Goal: Task Accomplishment & Management: Manage account settings

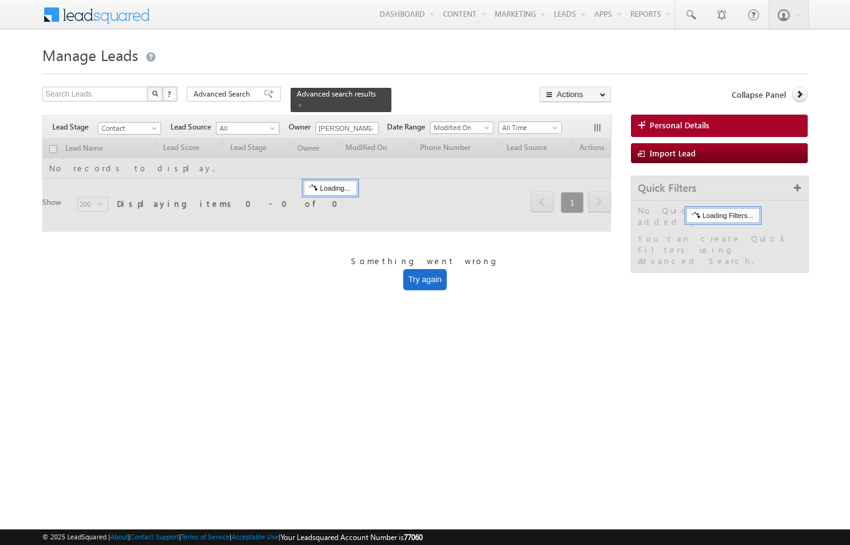
scroll to position [-55, 0]
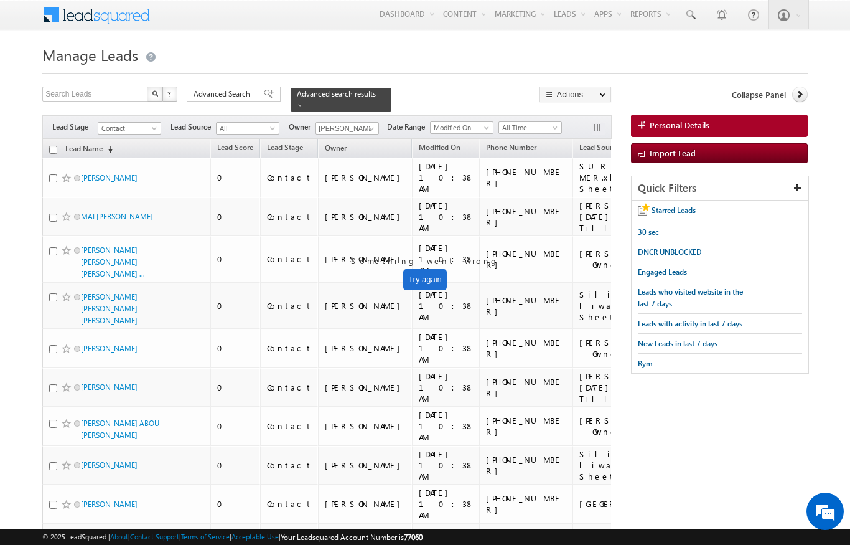
click at [52, 148] on th "Lead Name (sorted descending)" at bounding box center [126, 148] width 168 height 19
click at [580, 144] on span "Lead Source" at bounding box center [600, 147] width 40 height 9
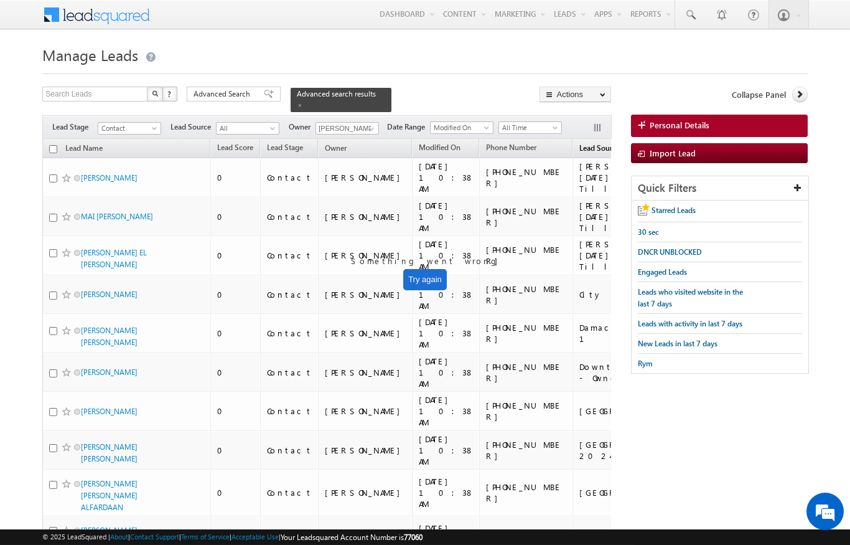
scroll to position [2, 0]
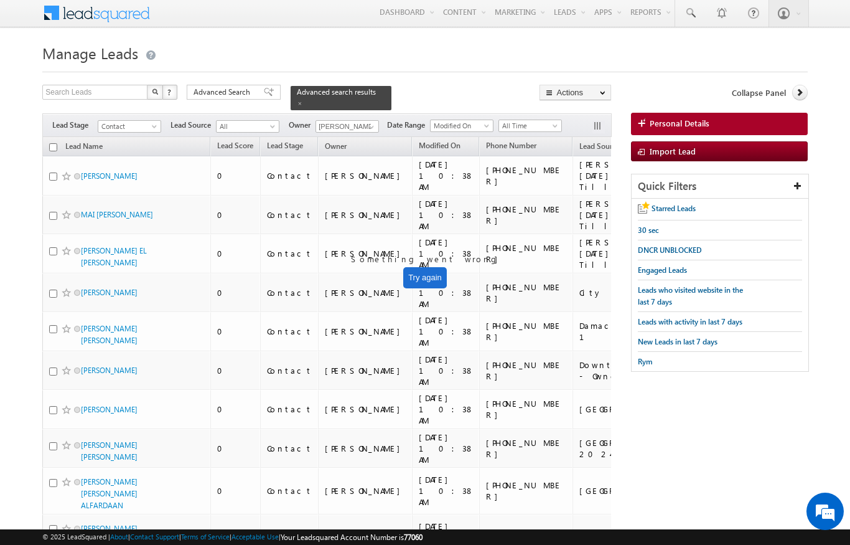
click at [48, 143] on th "Lead Name (sorted descending)" at bounding box center [126, 146] width 168 height 19
click at [53, 143] on input "checkbox" at bounding box center [53, 147] width 8 height 8
checkbox input "true"
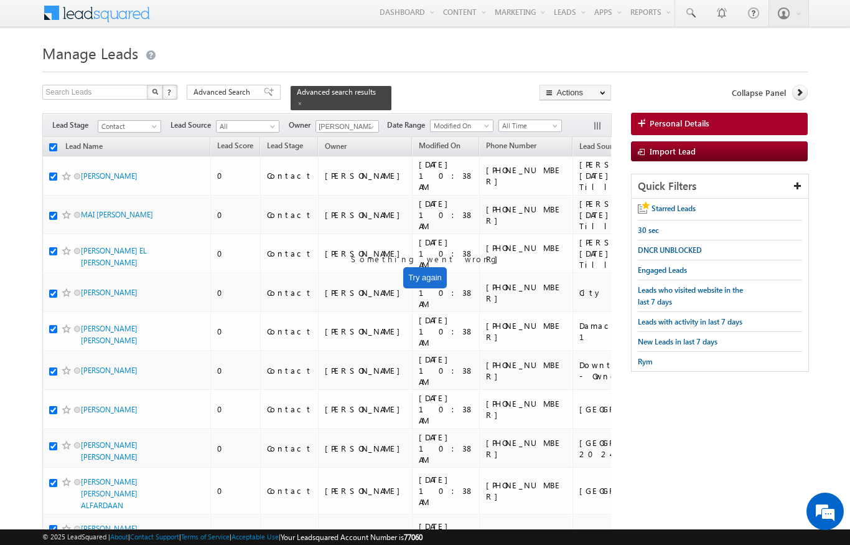
checkbox input "true"
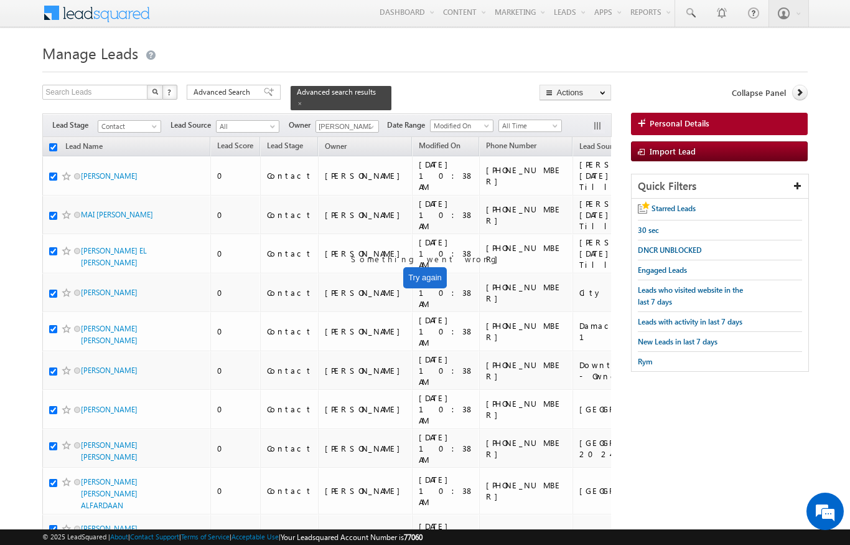
checkbox input "true"
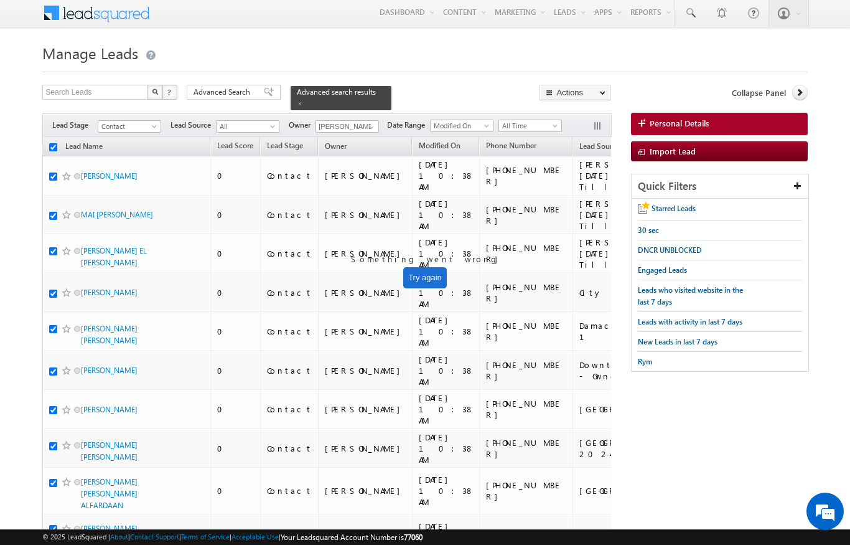
checkbox input "true"
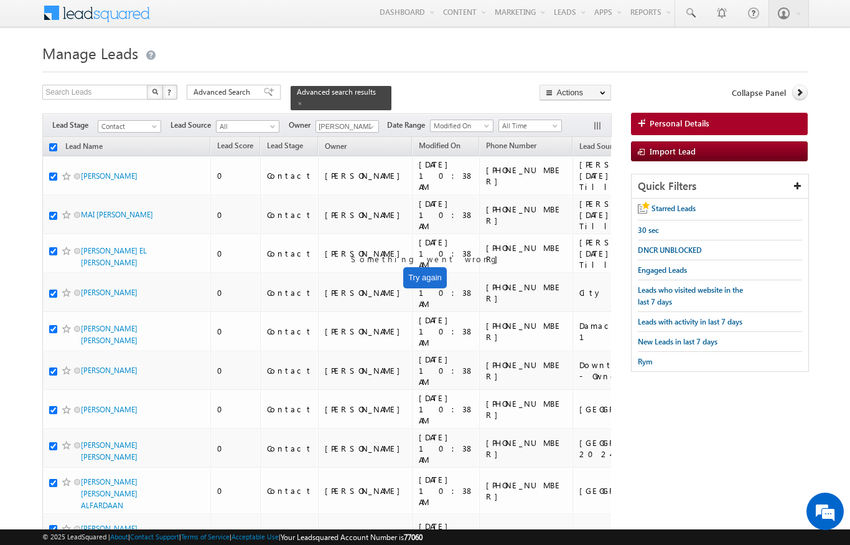
checkbox input "true"
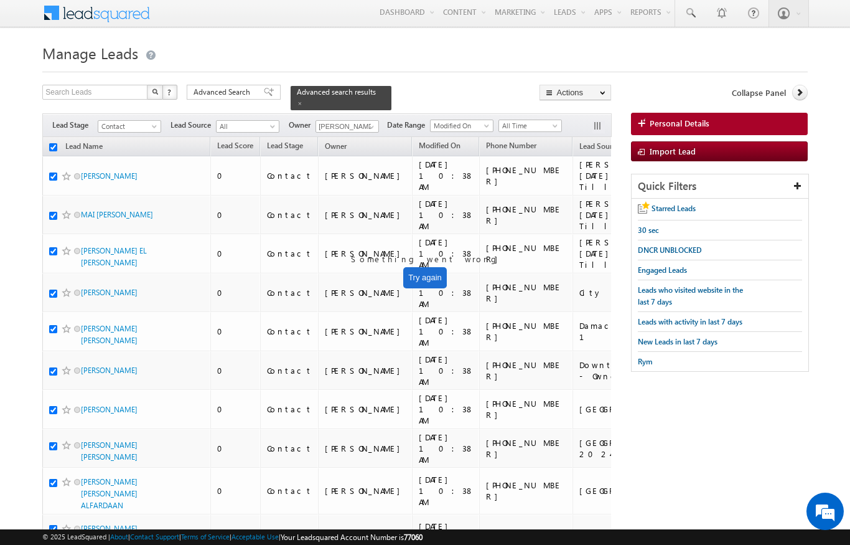
checkbox input "true"
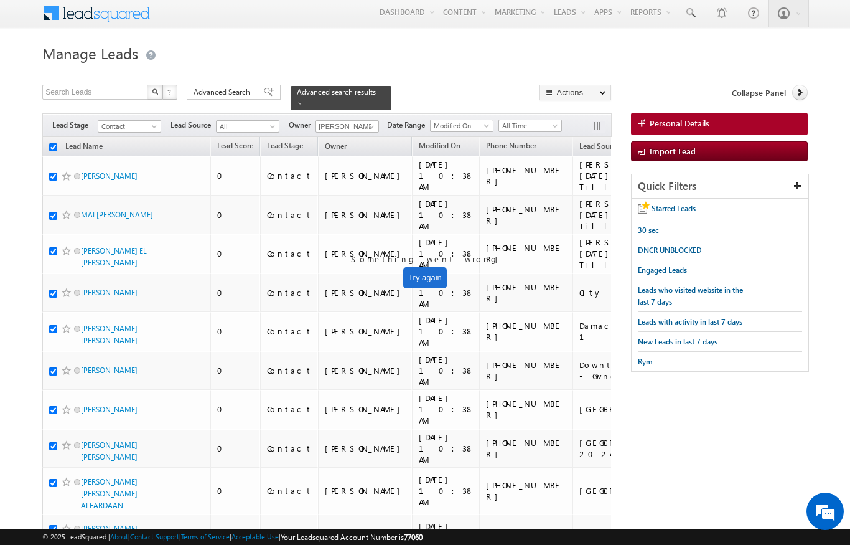
checkbox input "true"
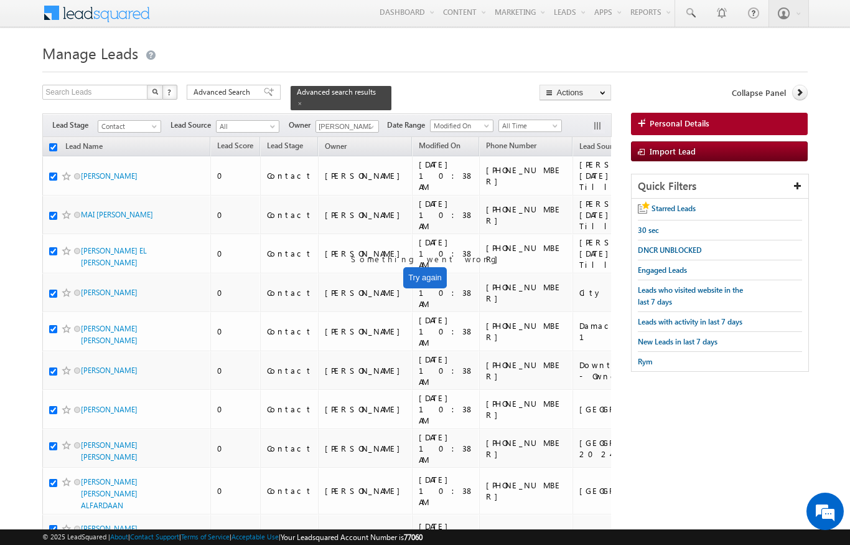
checkbox input "true"
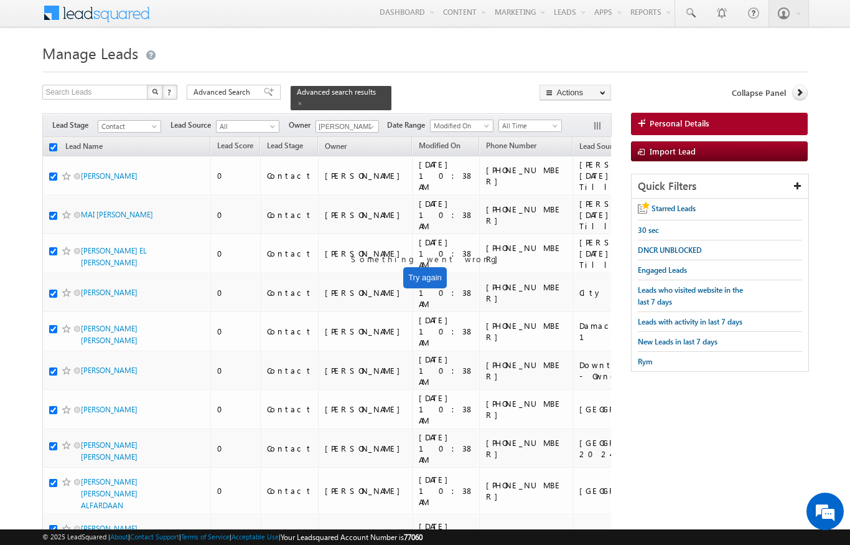
checkbox input "true"
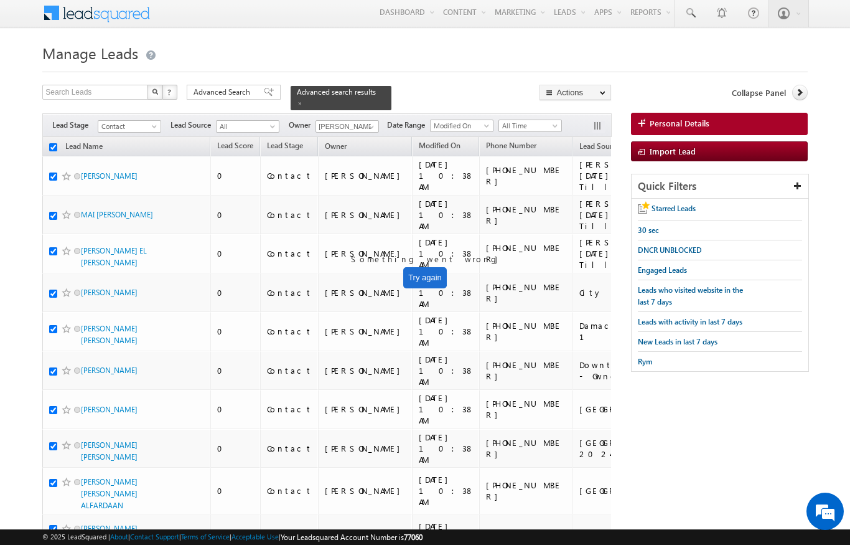
checkbox input "true"
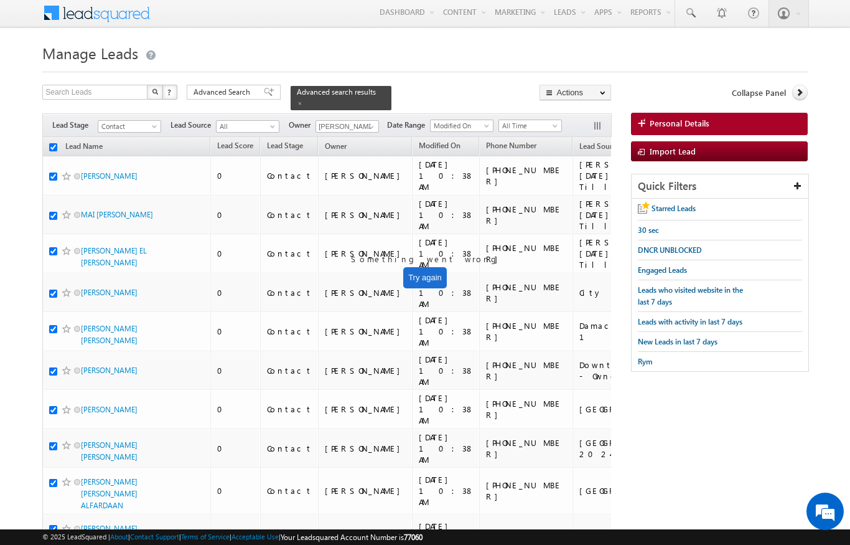
checkbox input "true"
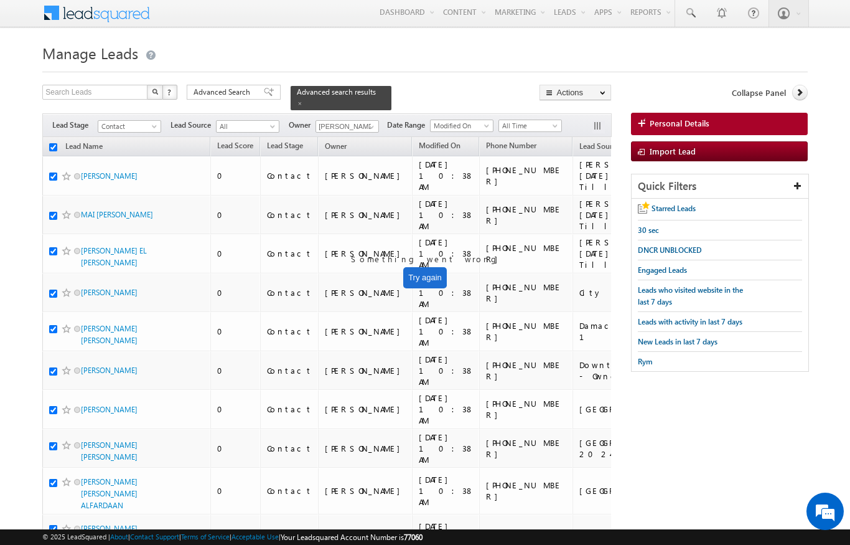
checkbox input "true"
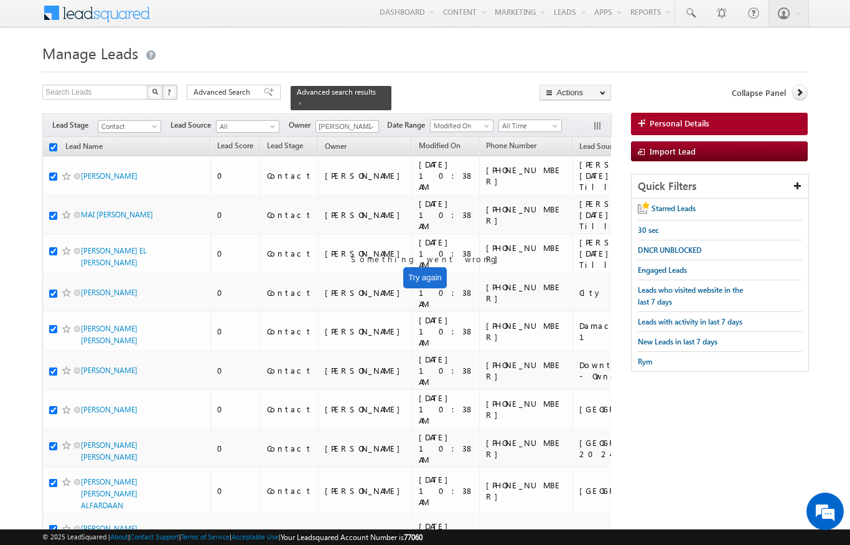
checkbox input "true"
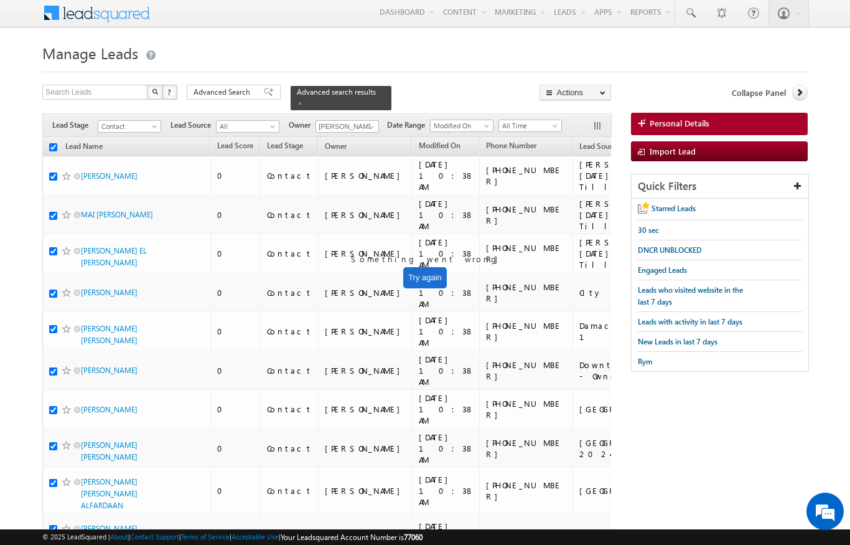
checkbox input "true"
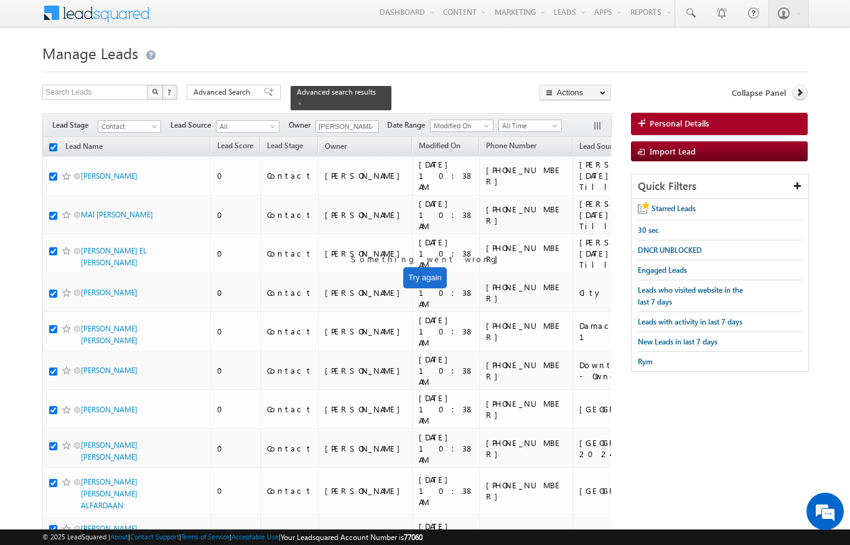
checkbox input "true"
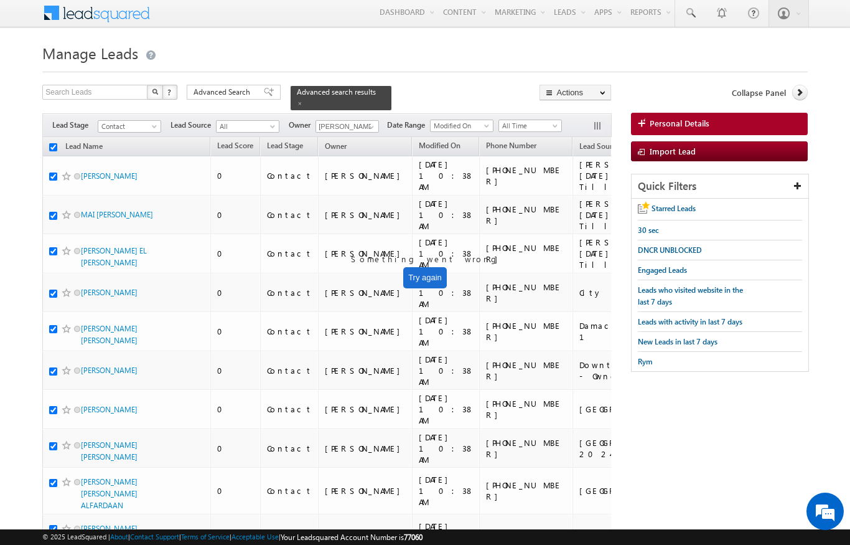
checkbox input "true"
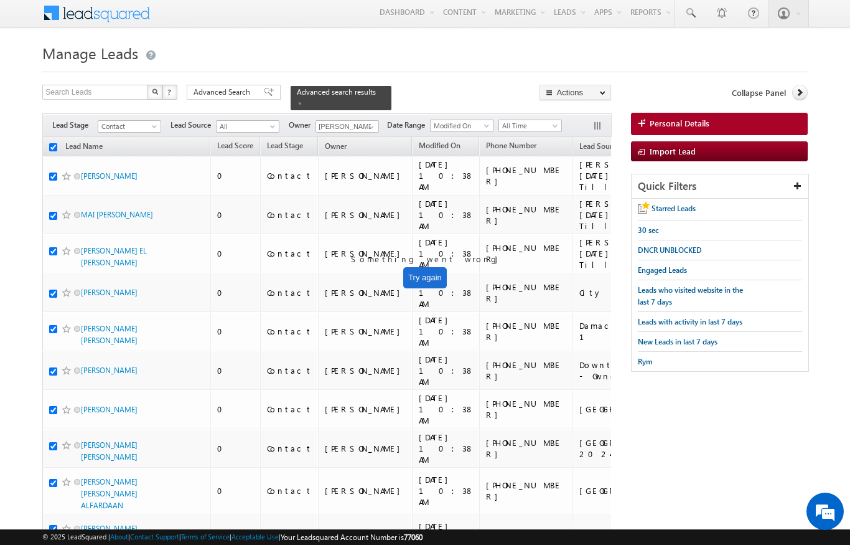
checkbox input "true"
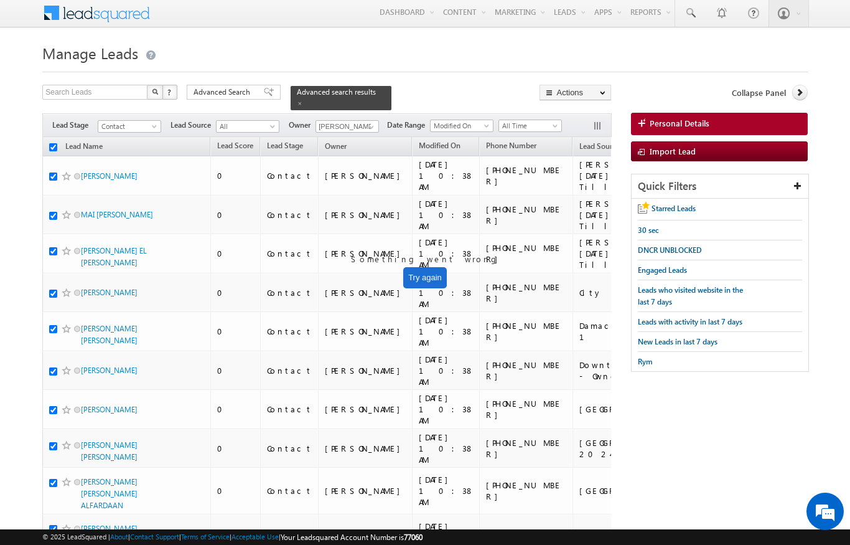
checkbox input "true"
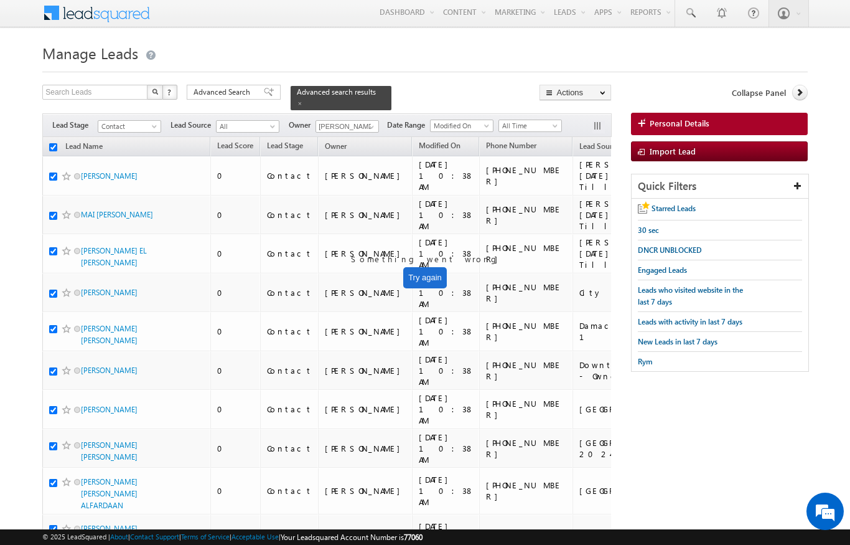
checkbox input "true"
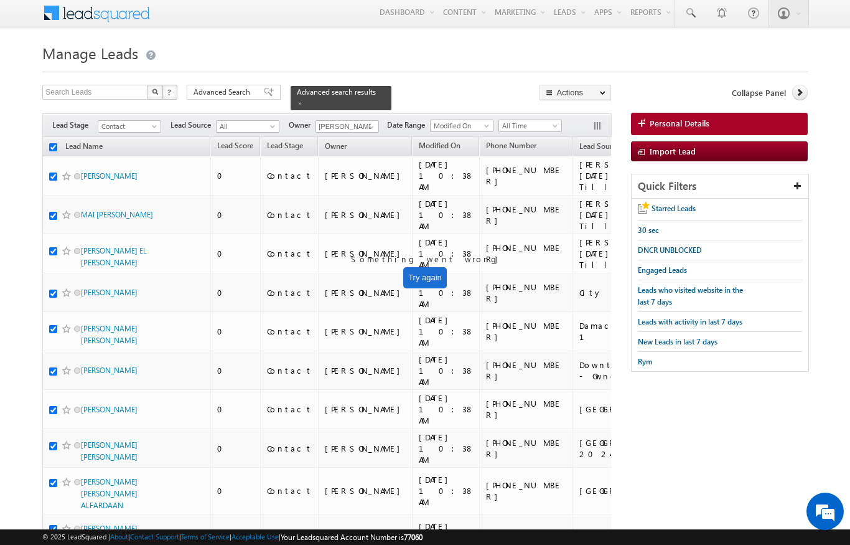
checkbox input "true"
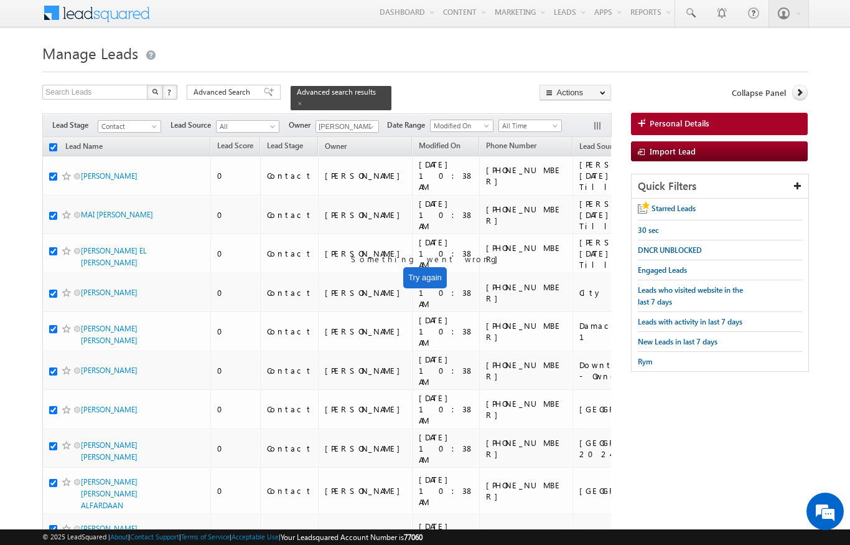
checkbox input "true"
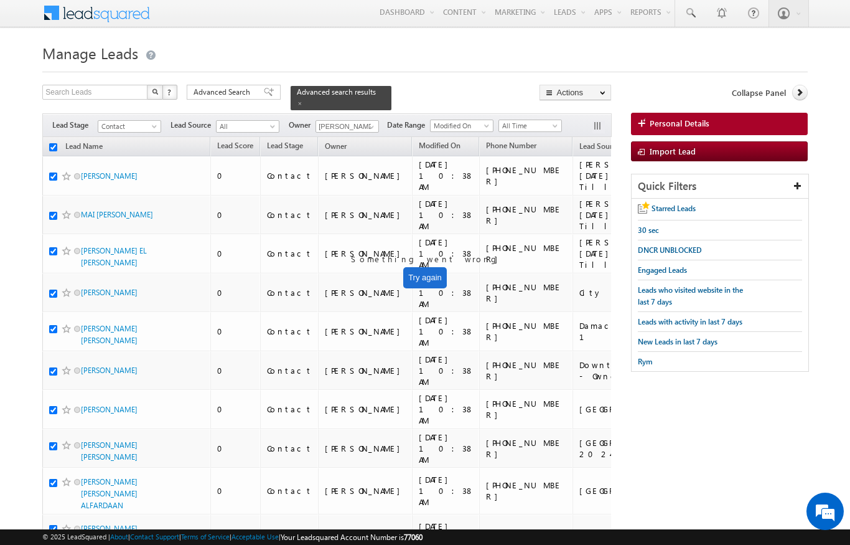
checkbox input "true"
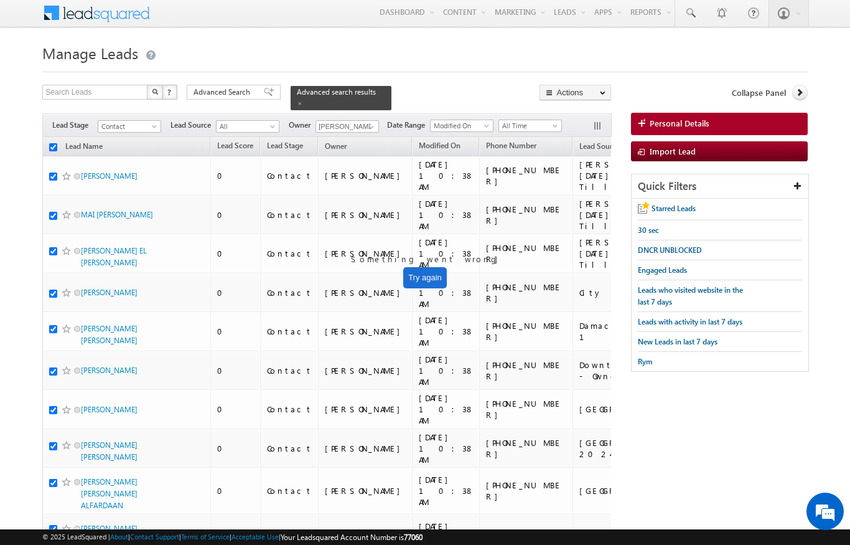
checkbox input "true"
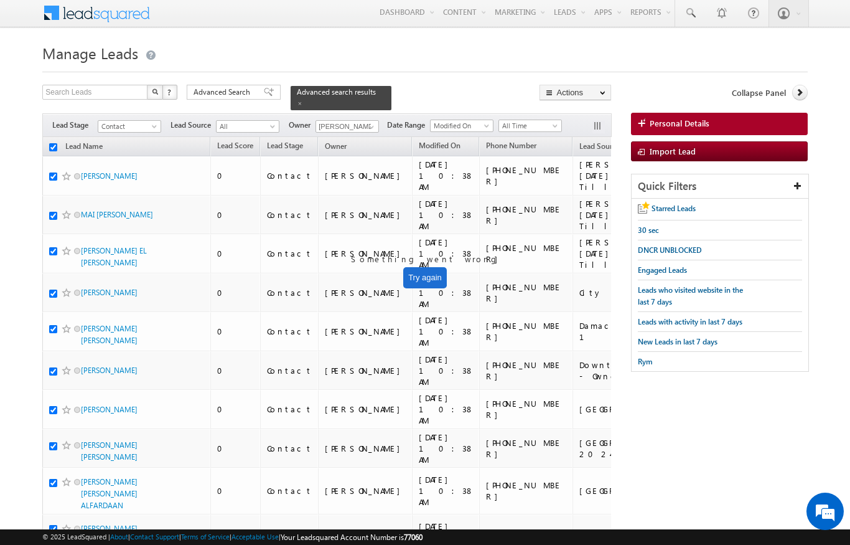
checkbox input "true"
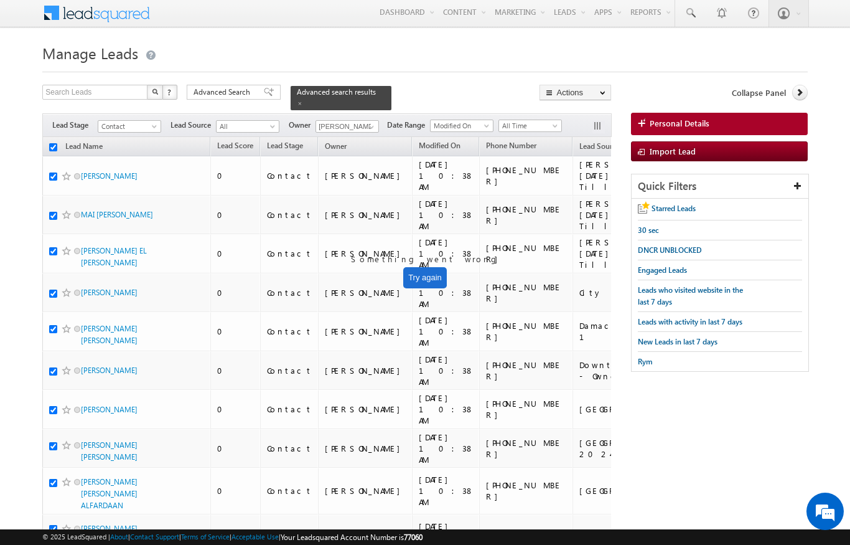
checkbox input "true"
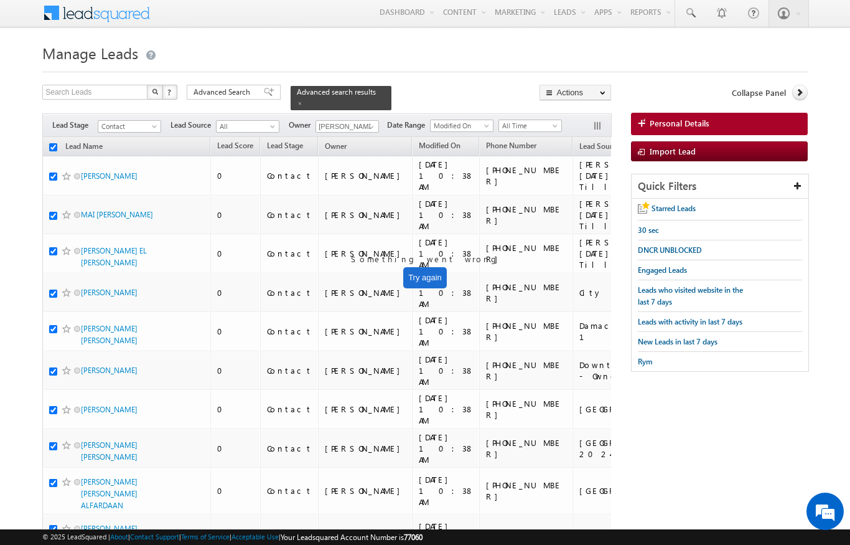
checkbox input "true"
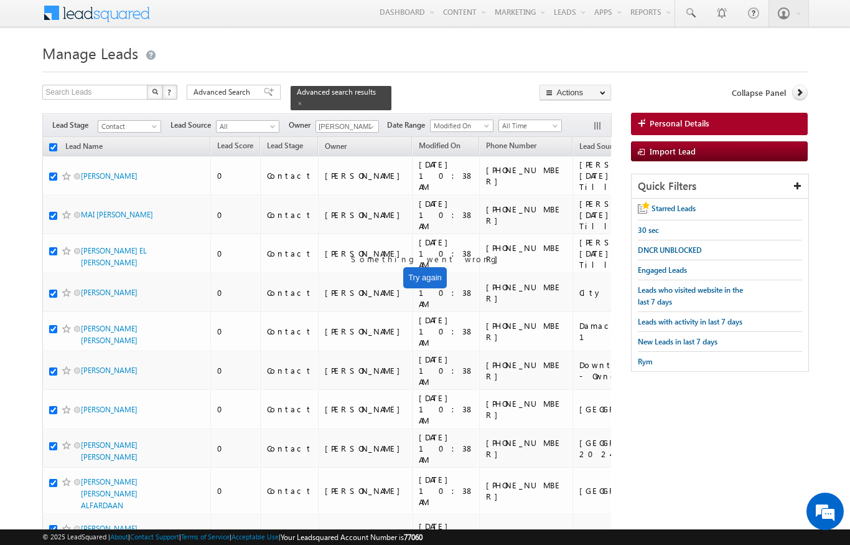
checkbox input "true"
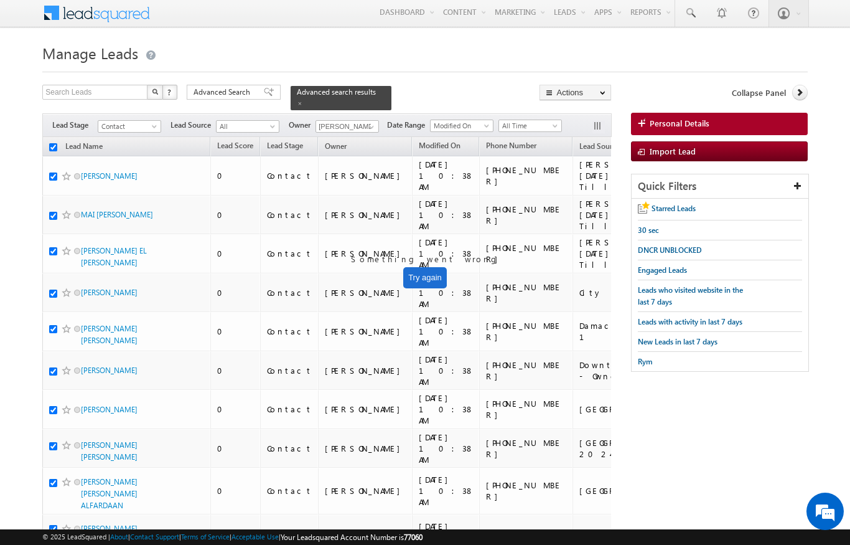
checkbox input "true"
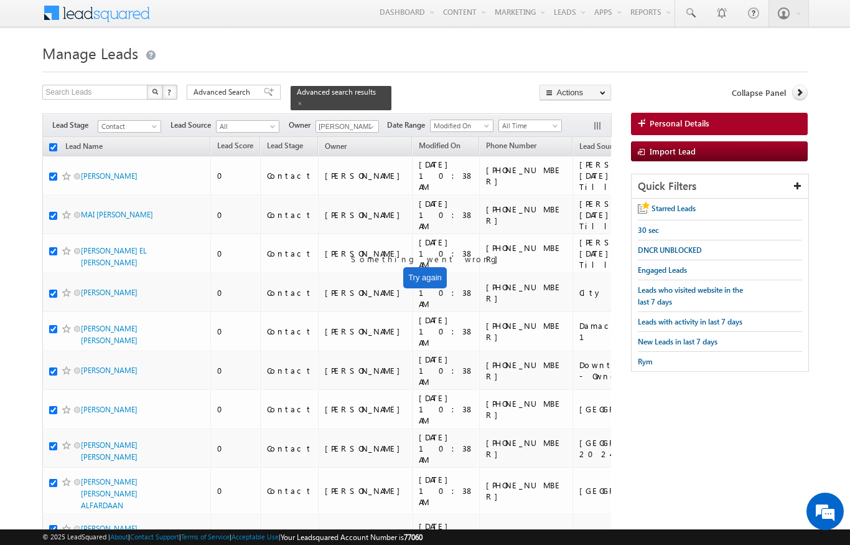
checkbox input "true"
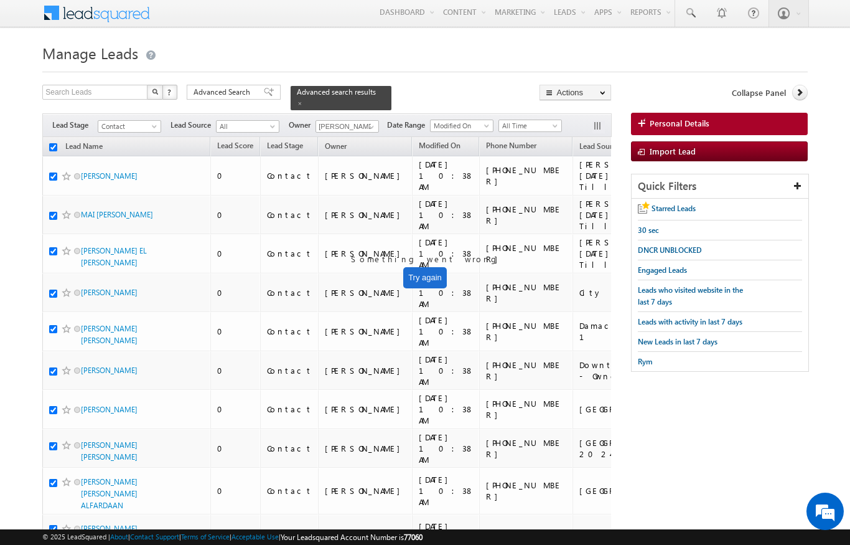
checkbox input "true"
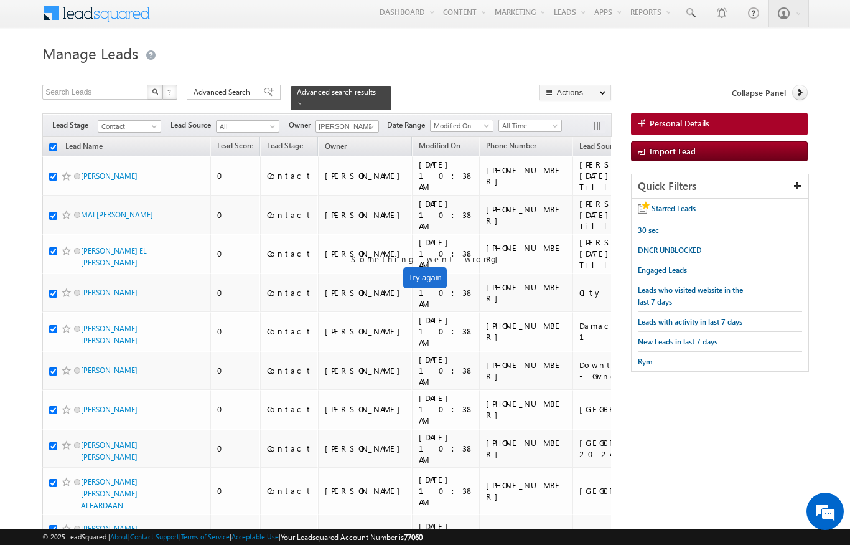
checkbox input "true"
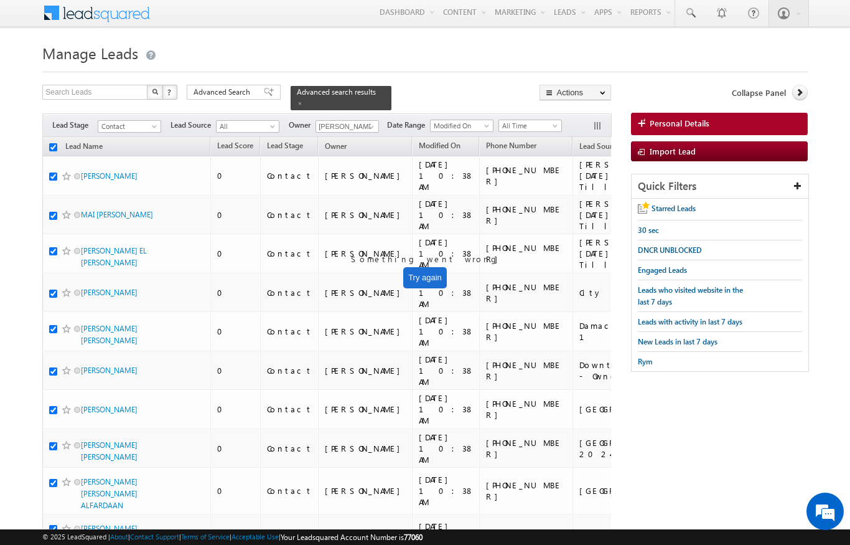
checkbox input "true"
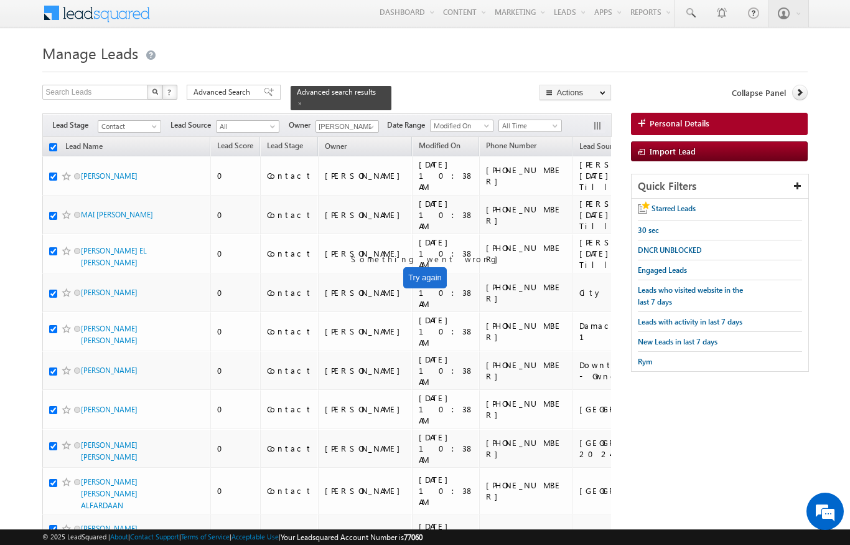
checkbox input "true"
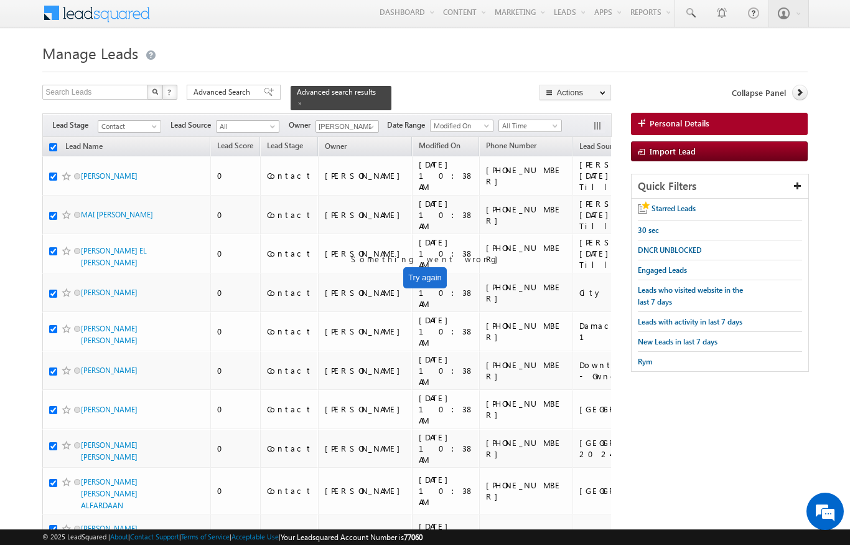
checkbox input "true"
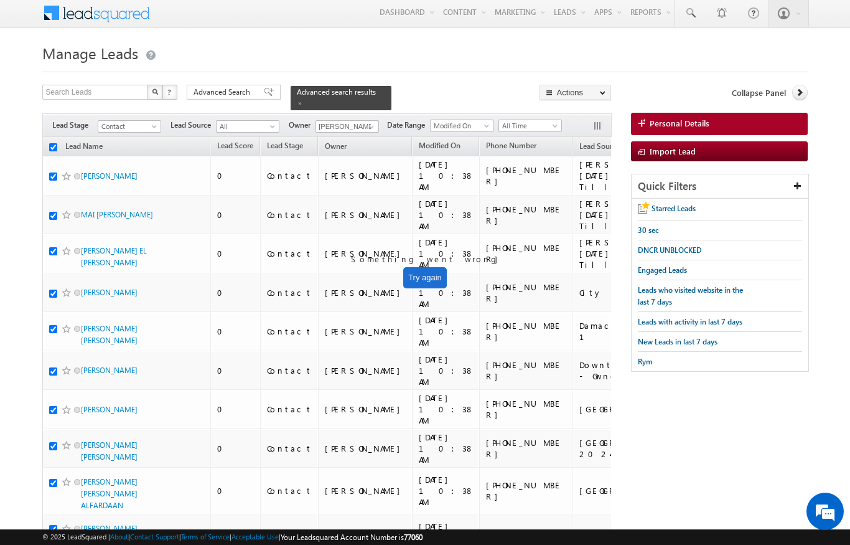
checkbox input "true"
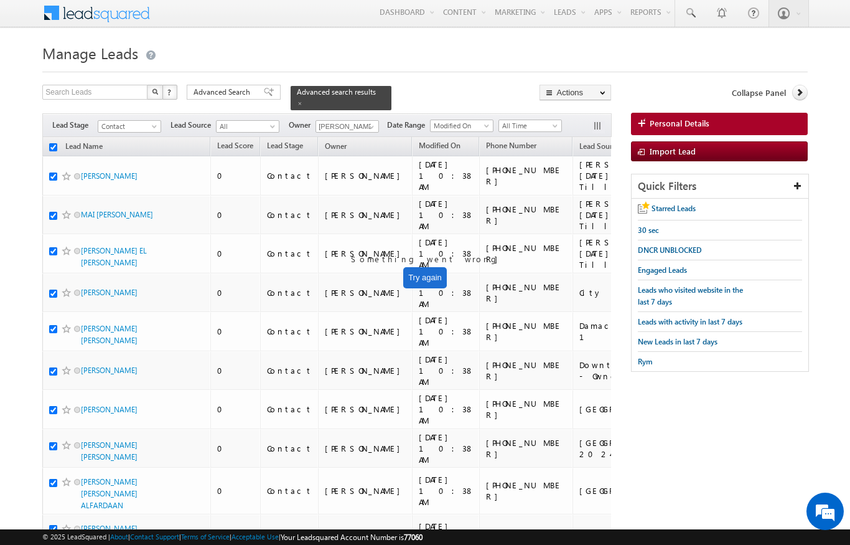
checkbox input "true"
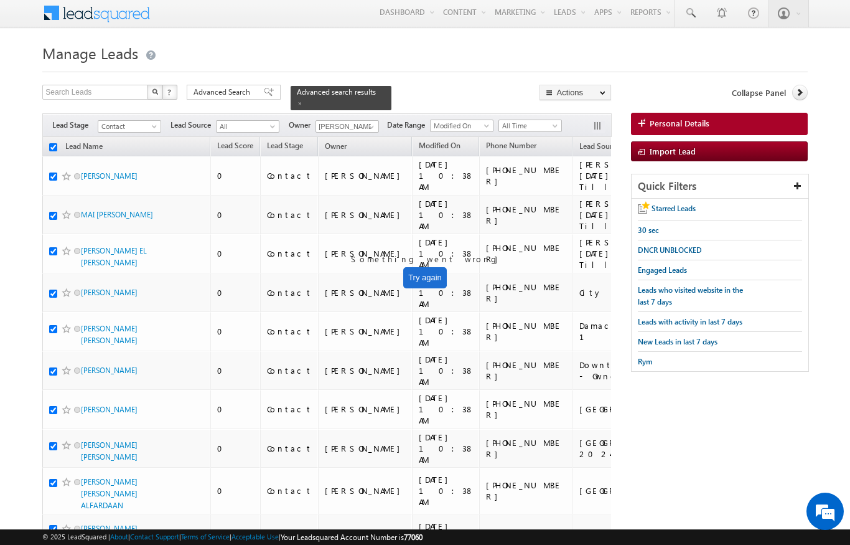
checkbox input "true"
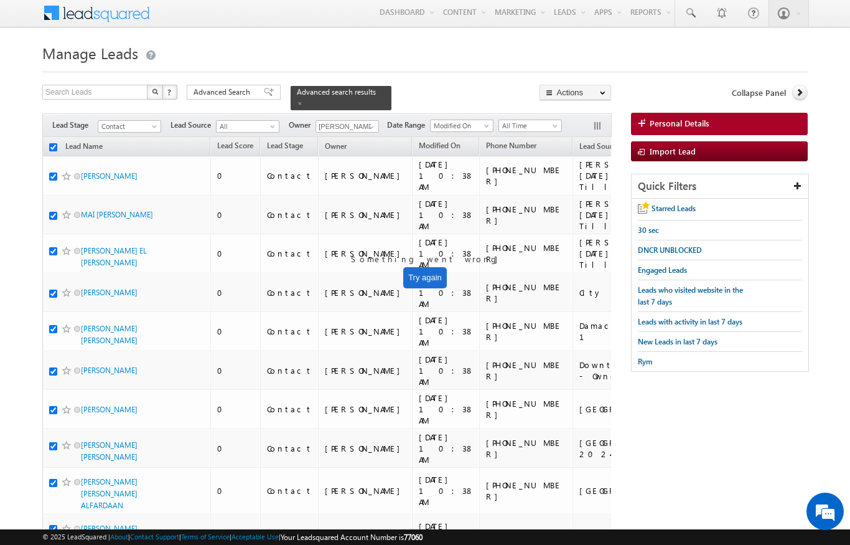
checkbox input "true"
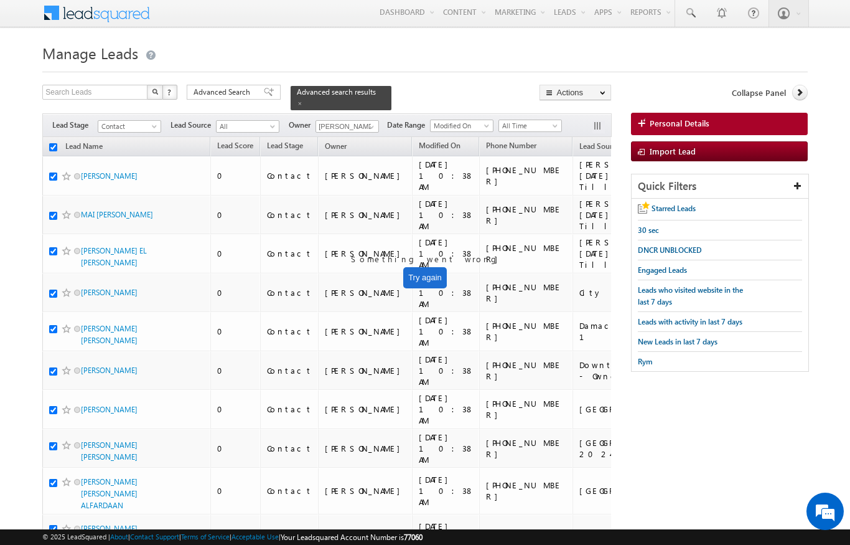
checkbox input "true"
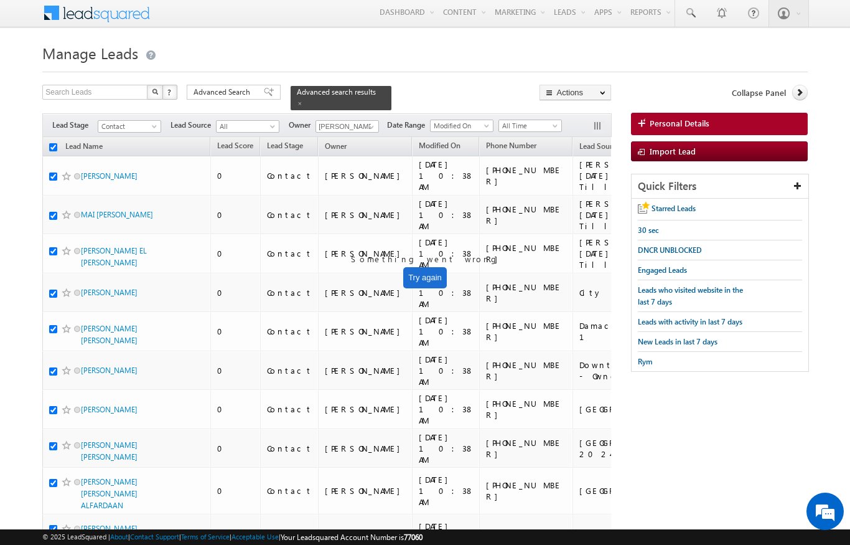
checkbox input "true"
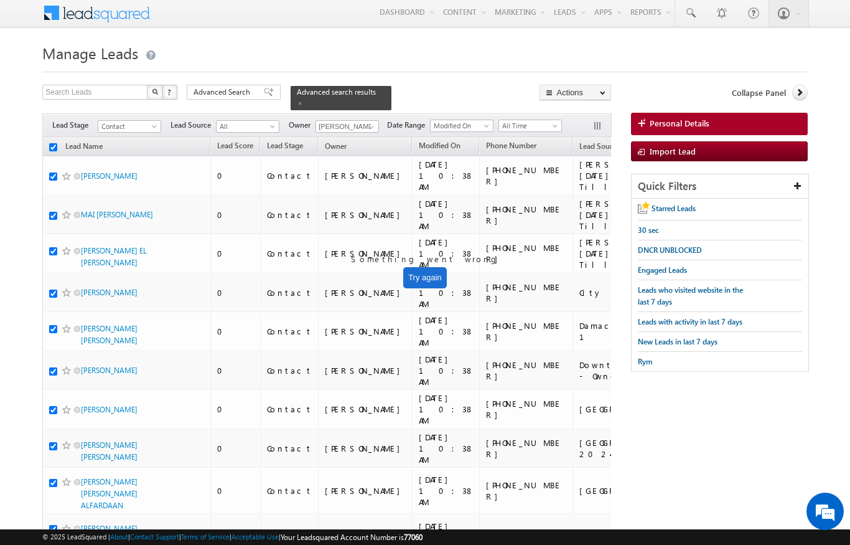
checkbox input "true"
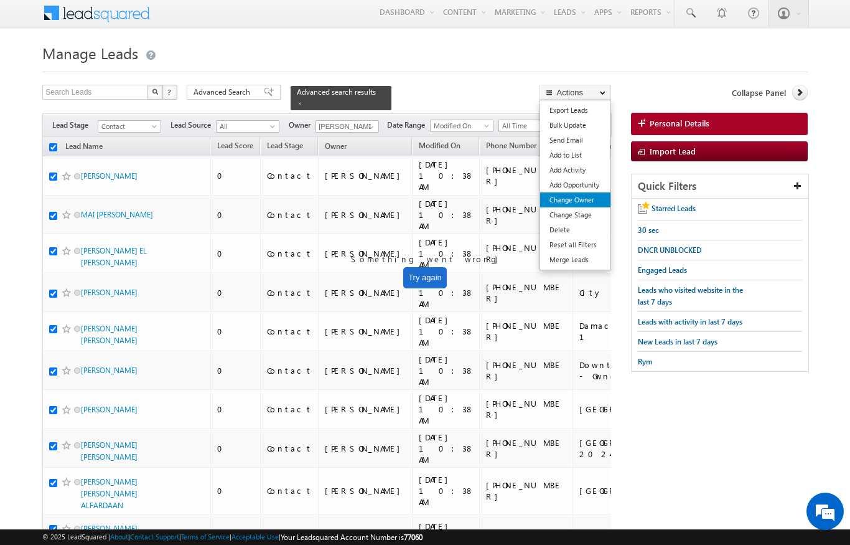
click at [586, 195] on link "Change Owner" at bounding box center [575, 199] width 70 height 15
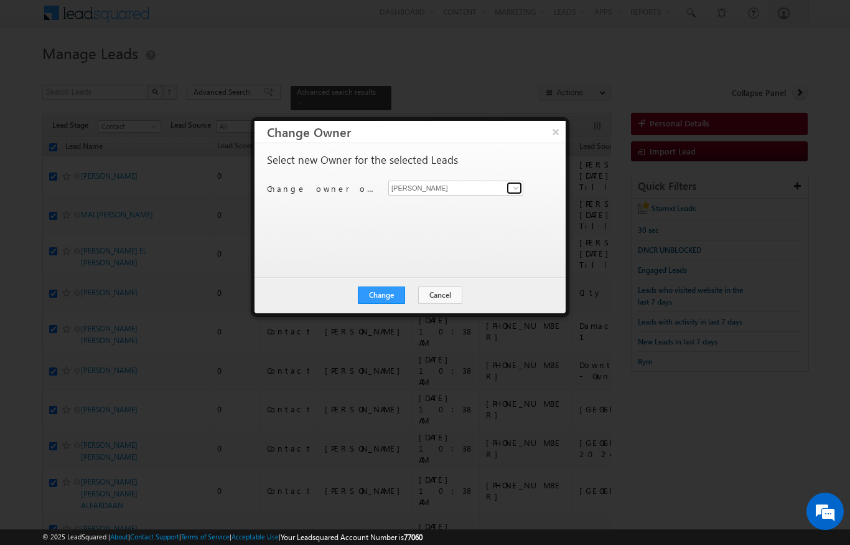
click at [521, 183] on link at bounding box center [515, 188] width 16 height 12
click at [458, 207] on span "ekta.verhani@indglobal.ae" at bounding box center [449, 211] width 112 height 9
click at [390, 293] on button "Change" at bounding box center [381, 294] width 47 height 17
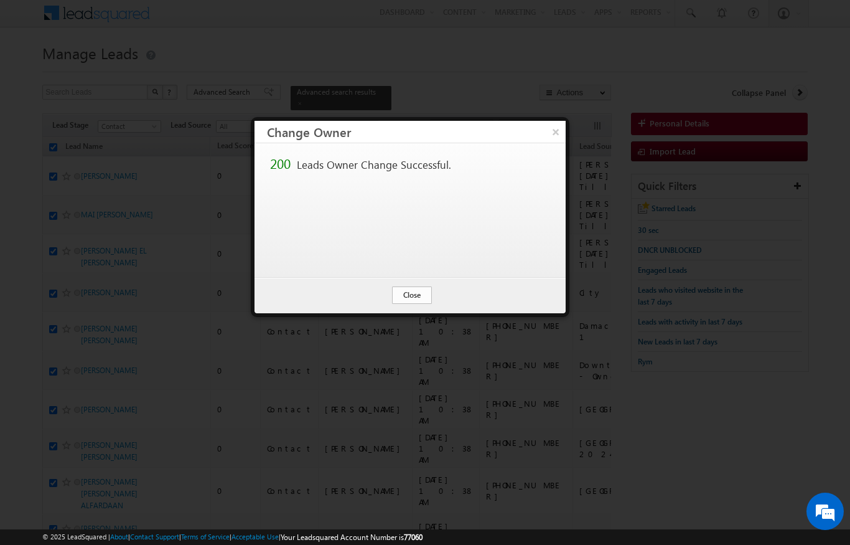
click at [411, 299] on button "Close" at bounding box center [412, 294] width 40 height 17
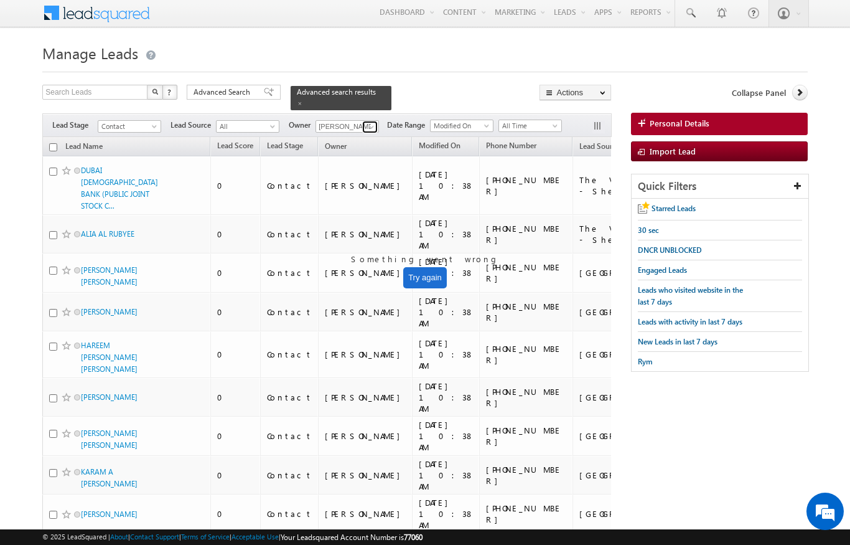
click at [375, 122] on span at bounding box center [372, 127] width 10 height 10
click at [341, 144] on span "Karan.solanki@indglobal.ae" at bounding box center [377, 148] width 112 height 9
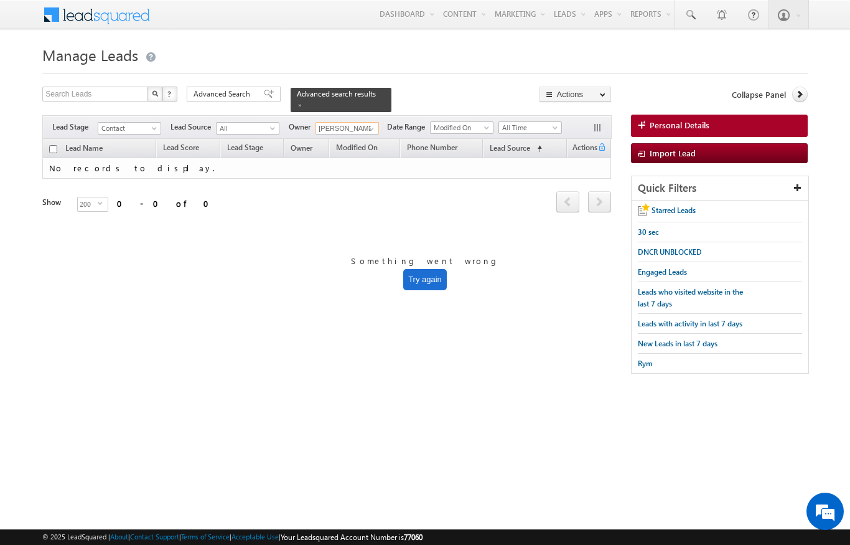
scroll to position [0, 0]
click at [152, 126] on span at bounding box center [156, 131] width 10 height 10
click at [113, 167] on link "Qualified" at bounding box center [129, 171] width 63 height 11
click at [153, 123] on span "Qualified" at bounding box center [127, 128] width 59 height 11
click at [112, 156] on link "Prospect" at bounding box center [129, 159] width 63 height 11
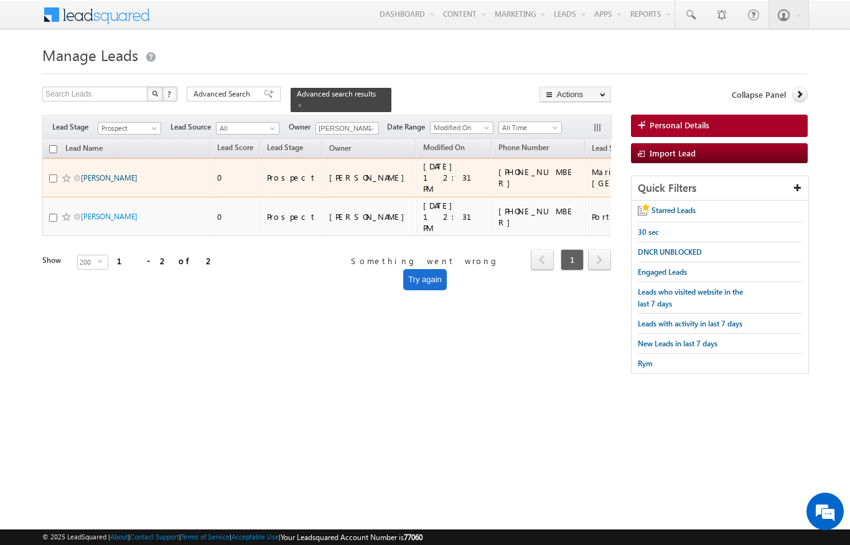
click at [105, 173] on link "[PERSON_NAME]" at bounding box center [109, 177] width 57 height 9
click at [106, 173] on link "[PERSON_NAME]" at bounding box center [109, 177] width 57 height 9
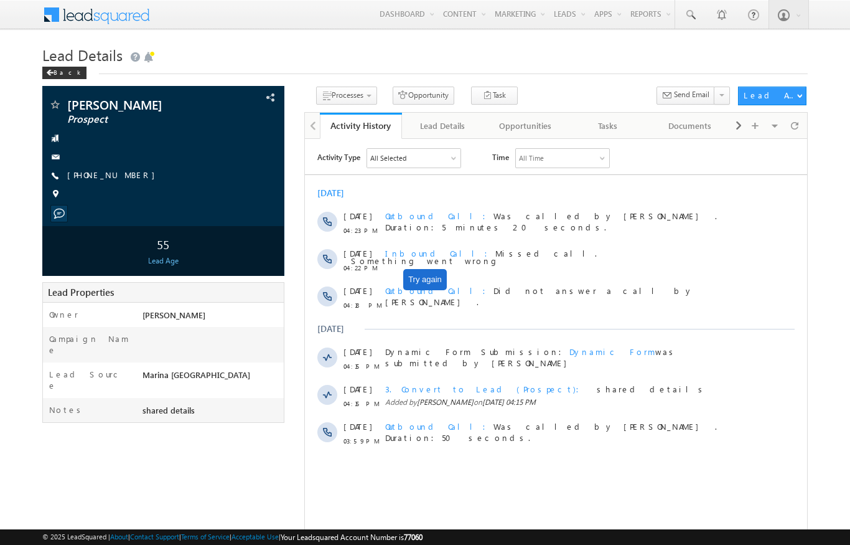
click at [437, 283] on button "Try again" at bounding box center [425, 279] width 44 height 21
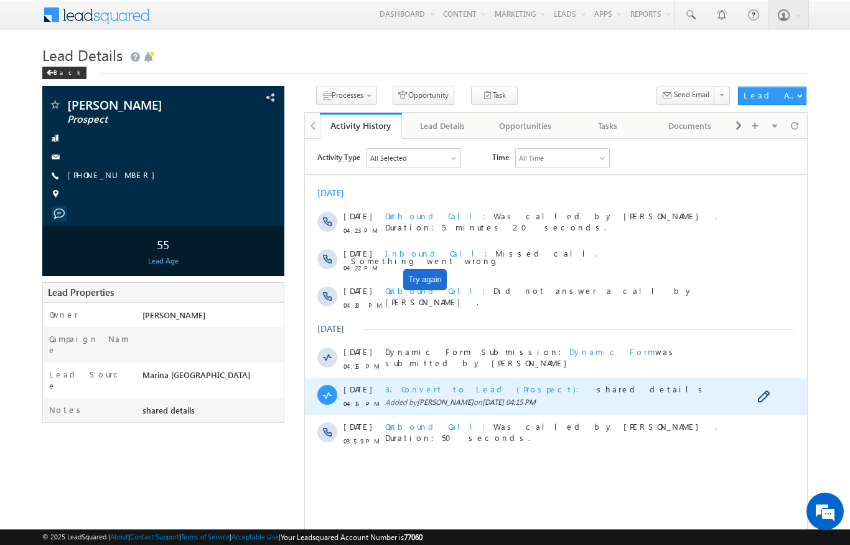
click at [418, 390] on span "3. Convert to Lead (Prospect)" at bounding box center [486, 388] width 202 height 11
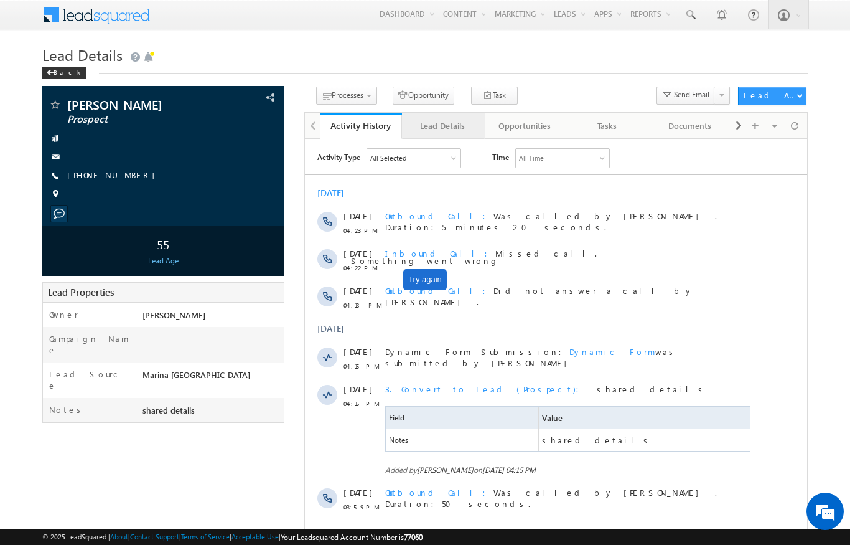
click at [440, 125] on div "Lead Details" at bounding box center [442, 125] width 61 height 15
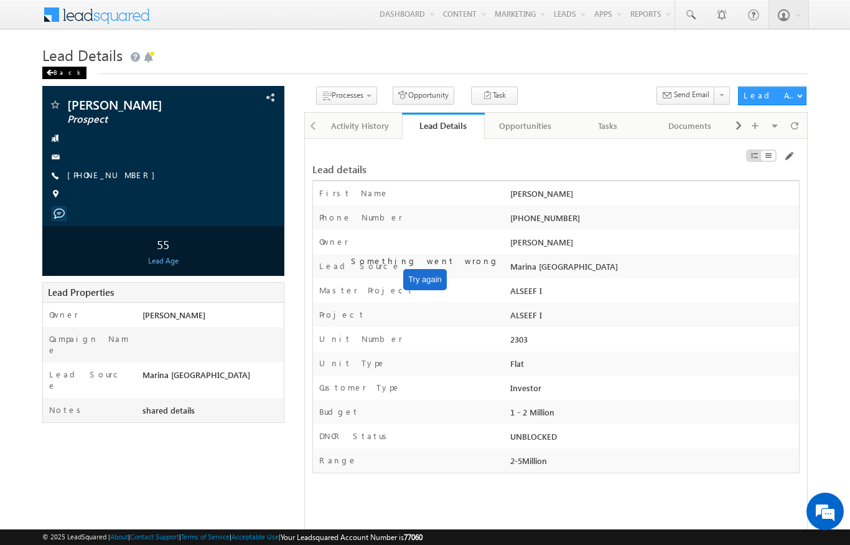
click at [64, 75] on div "Back" at bounding box center [64, 73] width 44 height 12
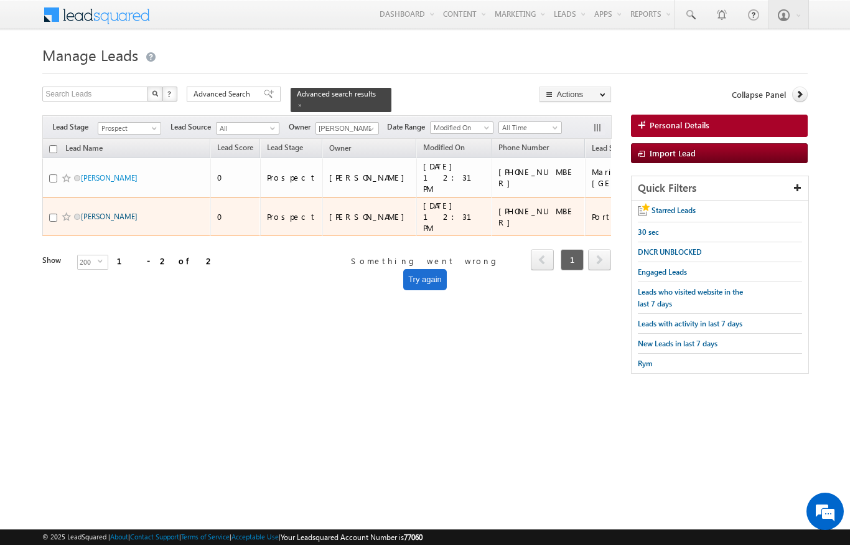
click at [106, 212] on link "[PERSON_NAME]" at bounding box center [109, 216] width 57 height 9
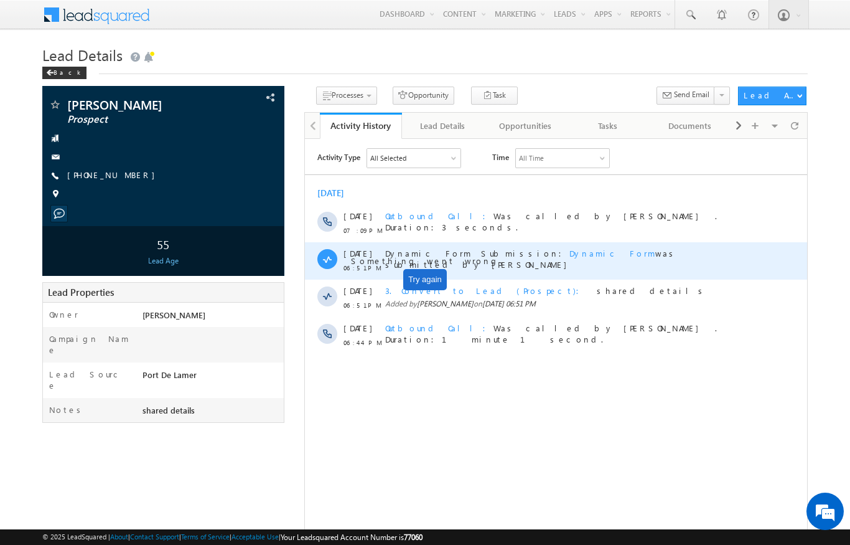
click at [522, 275] on div "Dynamic Form Submission: Dynamic Form was submitted by [PERSON_NAME]" at bounding box center [568, 260] width 367 height 37
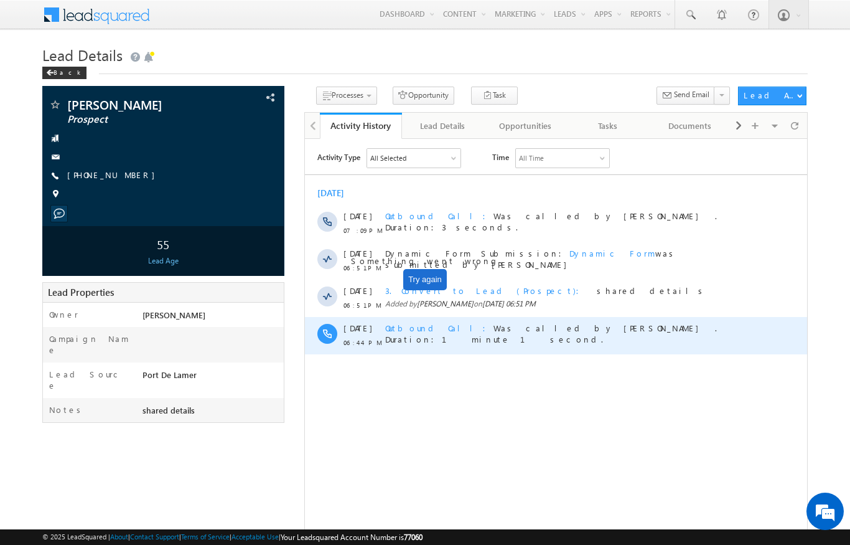
click at [561, 337] on div "Outbound Call Was called by [PERSON_NAME] . Duration:1 minute 1 second." at bounding box center [568, 334] width 367 height 37
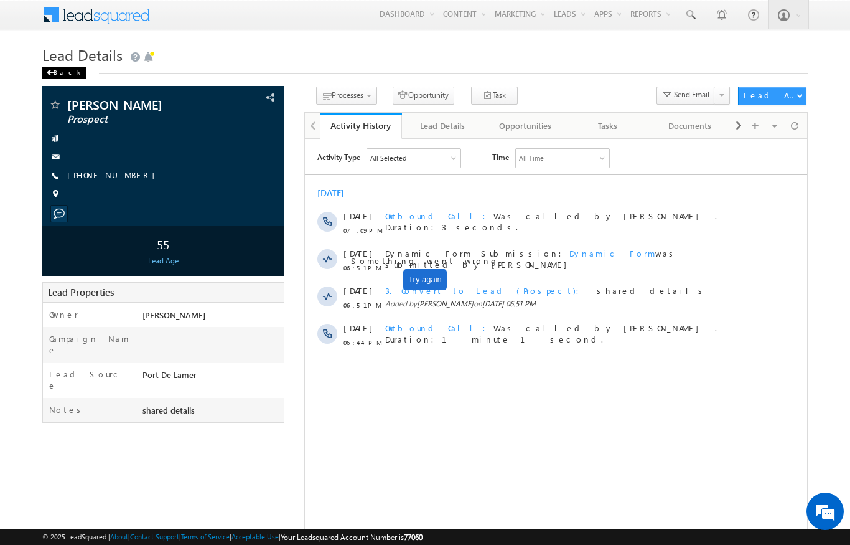
click at [65, 69] on div "Back" at bounding box center [64, 73] width 44 height 12
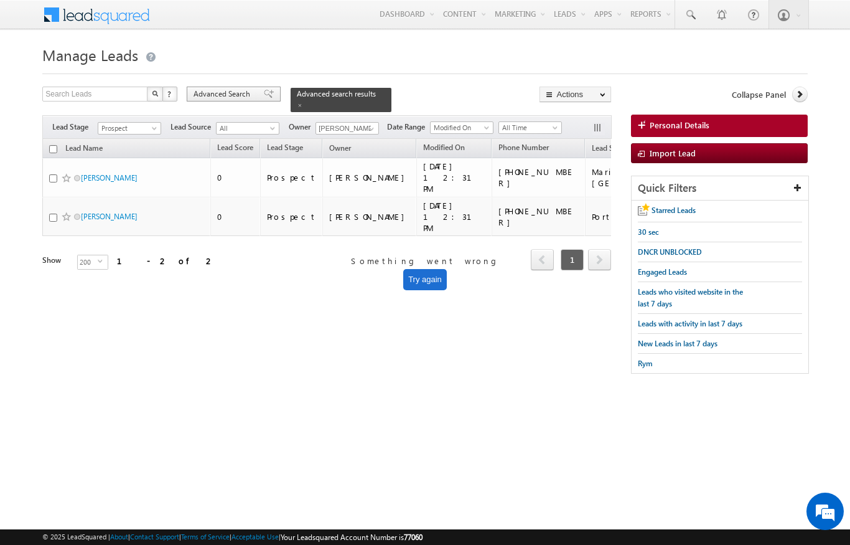
click at [232, 94] on span "Advanced Search" at bounding box center [224, 93] width 60 height 11
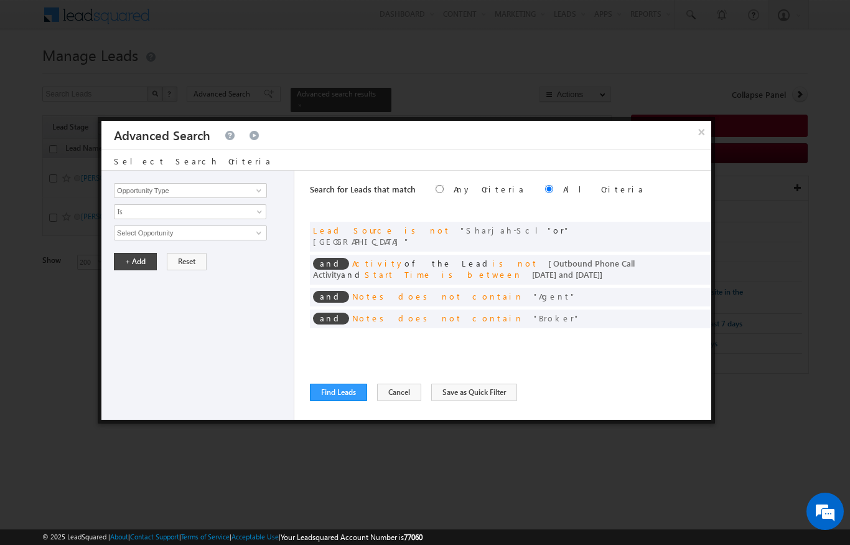
click at [552, 198] on div "Search for Leads that match Any Criteria All Criteria Note that the current tri…" at bounding box center [511, 191] width 402 height 40
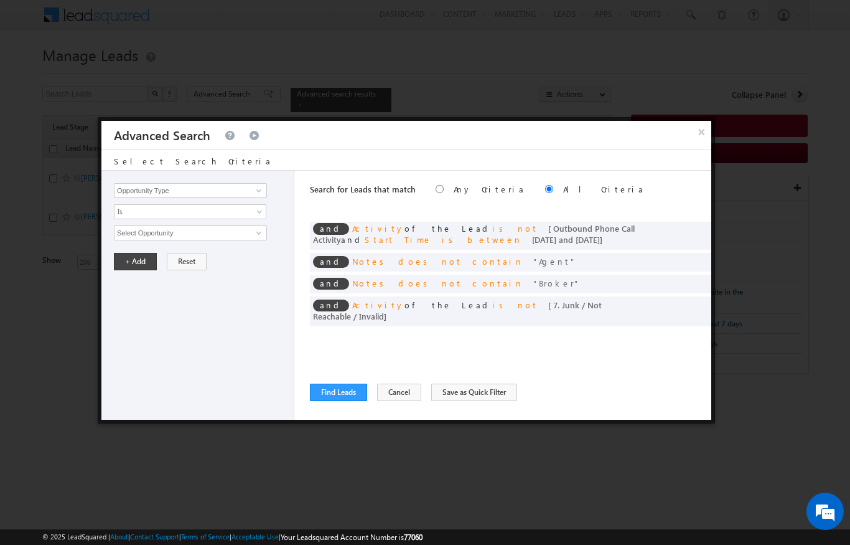
scroll to position [34, 0]
click at [479, 400] on button "Save as Quick Filter" at bounding box center [474, 392] width 86 height 17
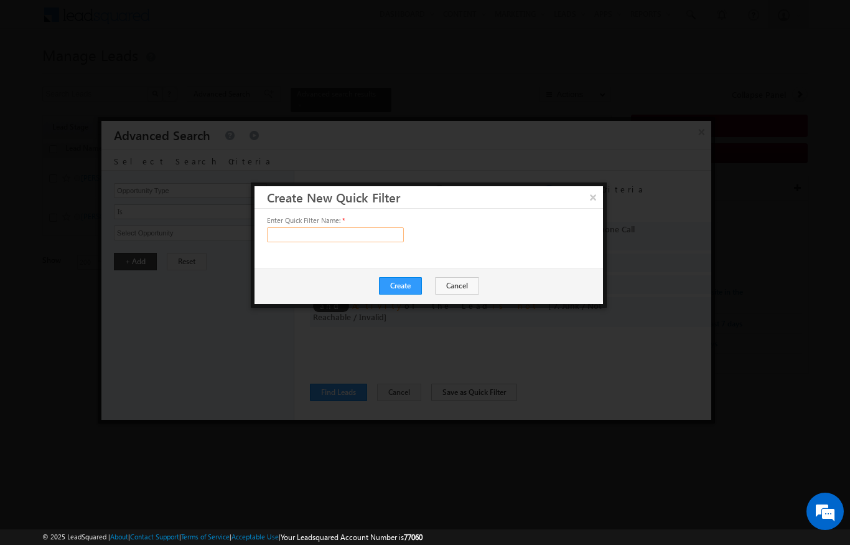
scroll to position [0, 0]
type input "Calling leads"
click at [398, 292] on button "Create" at bounding box center [400, 285] width 43 height 17
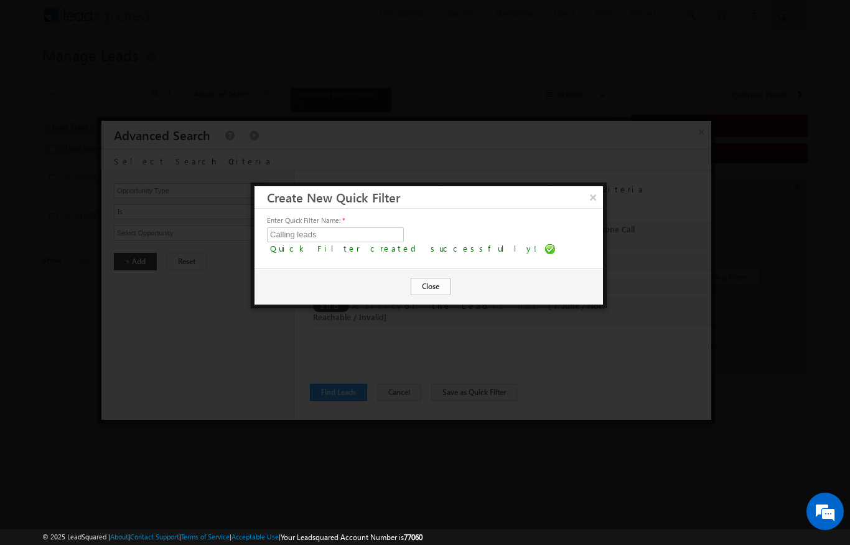
click at [411, 278] on button "Close" at bounding box center [431, 286] width 40 height 17
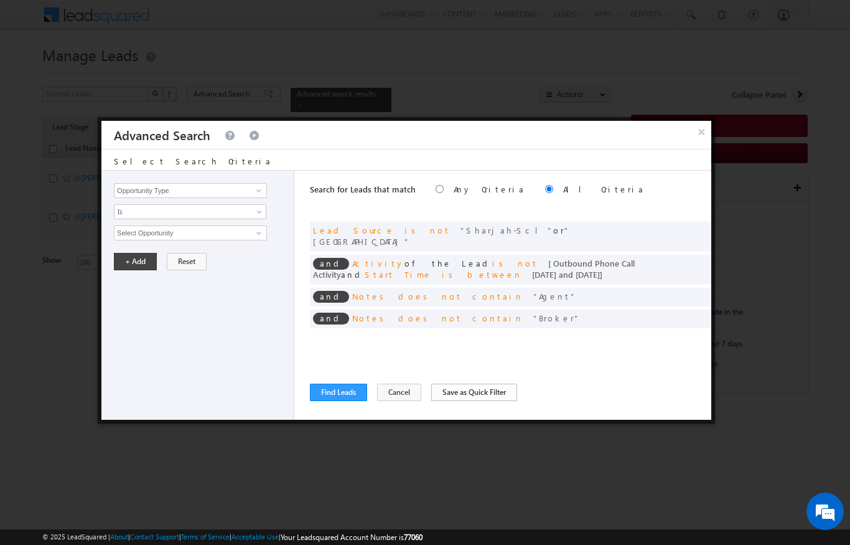
click at [468, 390] on button "Save as Quick Filter" at bounding box center [474, 392] width 86 height 17
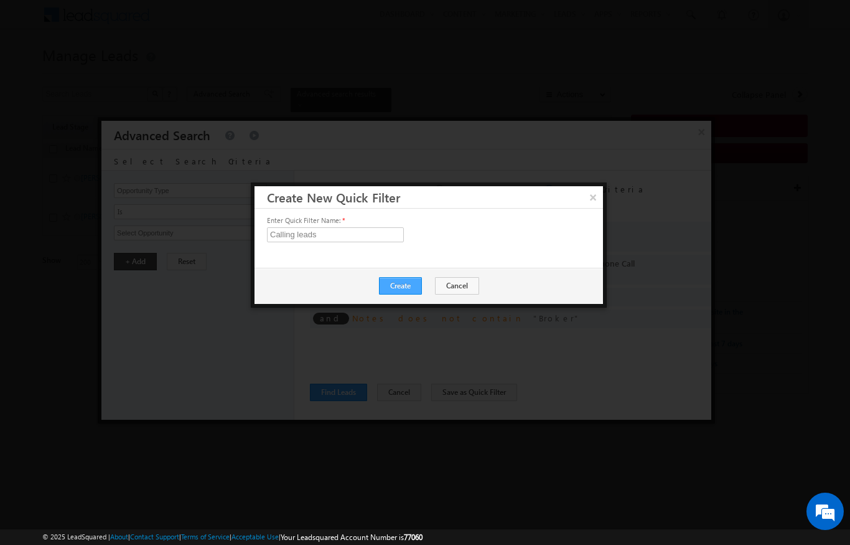
click at [403, 283] on button "Create" at bounding box center [400, 285] width 43 height 17
click at [616, 58] on div at bounding box center [425, 272] width 850 height 545
click at [600, 197] on button "×" at bounding box center [593, 197] width 21 height 22
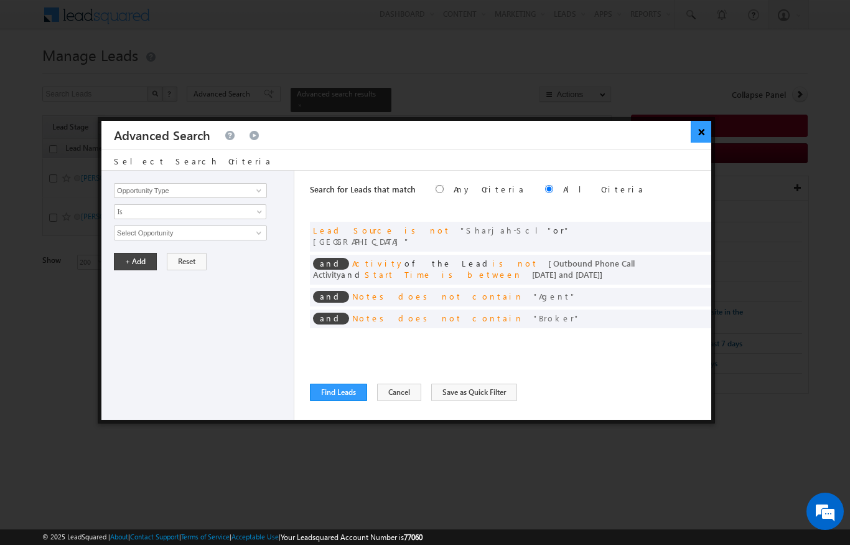
click at [704, 133] on button "×" at bounding box center [701, 132] width 21 height 22
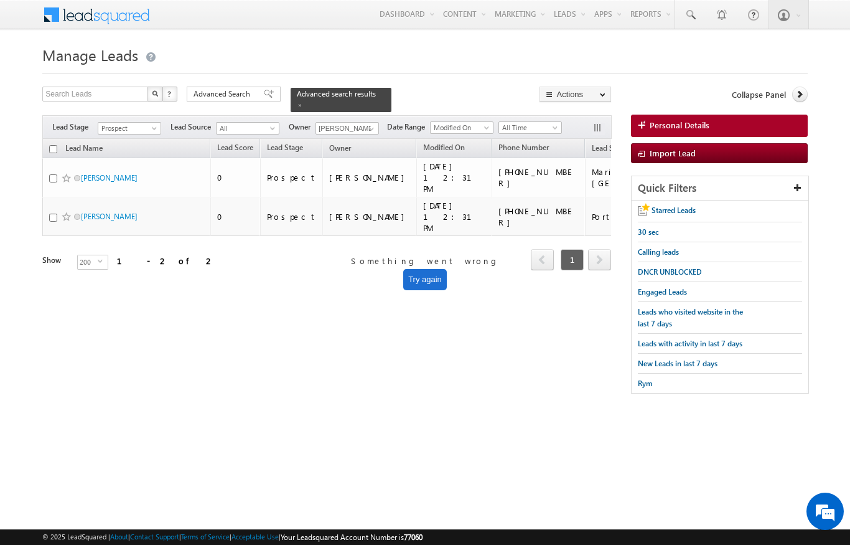
click at [375, 88] on div "Advanced Search Advanced Search Advanced search results" at bounding box center [289, 100] width 205 height 26
click at [303, 102] on span at bounding box center [300, 105] width 6 height 6
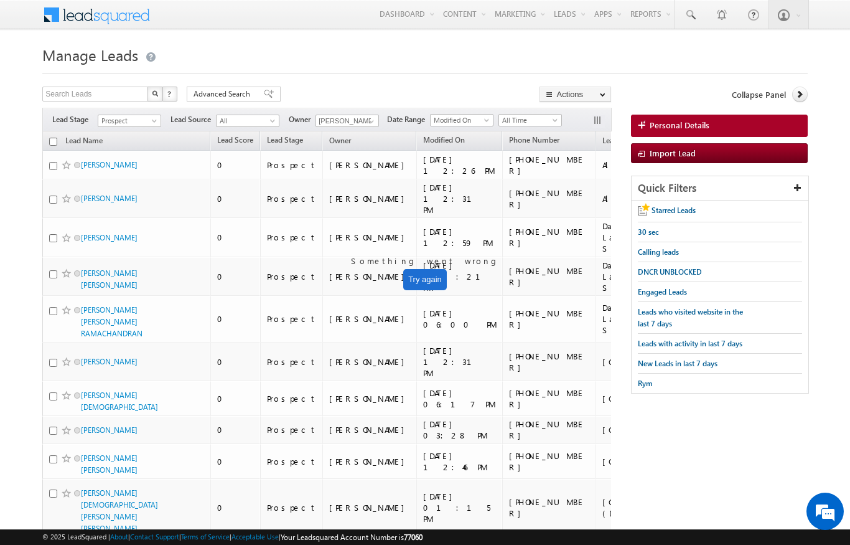
click at [456, 261] on span "Something went wrong" at bounding box center [425, 260] width 148 height 11
click at [455, 261] on span "Something went wrong" at bounding box center [425, 260] width 148 height 11
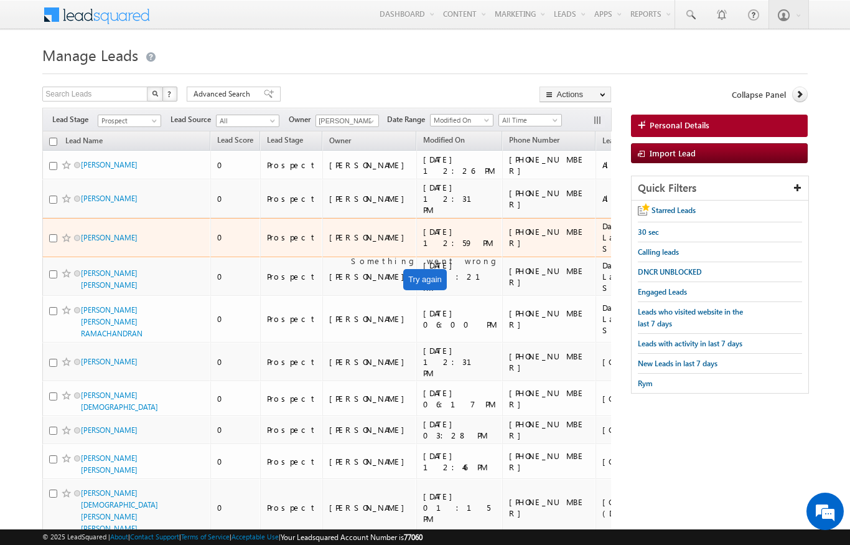
click at [502, 250] on td "+971-506567675" at bounding box center [548, 237] width 93 height 39
click at [509, 282] on div "+971-555759895" at bounding box center [549, 276] width 81 height 22
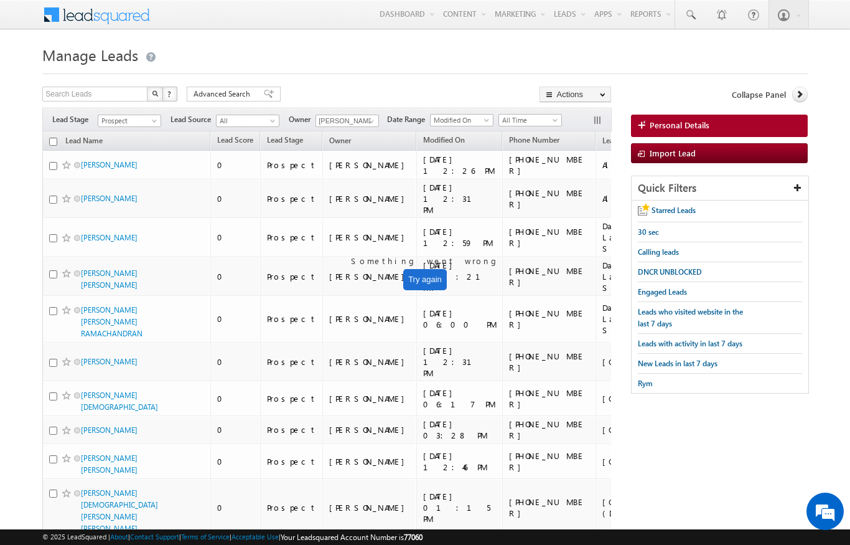
click at [456, 279] on div "Something went wrong Try again" at bounding box center [425, 272] width 148 height 35
click at [509, 321] on div "+971-522197372" at bounding box center [549, 319] width 81 height 22
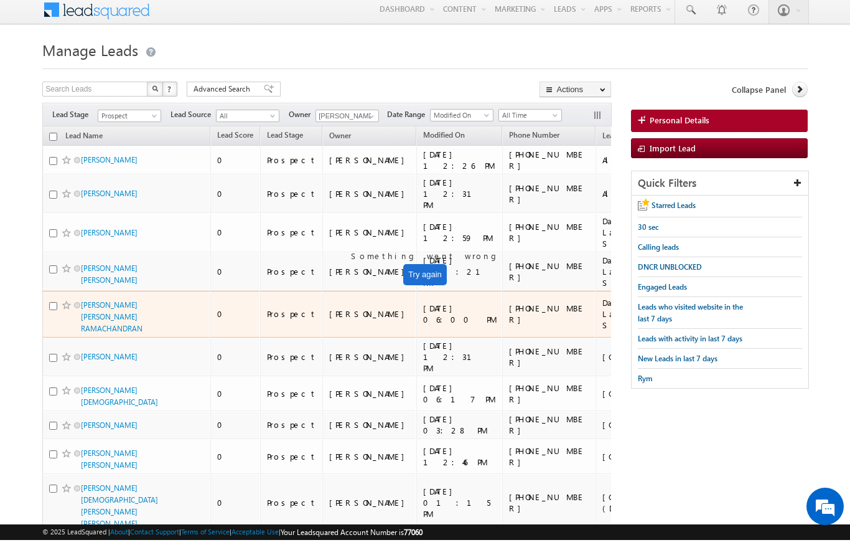
scroll to position [5, 0]
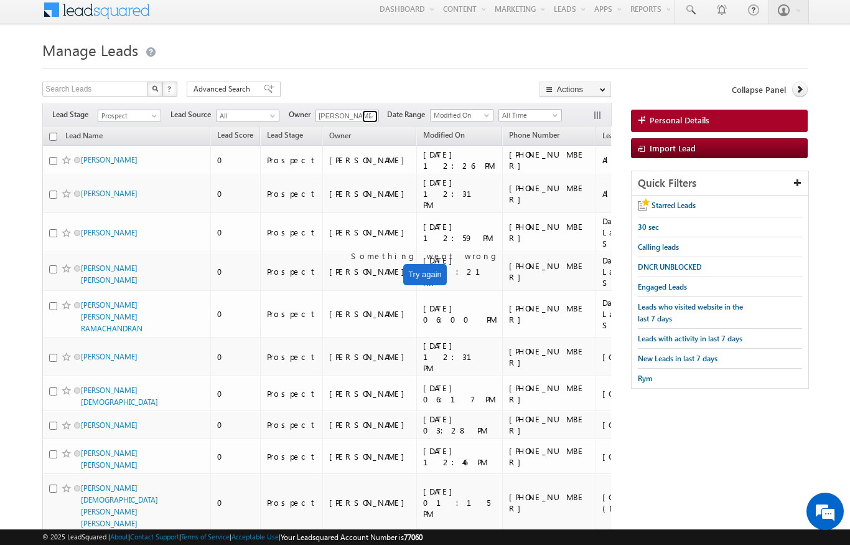
click at [375, 117] on span at bounding box center [372, 116] width 10 height 10
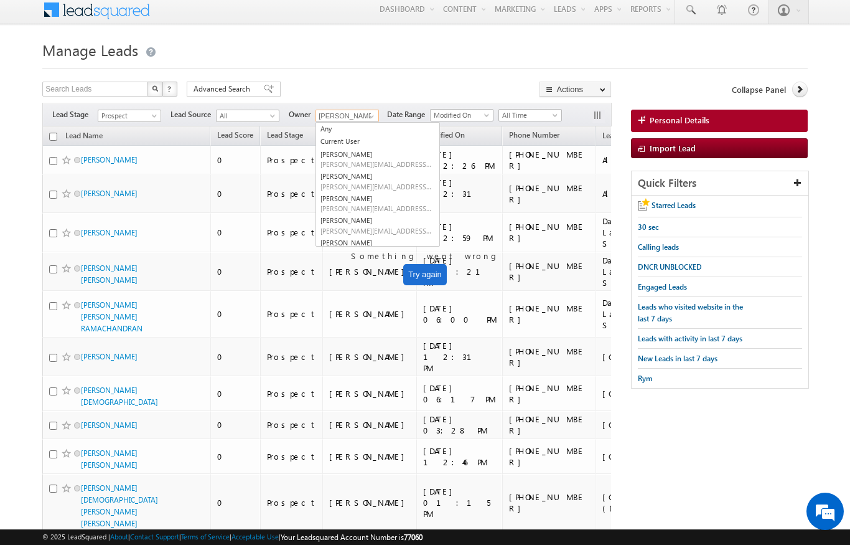
scroll to position [4, 0]
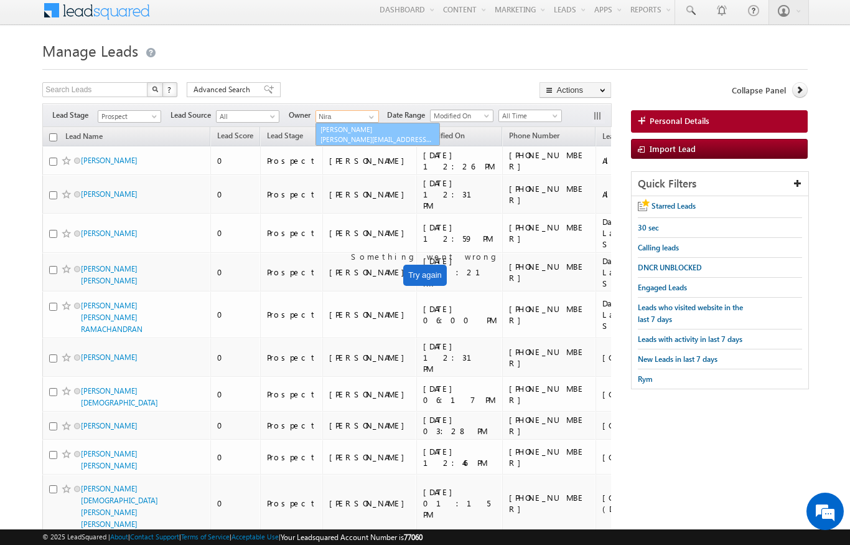
click at [394, 125] on link "Niraj Upadhyay niraj.upadhyay@indglobal.ae" at bounding box center [378, 135] width 125 height 24
type input "[PERSON_NAME]"
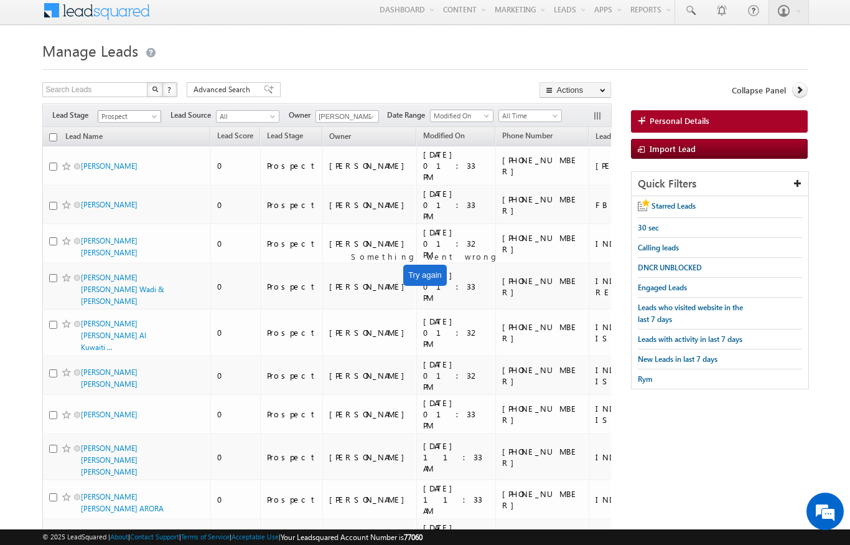
click at [154, 118] on span at bounding box center [156, 119] width 10 height 10
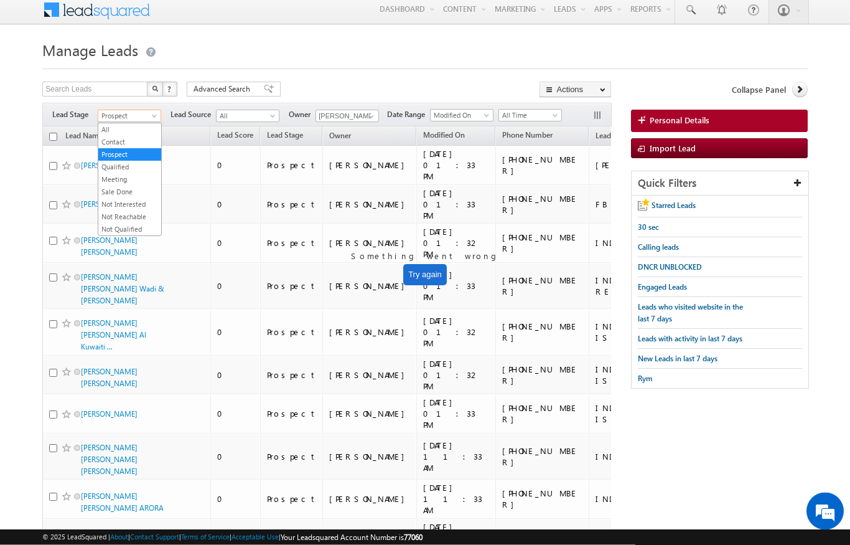
scroll to position [5, 0]
click at [108, 137] on link "Contact" at bounding box center [129, 141] width 63 height 11
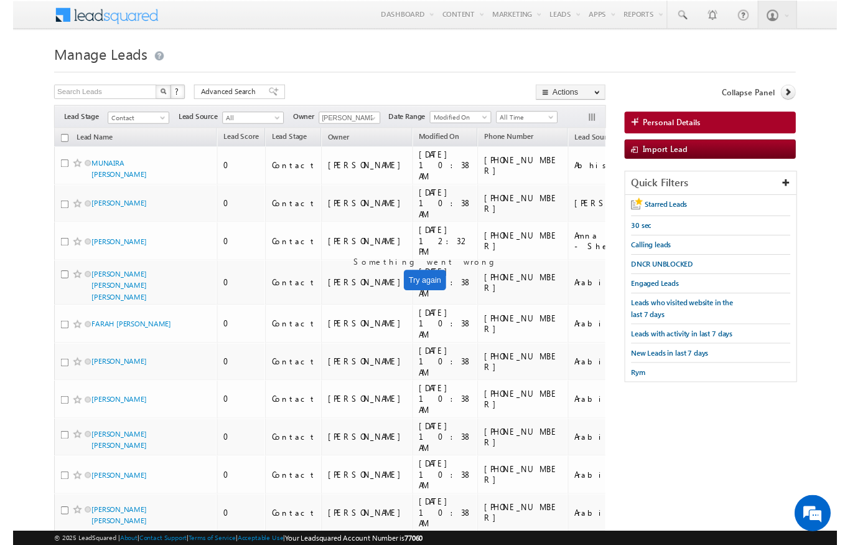
scroll to position [17, 0]
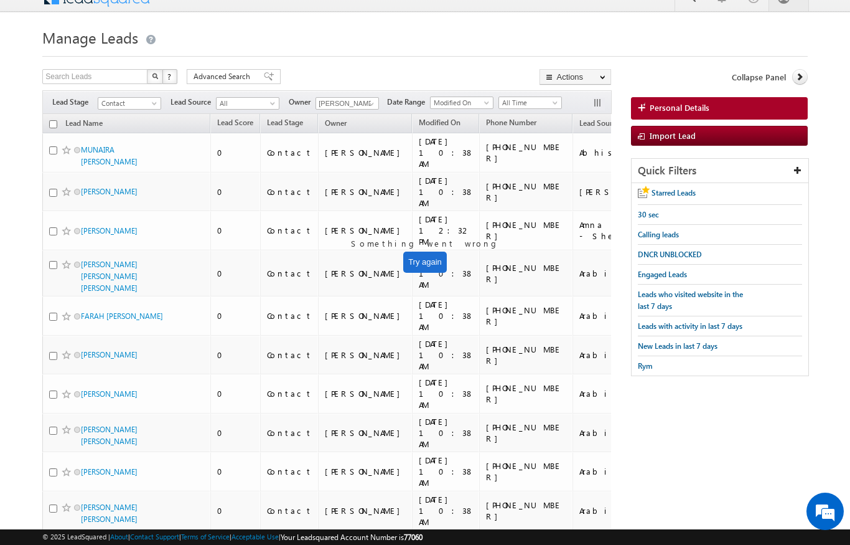
click at [50, 123] on input "checkbox" at bounding box center [53, 124] width 8 height 8
checkbox input "true"
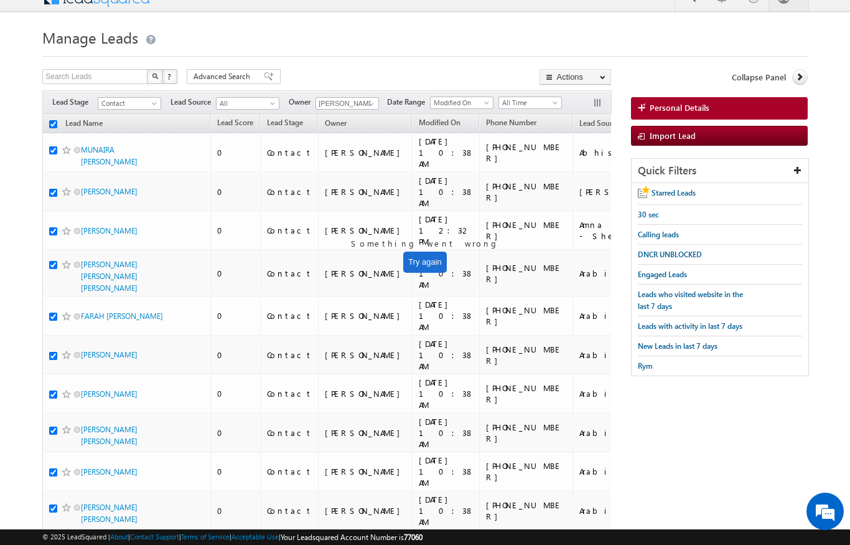
checkbox input "true"
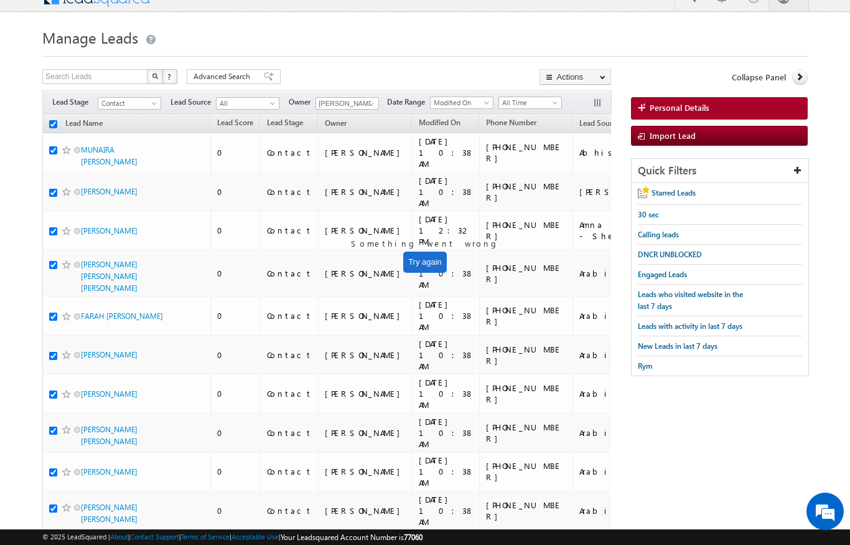
checkbox input "true"
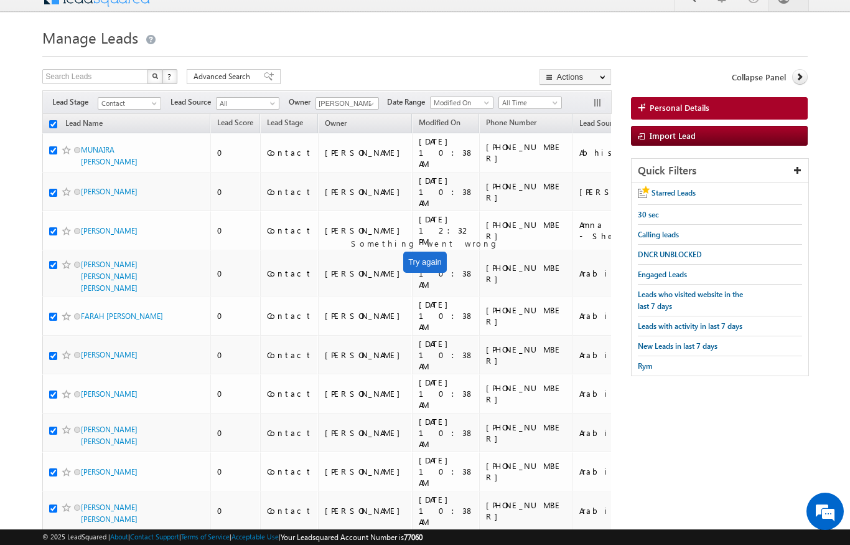
checkbox input "true"
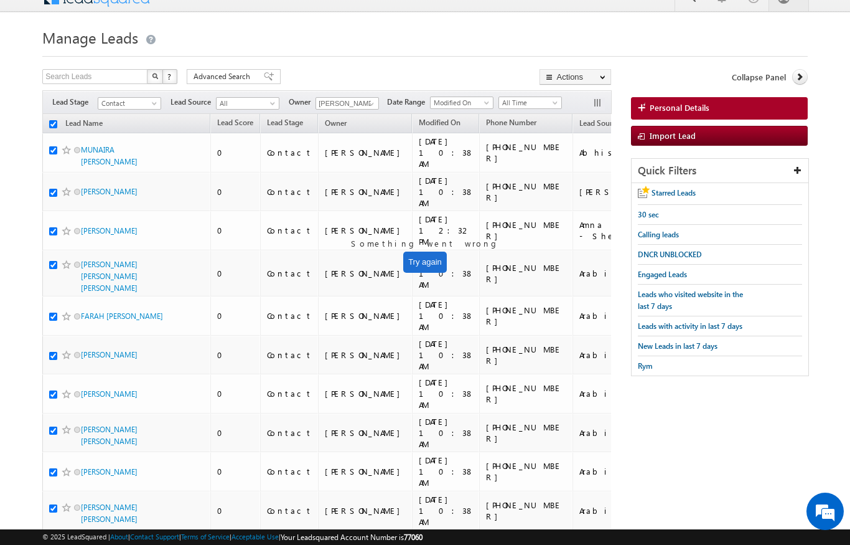
checkbox input "true"
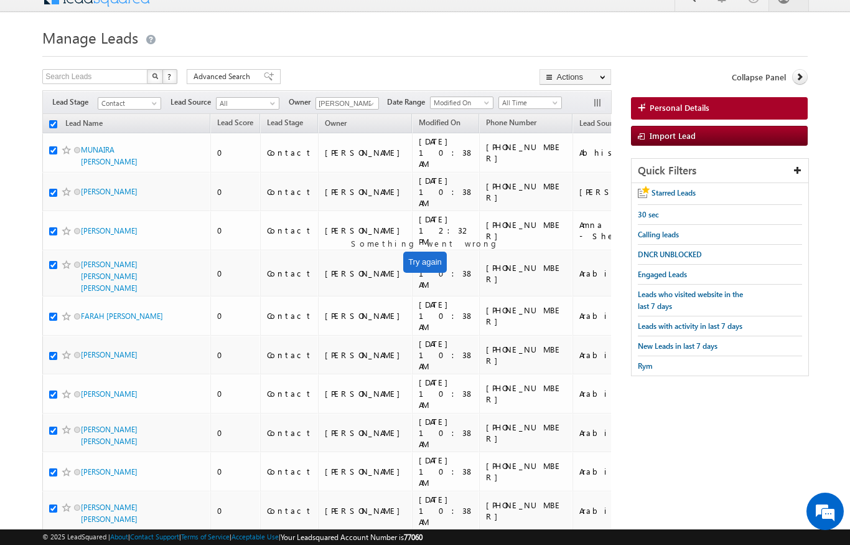
checkbox input "true"
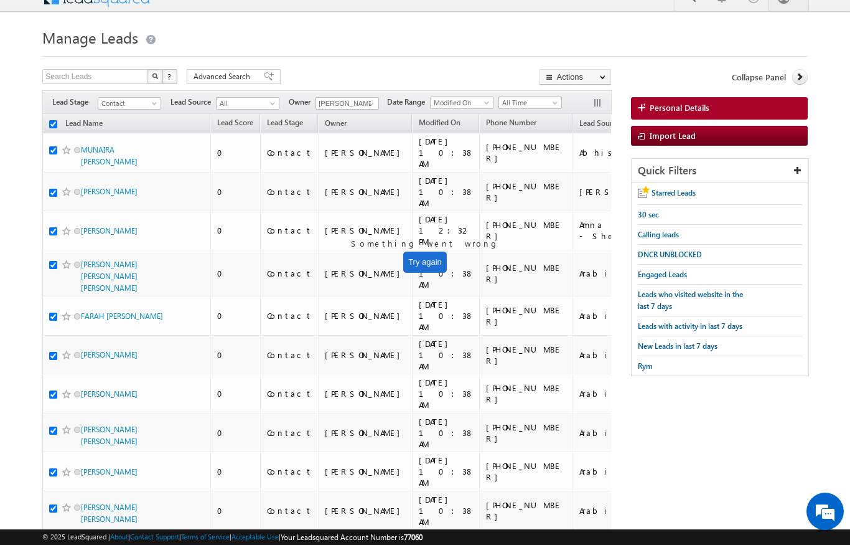
checkbox input "true"
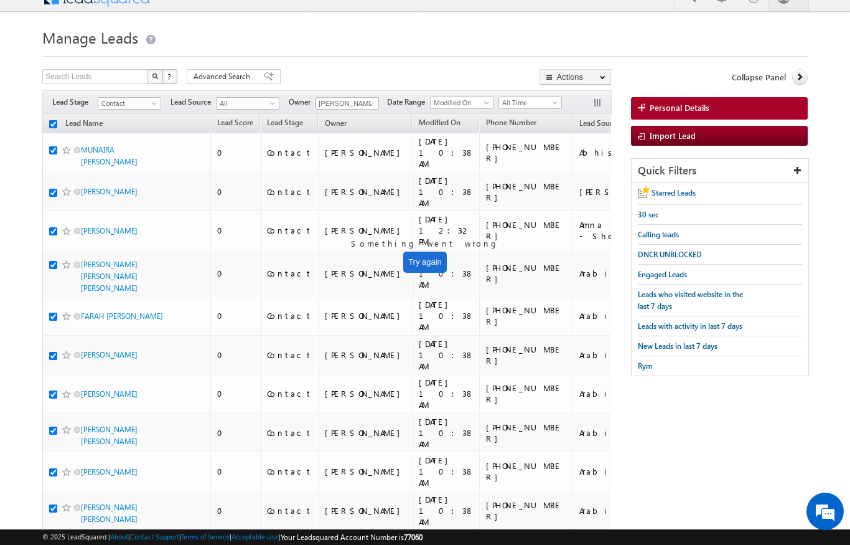
checkbox input "true"
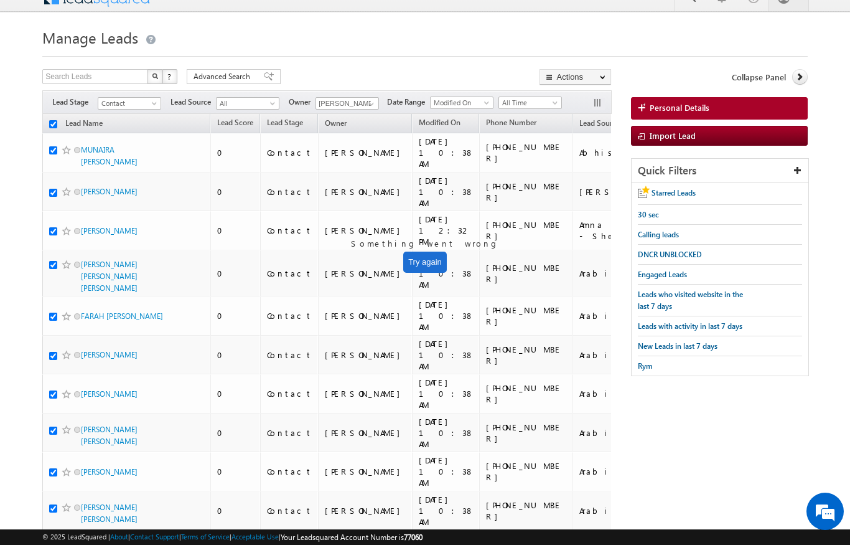
checkbox input "true"
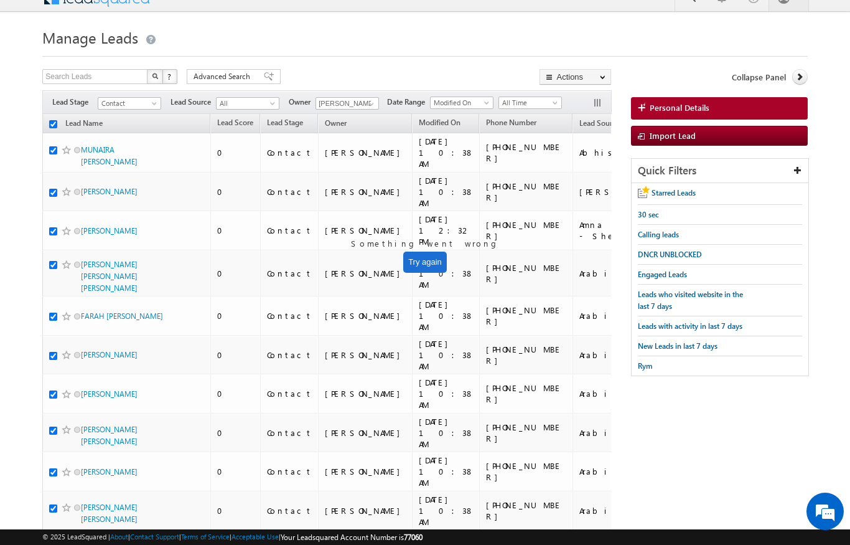
checkbox input "true"
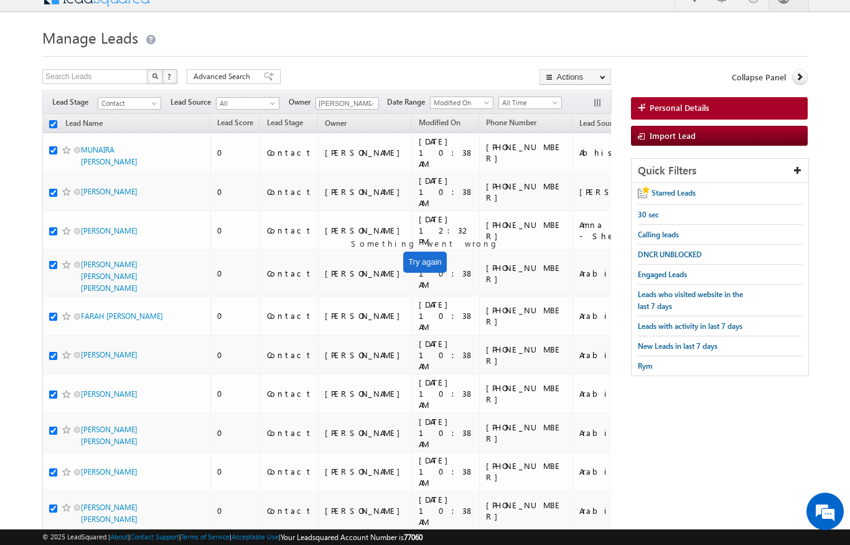
checkbox input "true"
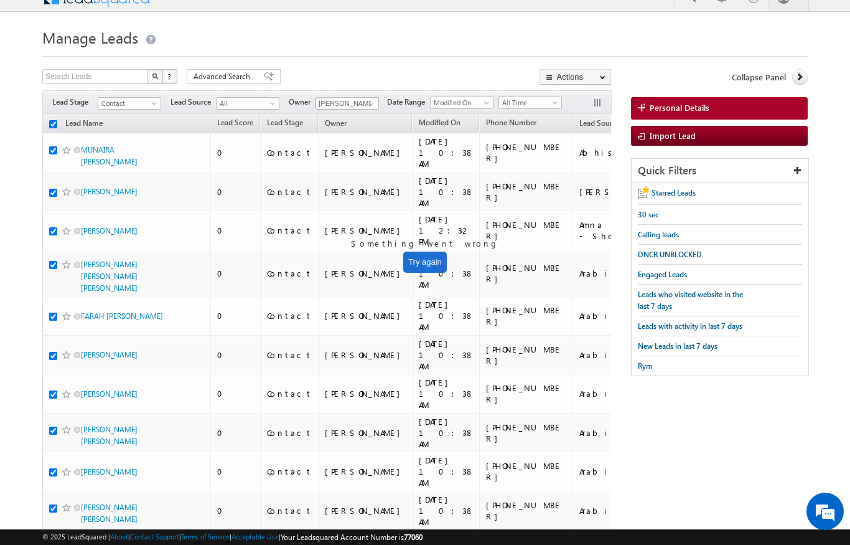
checkbox input "true"
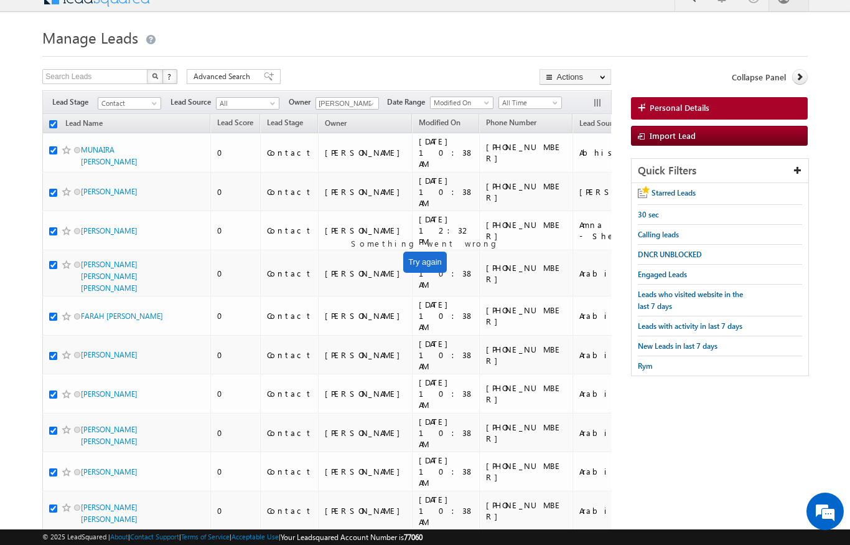
checkbox input "true"
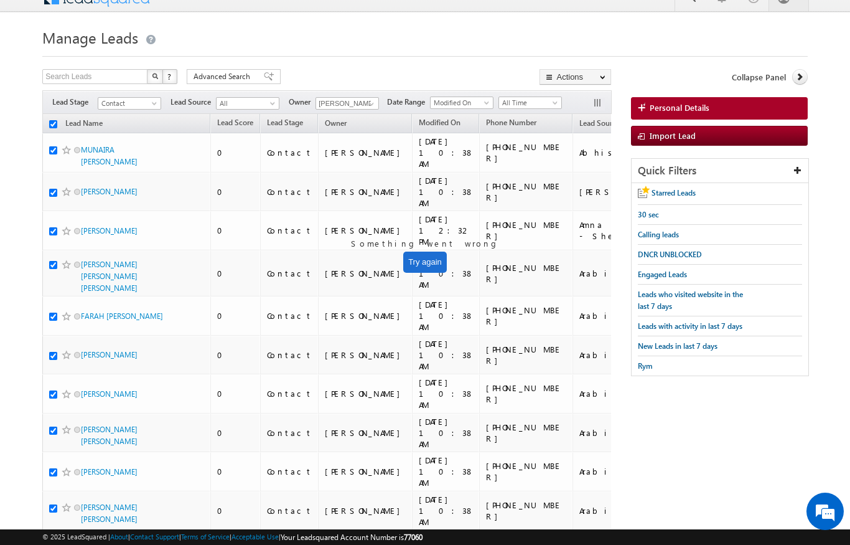
checkbox input "true"
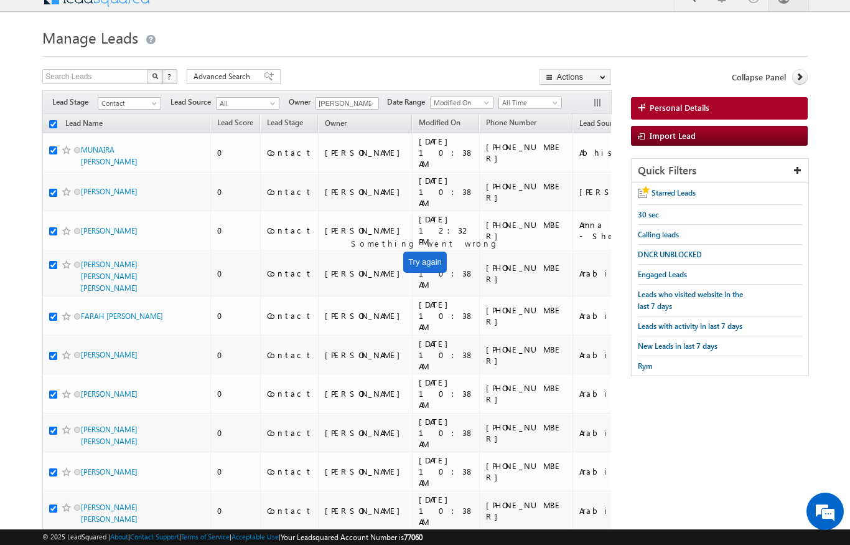
checkbox input "true"
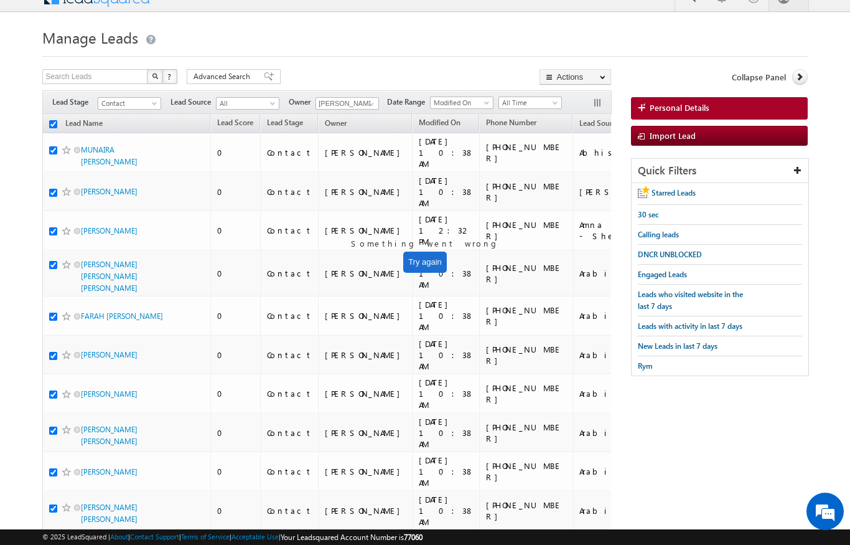
checkbox input "true"
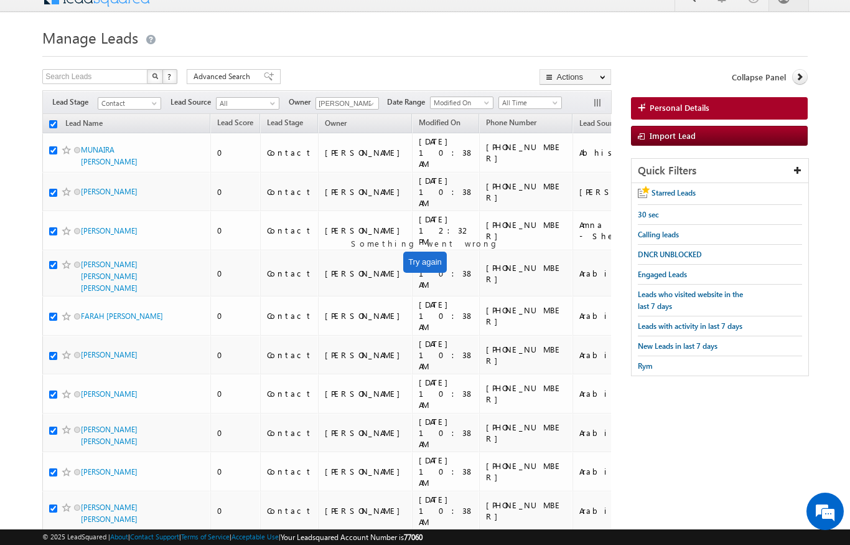
checkbox input "true"
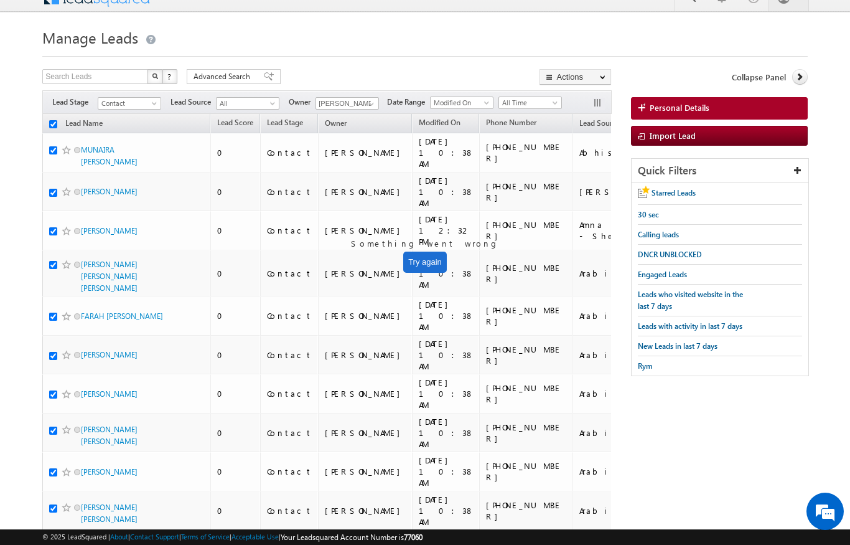
checkbox input "true"
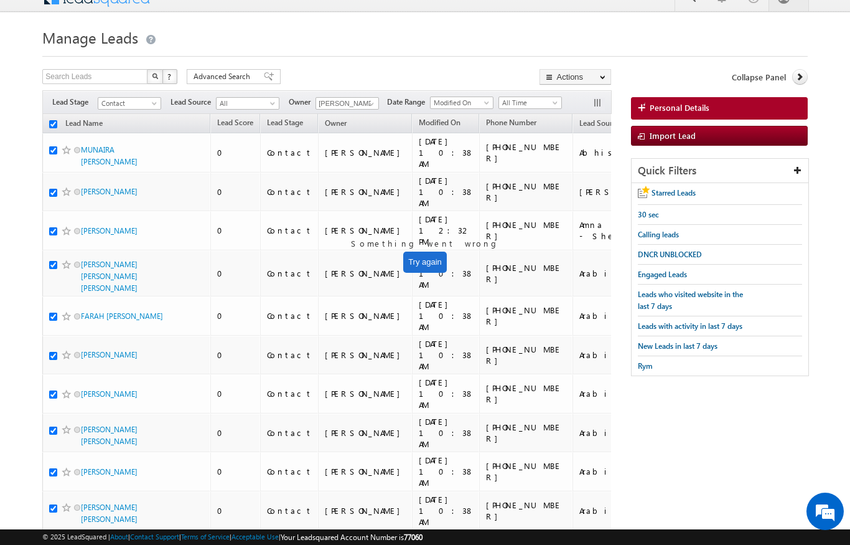
checkbox input "true"
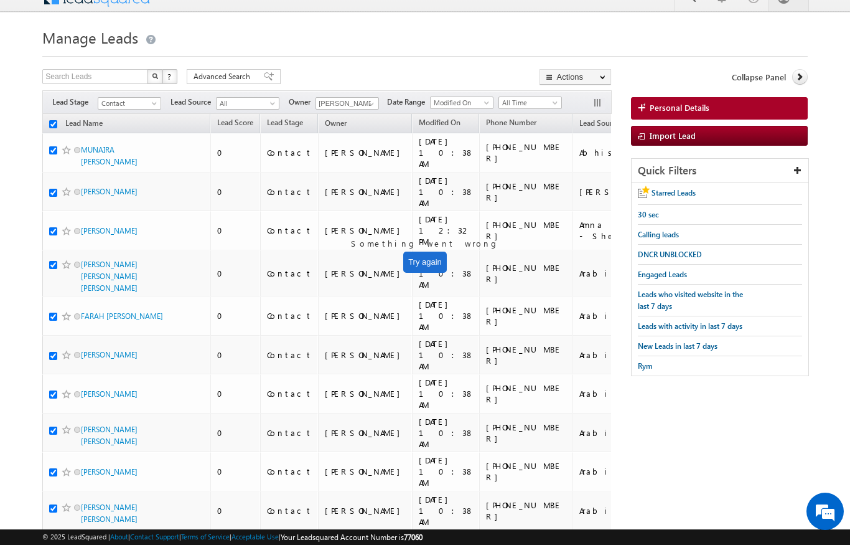
checkbox input "true"
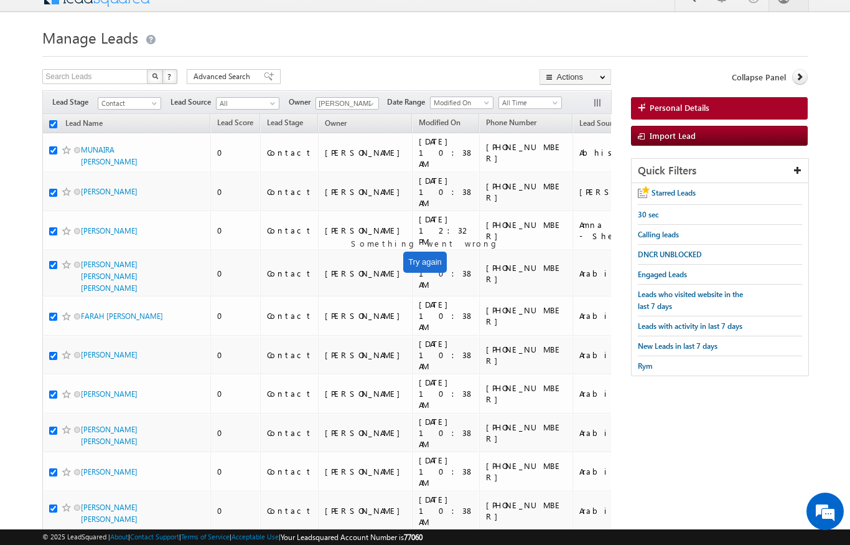
checkbox input "true"
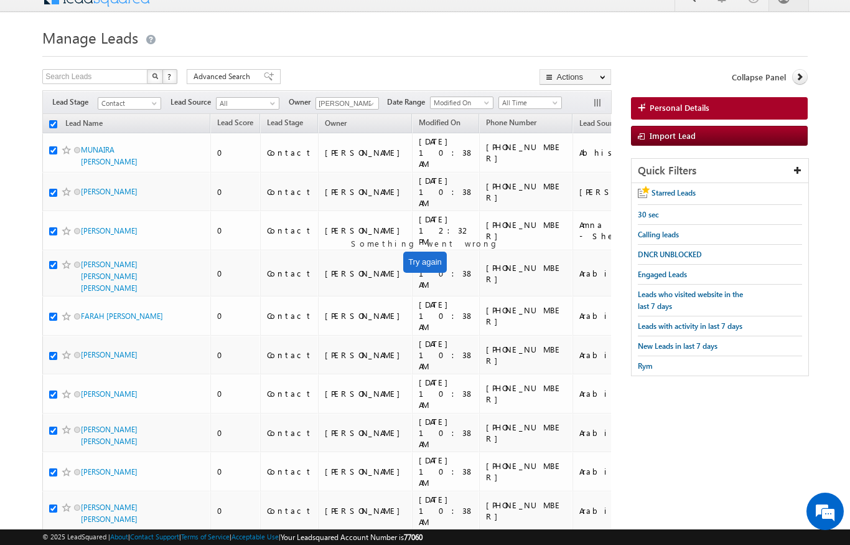
checkbox input "true"
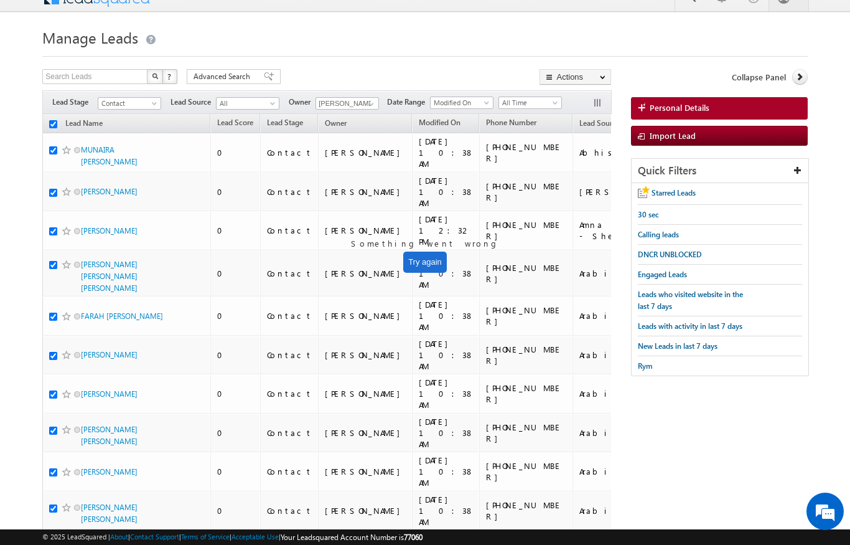
checkbox input "true"
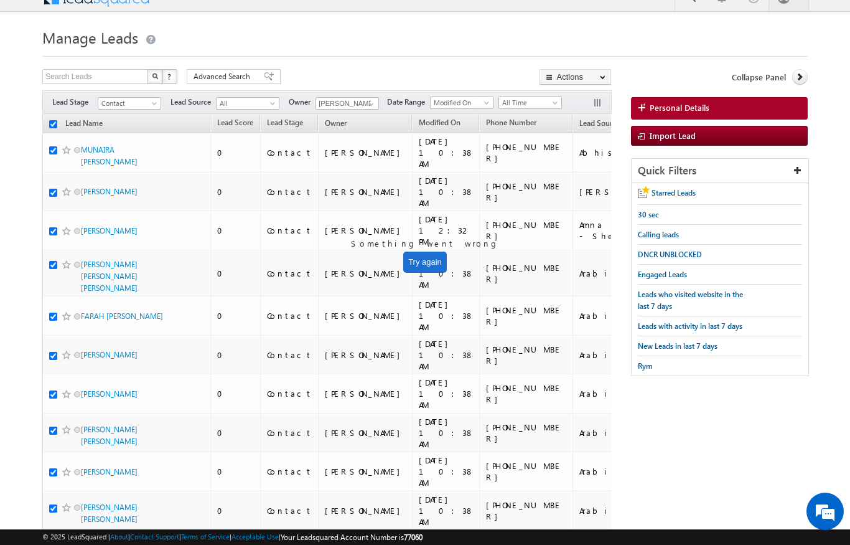
checkbox input "true"
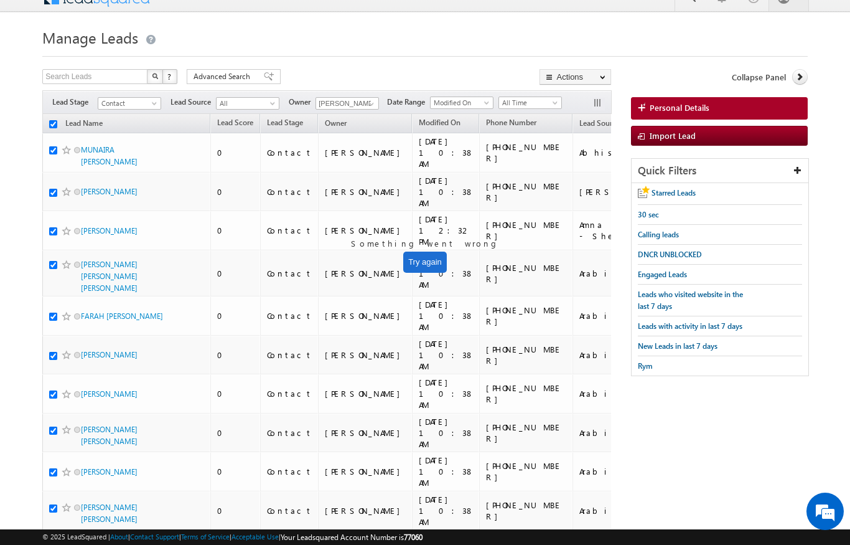
checkbox input "true"
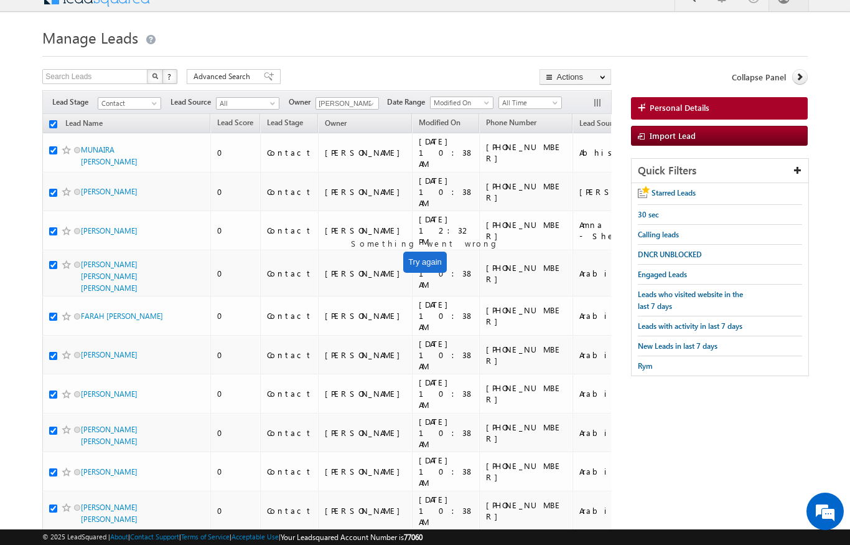
checkbox input "true"
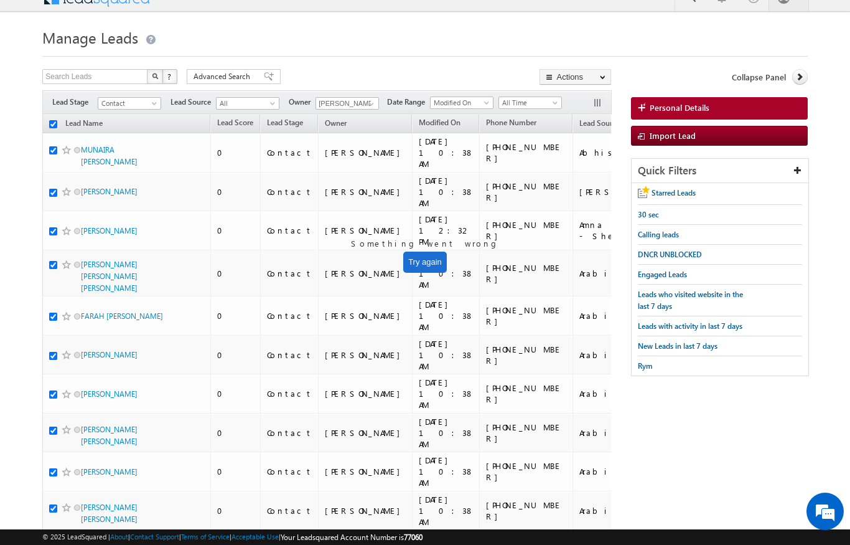
checkbox input "true"
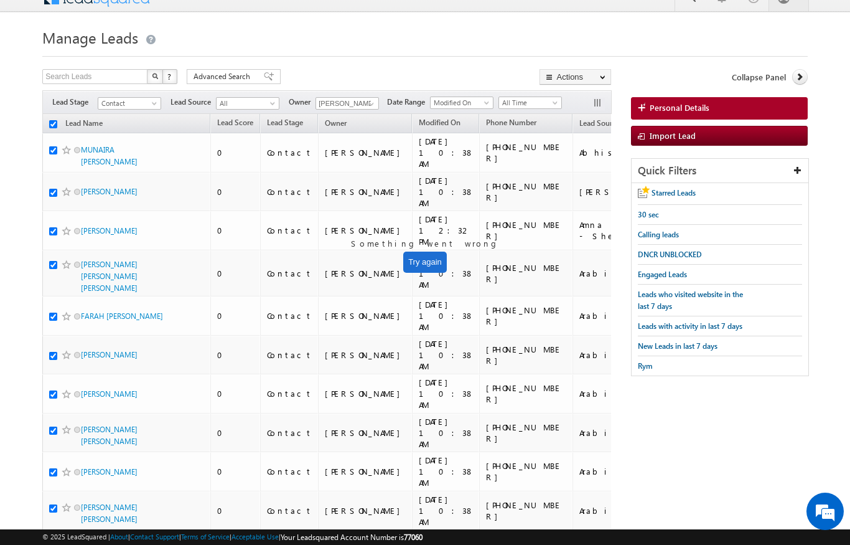
checkbox input "true"
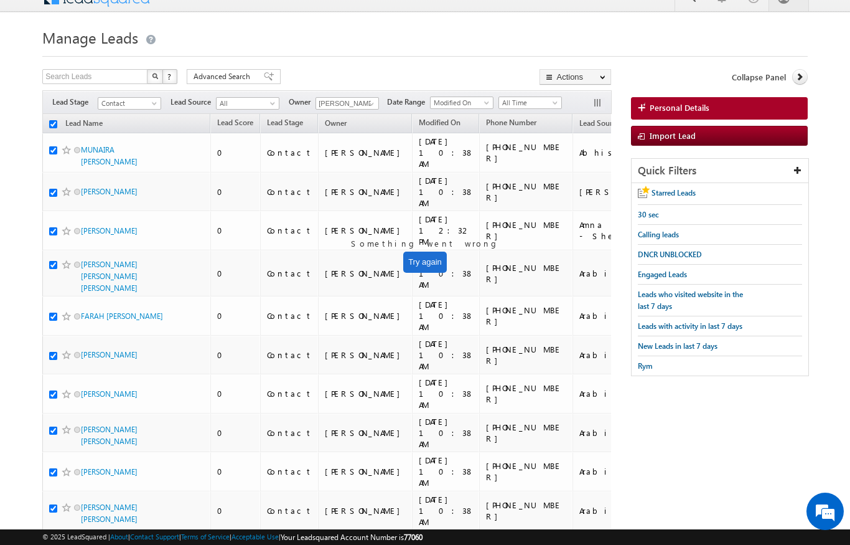
checkbox input "true"
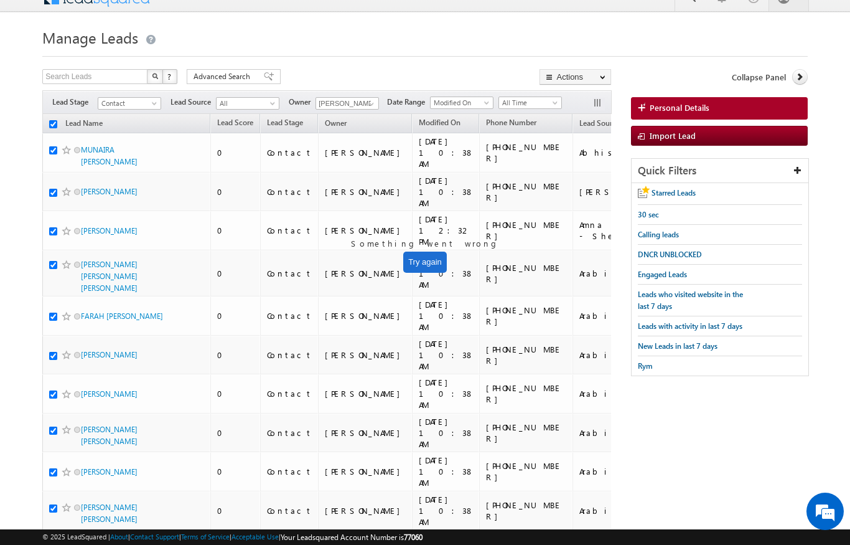
checkbox input "true"
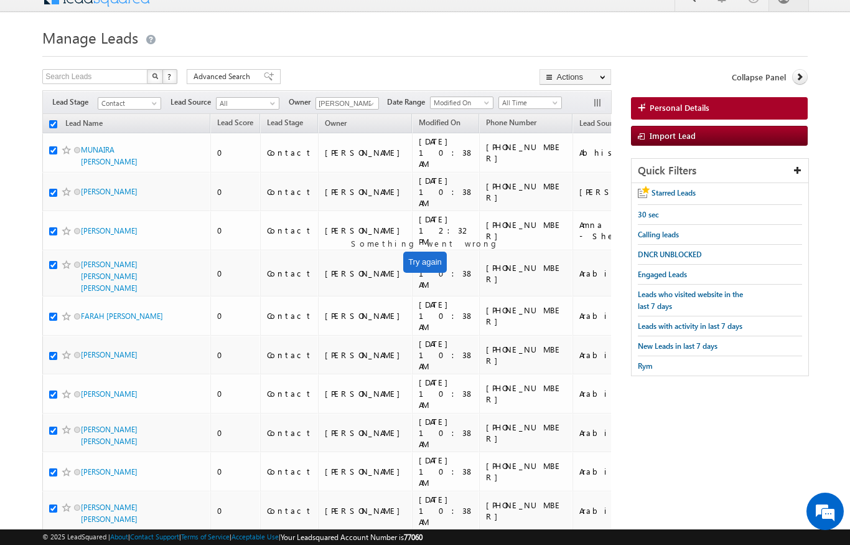
checkbox input "true"
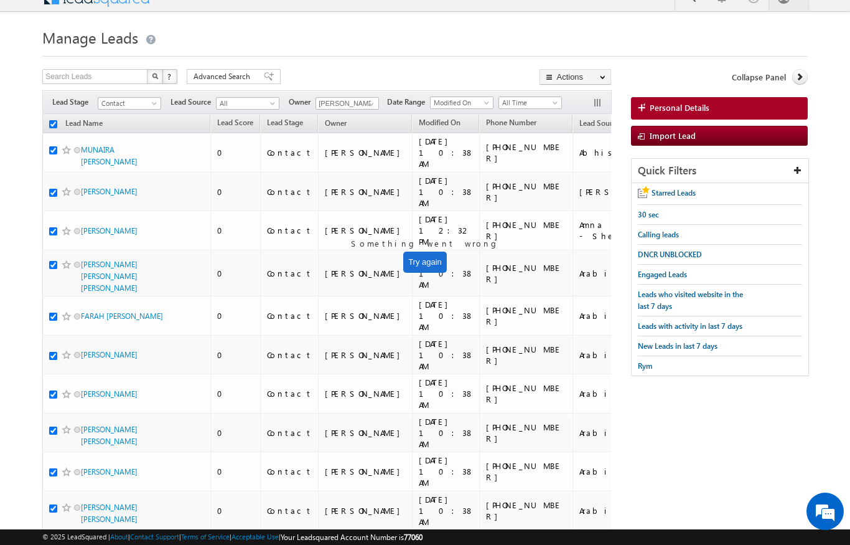
checkbox input "true"
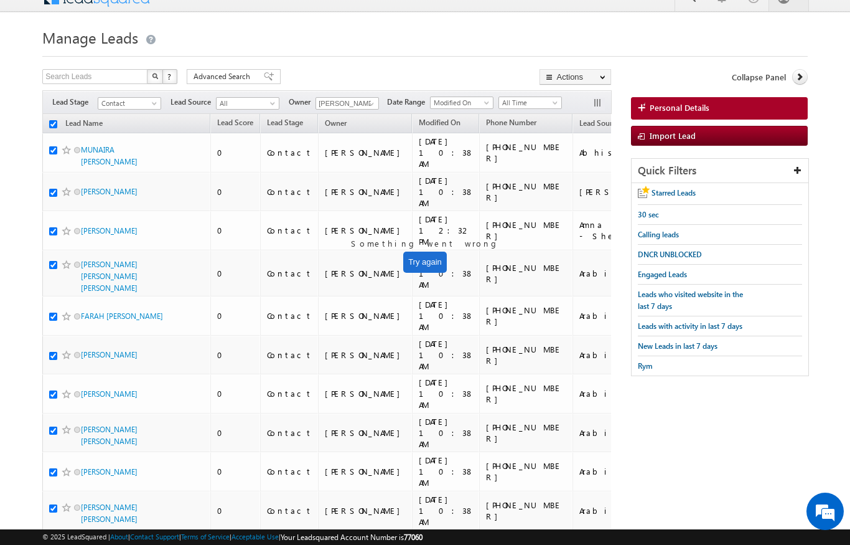
checkbox input "true"
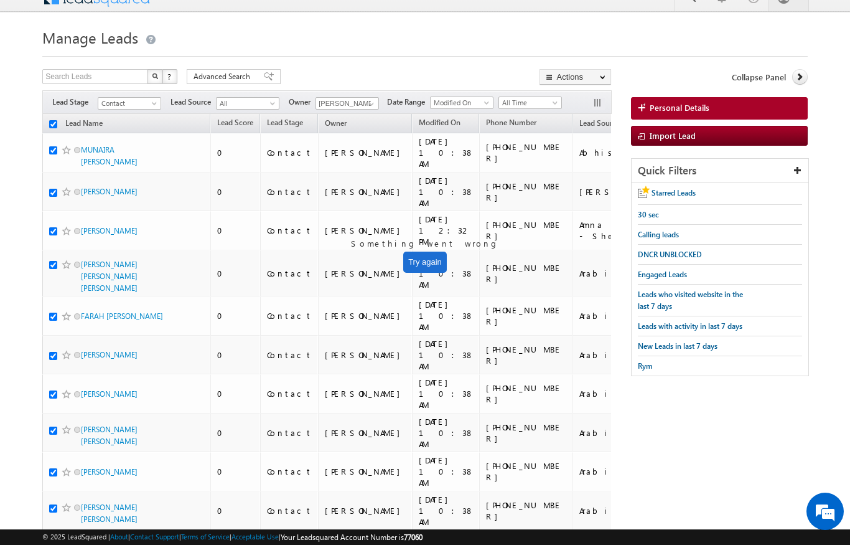
checkbox input "true"
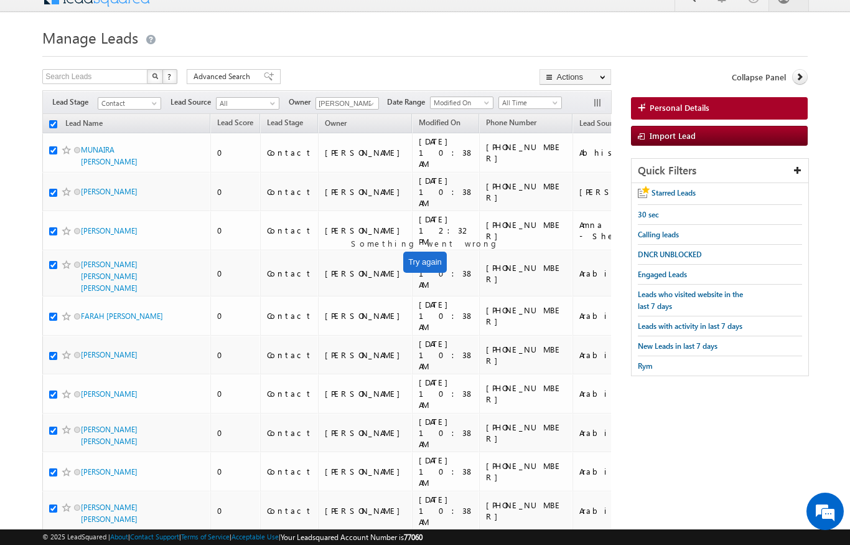
checkbox input "true"
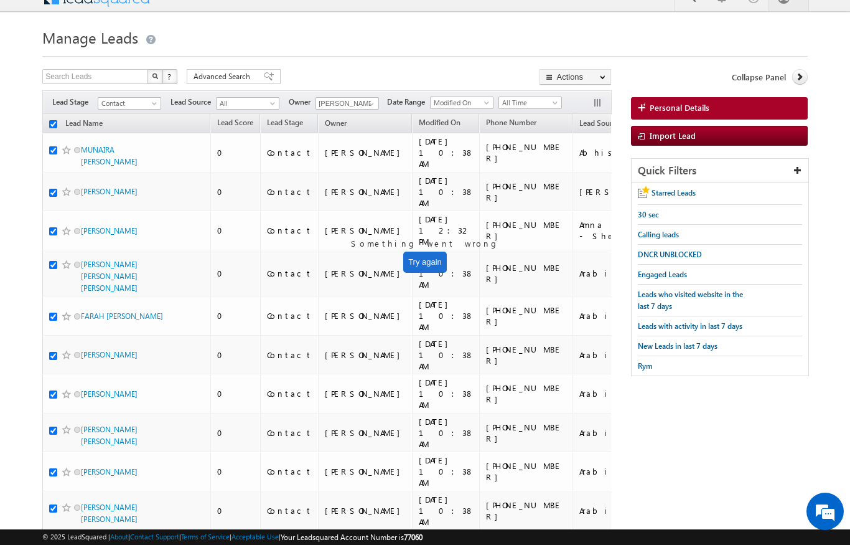
checkbox input "true"
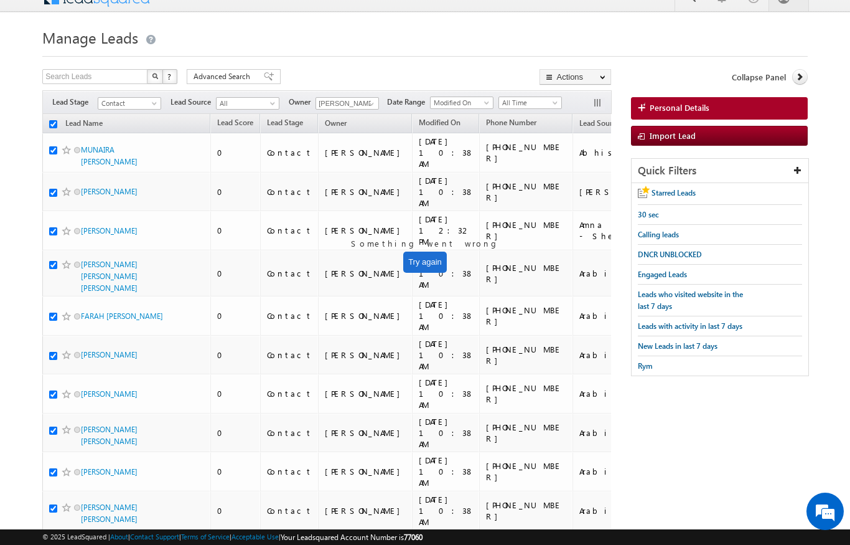
checkbox input "true"
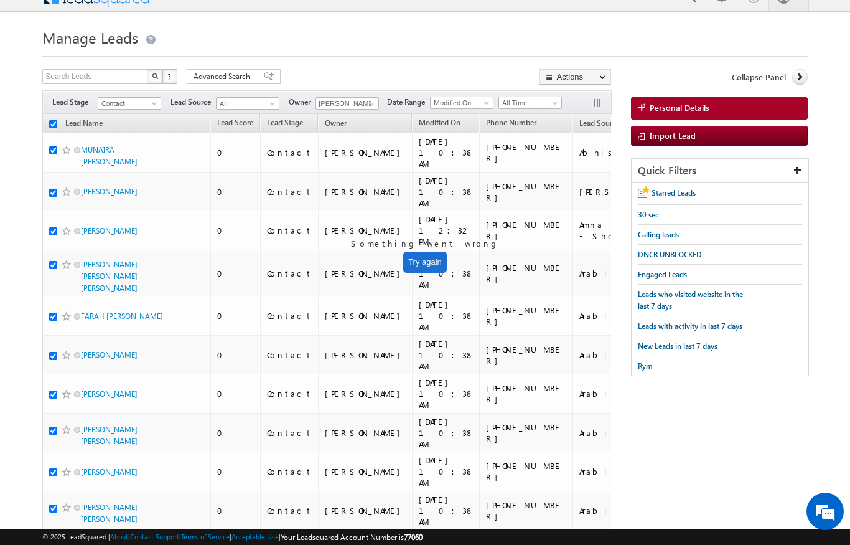
checkbox input "true"
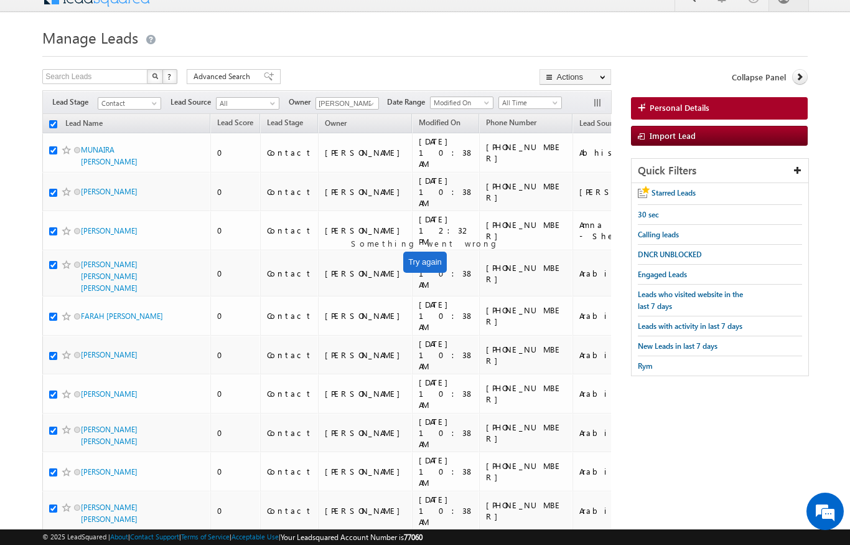
checkbox input "true"
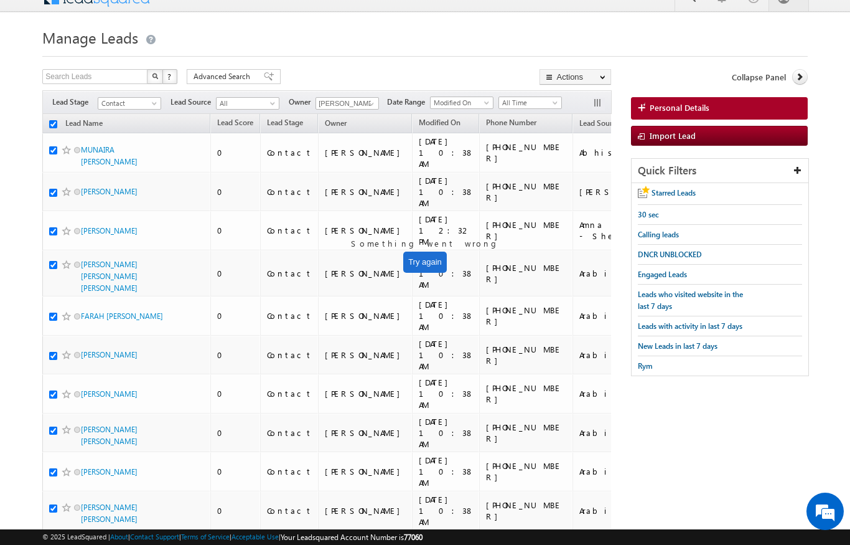
checkbox input "true"
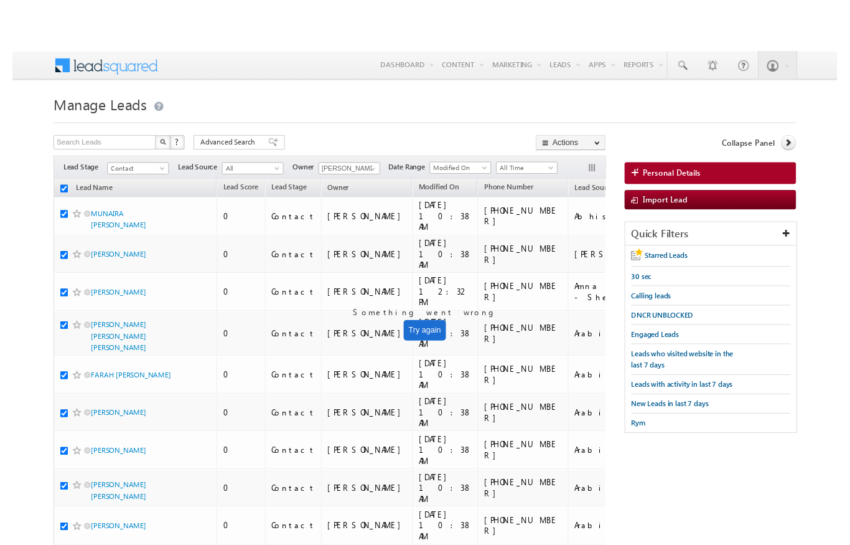
scroll to position [12, 0]
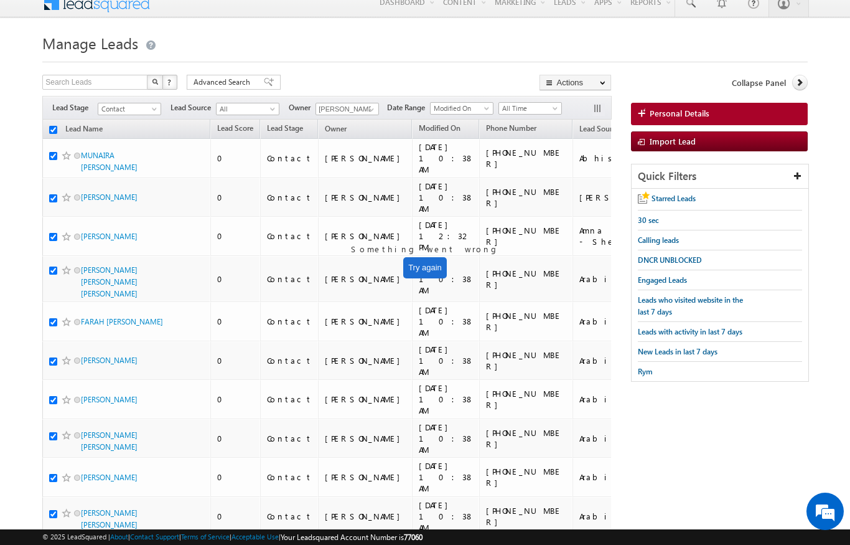
click at [599, 61] on div at bounding box center [424, 58] width 765 height 8
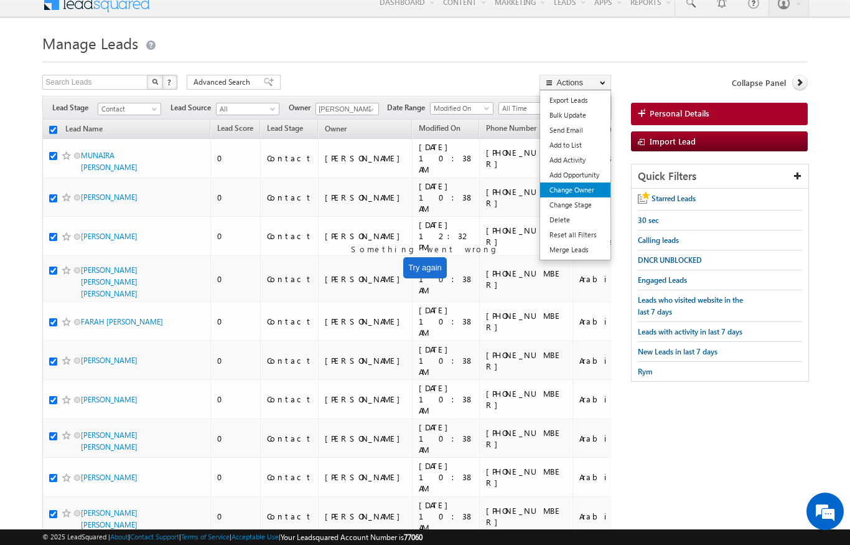
click at [584, 195] on link "Change Owner" at bounding box center [575, 189] width 70 height 15
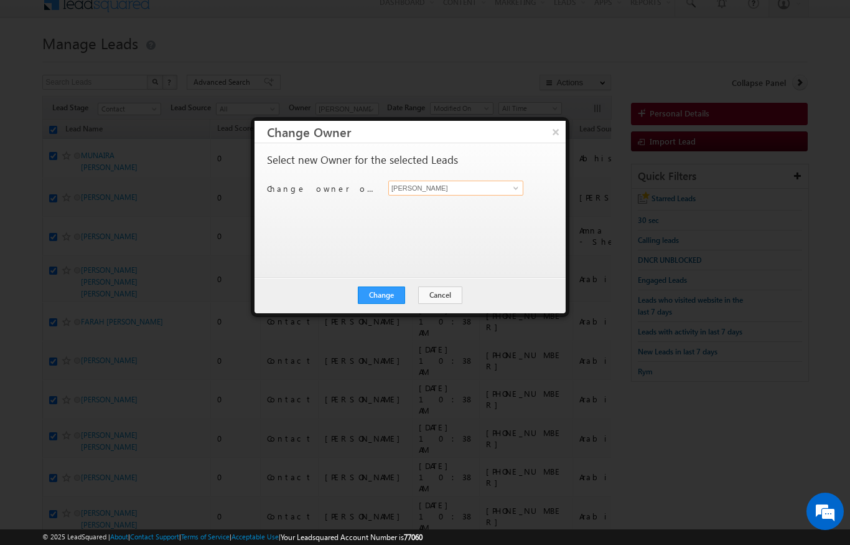
click at [506, 183] on input "[PERSON_NAME]" at bounding box center [455, 188] width 135 height 15
click at [472, 206] on link "Bhargav Nayak bhargav.nayak@indglobal.ae" at bounding box center [455, 207] width 135 height 24
click at [387, 295] on button "Change" at bounding box center [381, 294] width 47 height 17
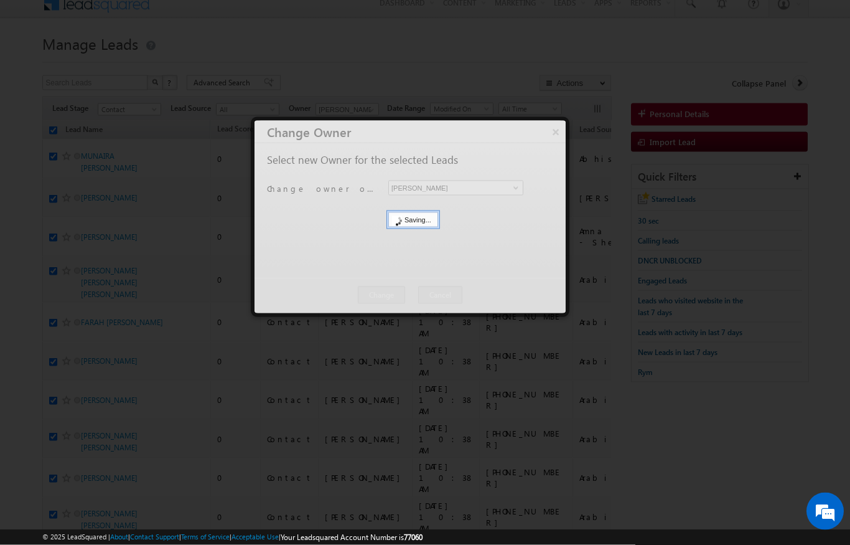
scroll to position [12, 0]
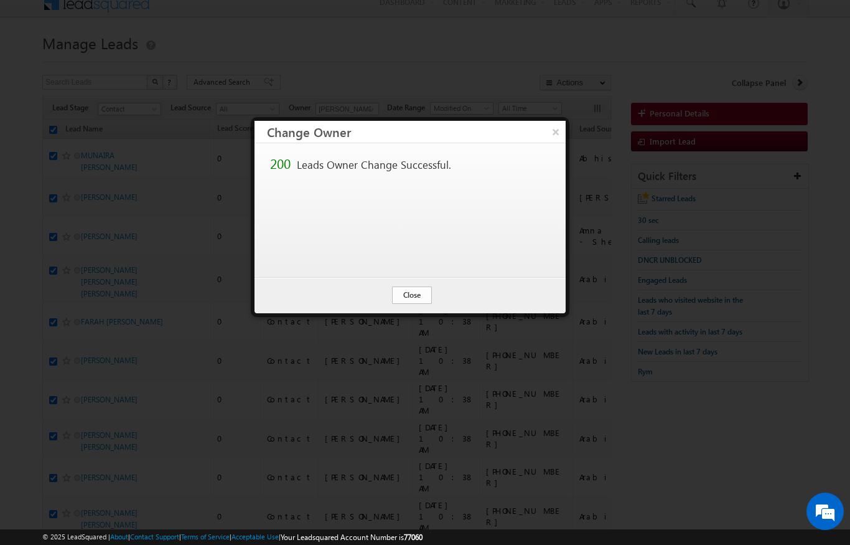
click at [401, 298] on button "Close" at bounding box center [412, 294] width 40 height 17
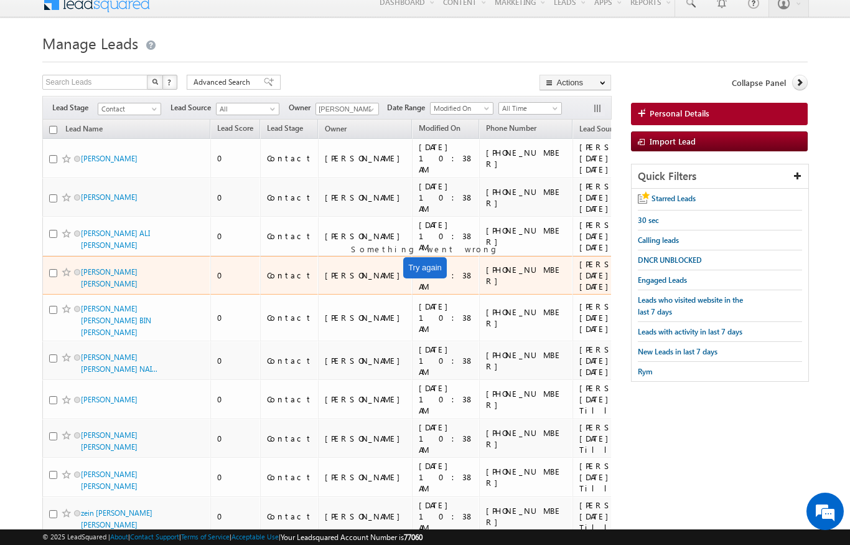
click at [482, 267] on td "+971-561725232" at bounding box center [525, 275] width 93 height 39
click at [145, 107] on span "Contact" at bounding box center [127, 108] width 59 height 11
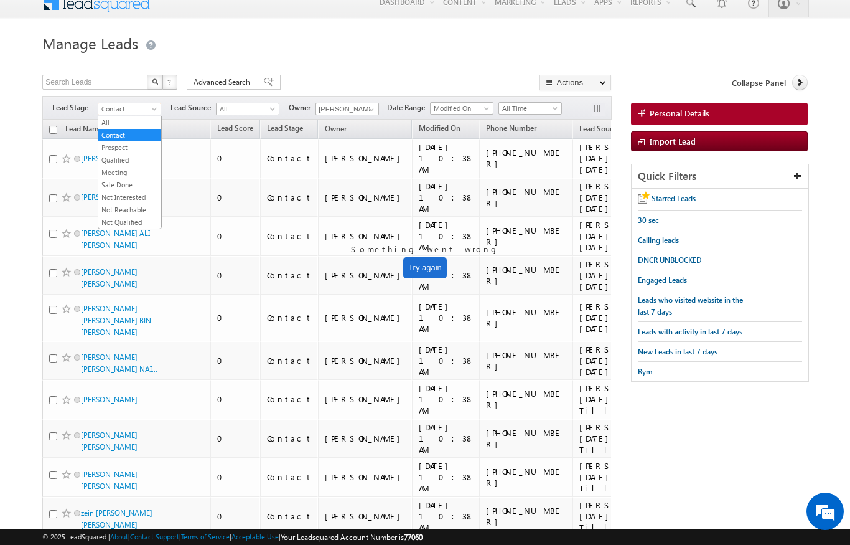
click at [105, 152] on link "Prospect" at bounding box center [129, 147] width 63 height 11
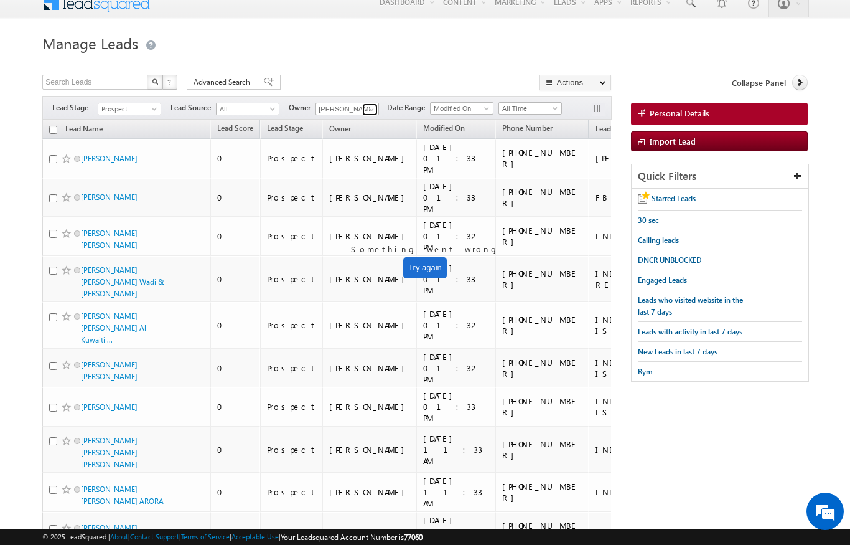
click at [365, 108] on link at bounding box center [370, 109] width 16 height 12
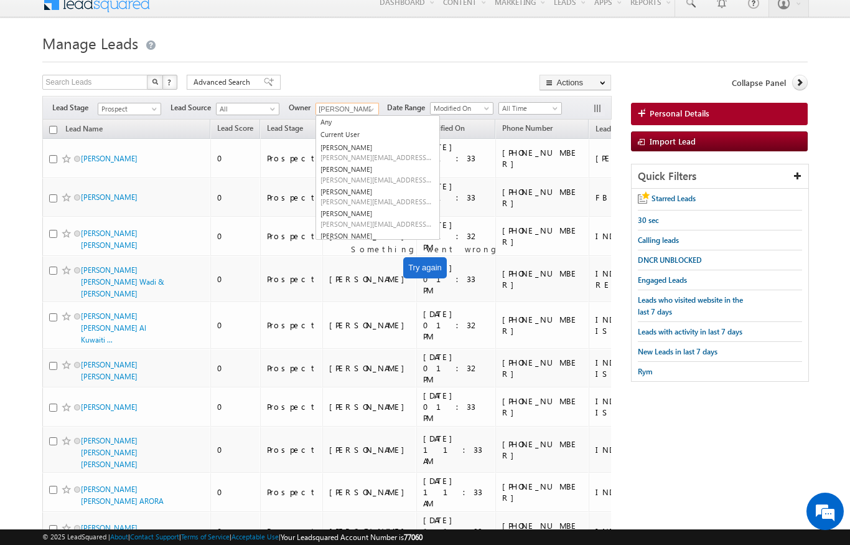
scroll to position [11, 0]
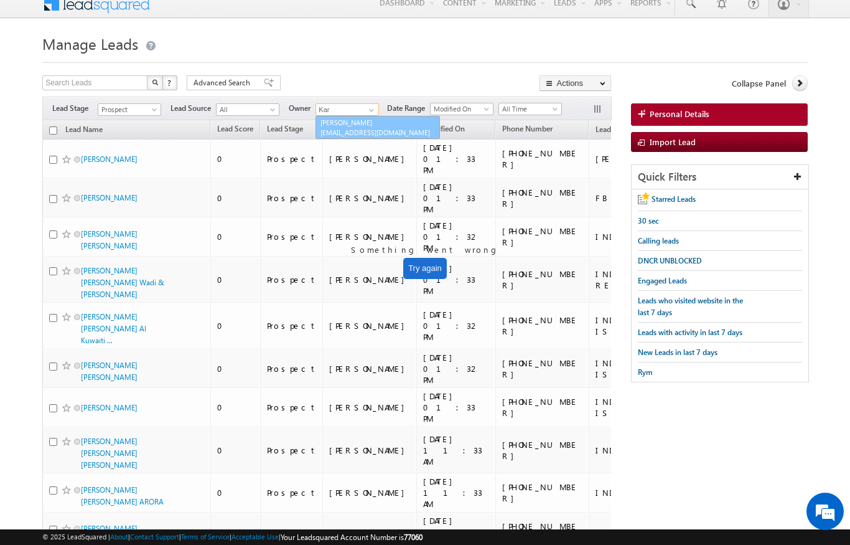
click at [378, 130] on span "Karan.solanki@indglobal.ae" at bounding box center [377, 132] width 112 height 9
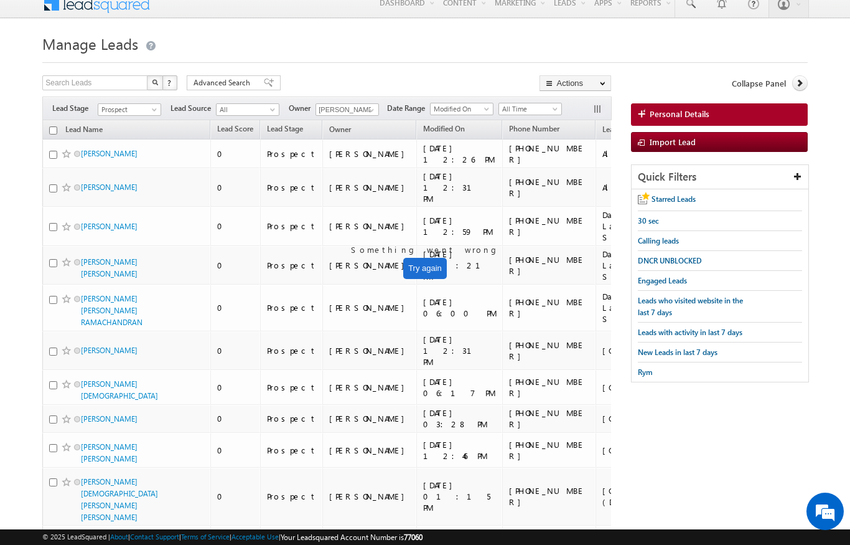
click at [52, 303] on input "checkbox" at bounding box center [53, 300] width 8 height 8
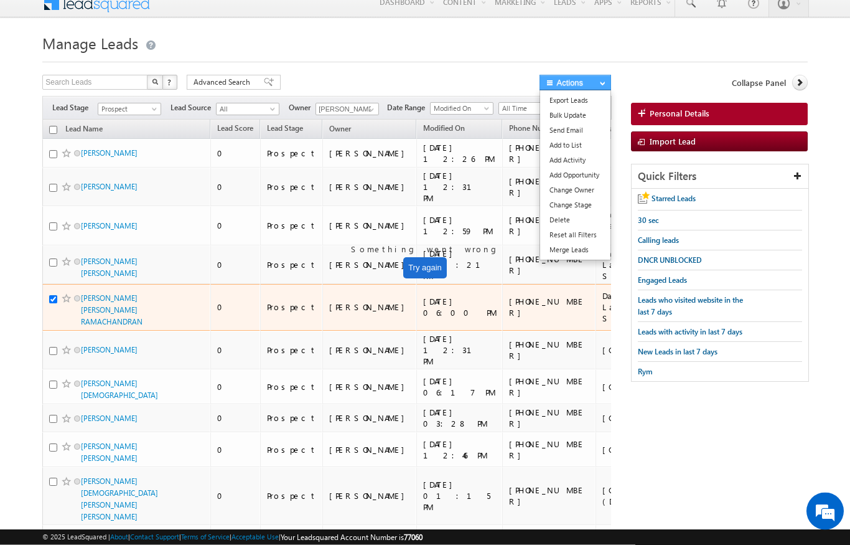
scroll to position [12, 0]
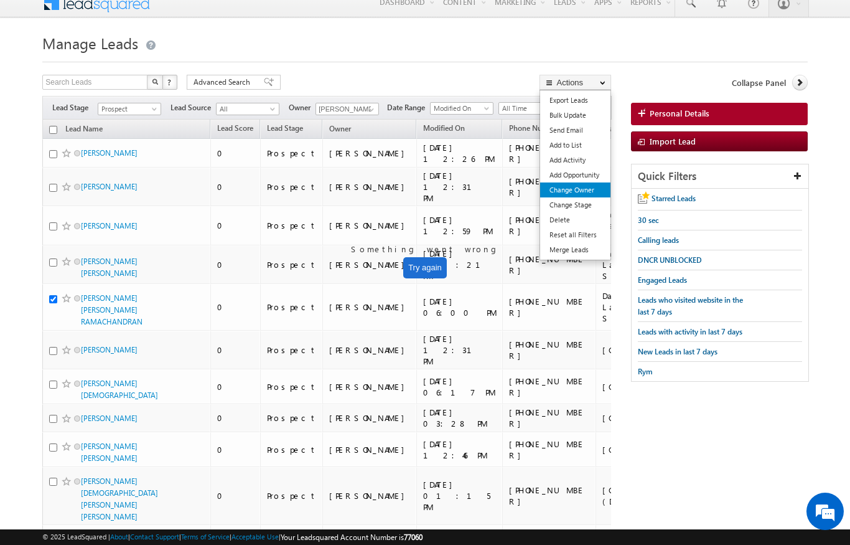
click at [592, 188] on link "Change Owner" at bounding box center [575, 189] width 70 height 15
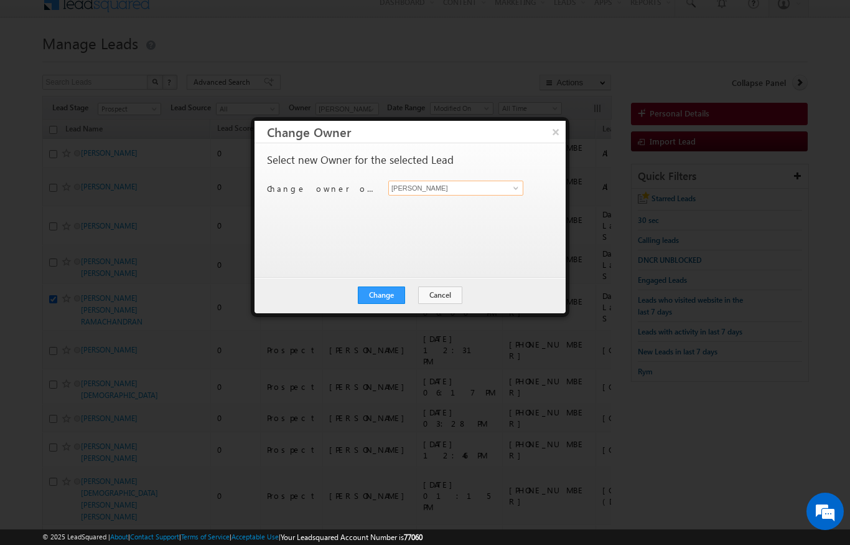
click at [515, 194] on input "[PERSON_NAME]" at bounding box center [455, 188] width 135 height 15
click at [491, 206] on link "Vratika Soni vratika.soni@indglobal.ae" at bounding box center [455, 207] width 135 height 24
click at [381, 299] on button "Change" at bounding box center [381, 294] width 47 height 17
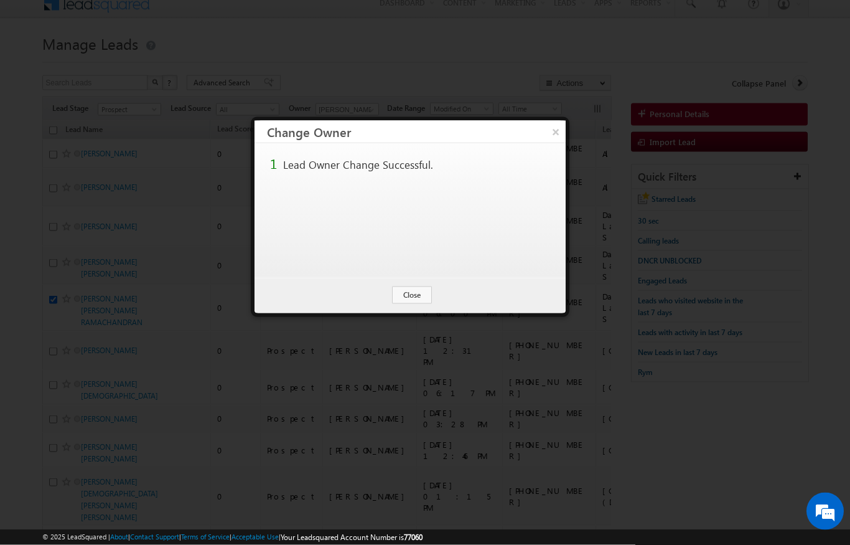
scroll to position [12, 0]
click at [418, 293] on button "Close" at bounding box center [412, 294] width 40 height 17
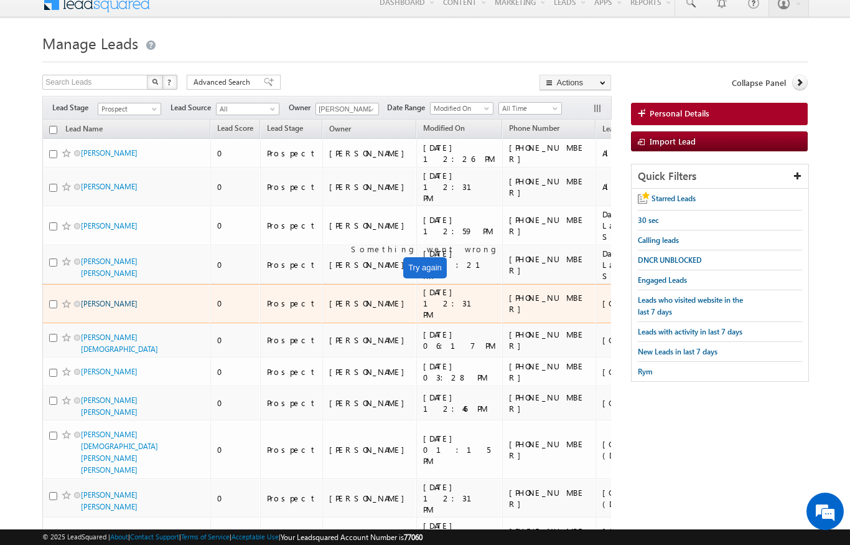
click at [101, 299] on link "[PERSON_NAME]" at bounding box center [109, 303] width 57 height 9
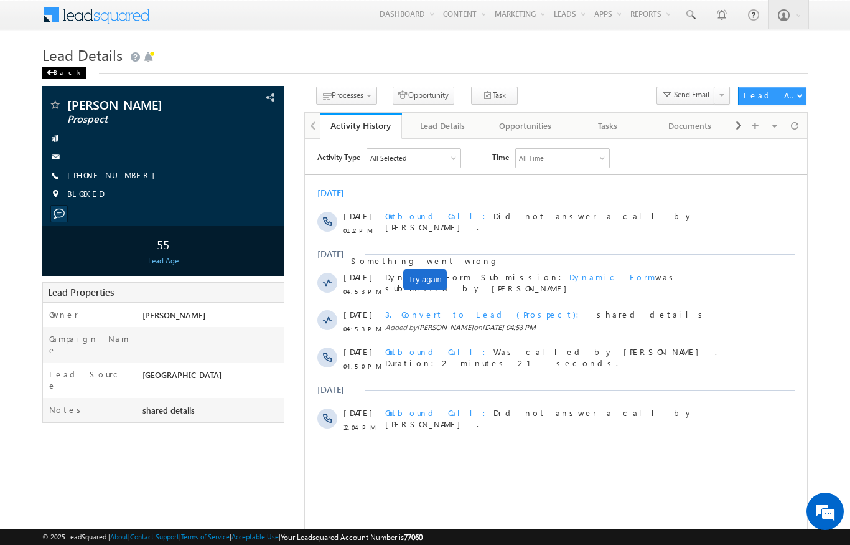
click at [49, 75] on span at bounding box center [49, 73] width 7 height 6
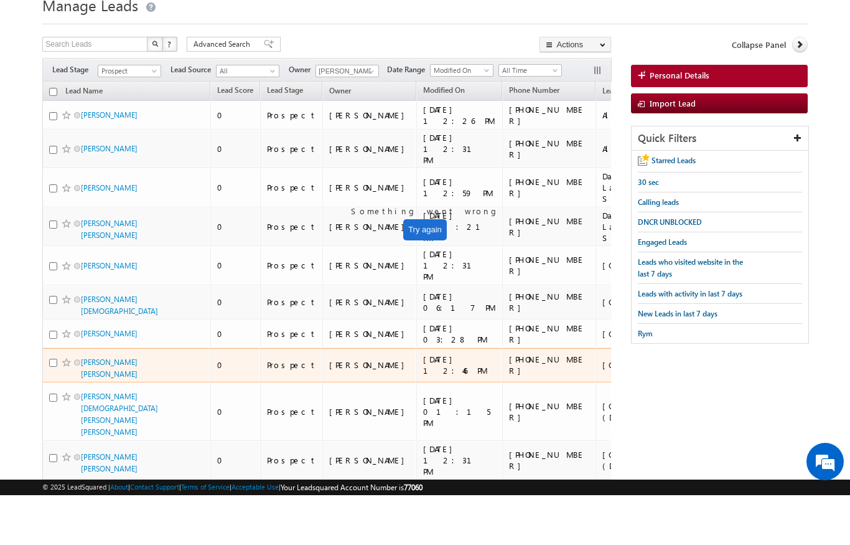
scroll to position [50, 0]
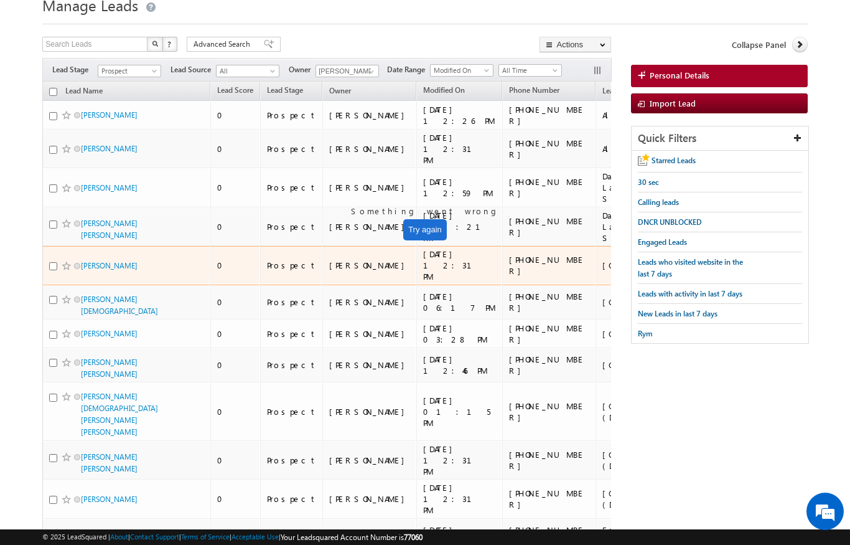
click at [127, 264] on span "[PERSON_NAME]" at bounding box center [123, 266] width 84 height 12
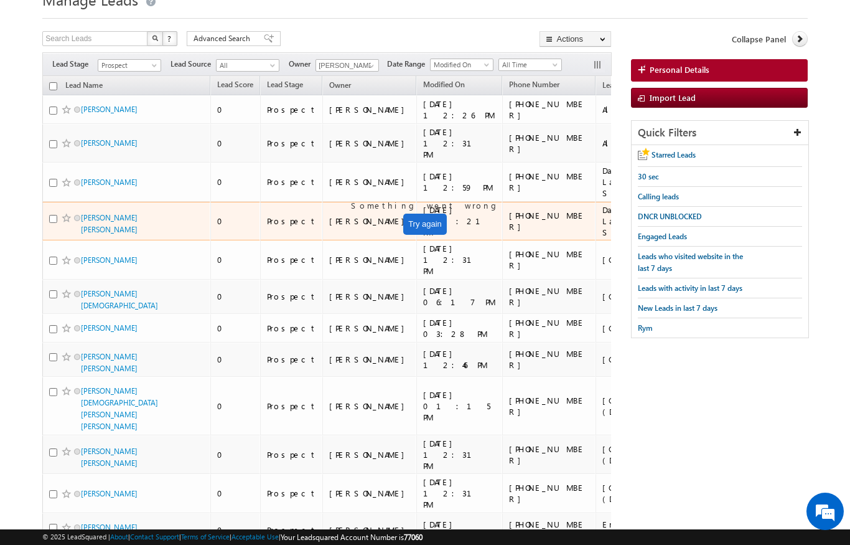
scroll to position [0, 0]
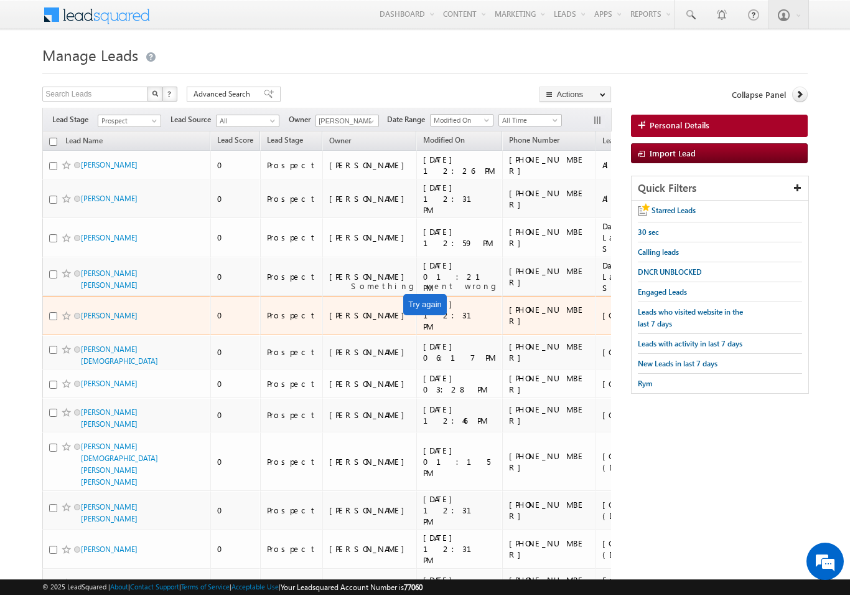
click at [502, 326] on td "[PHONE_NUMBER]" at bounding box center [548, 315] width 93 height 39
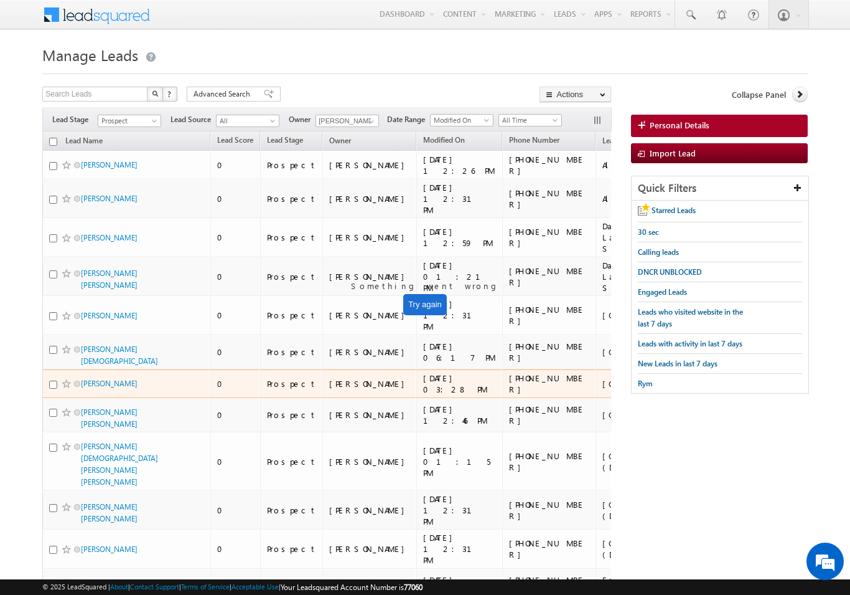
click at [509, 375] on div "[PHONE_NUMBER]" at bounding box center [549, 383] width 81 height 22
click at [603, 378] on div "[GEOGRAPHIC_DATA]" at bounding box center [650, 383] width 95 height 11
click at [76, 380] on span at bounding box center [77, 383] width 6 height 6
click at [159, 377] on span "ALI UMER AHMED" at bounding box center [123, 383] width 84 height 12
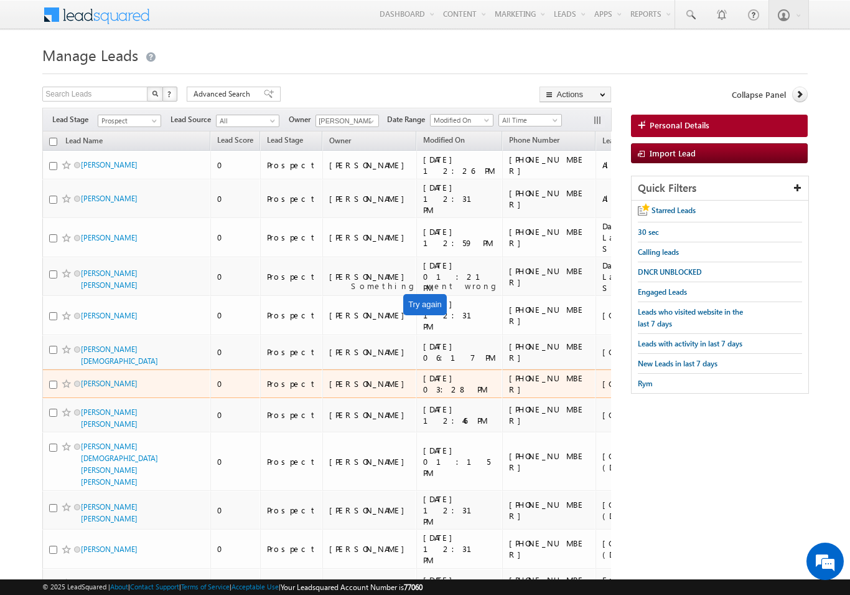
click at [502, 384] on td "+971-552754555" at bounding box center [548, 383] width 93 height 29
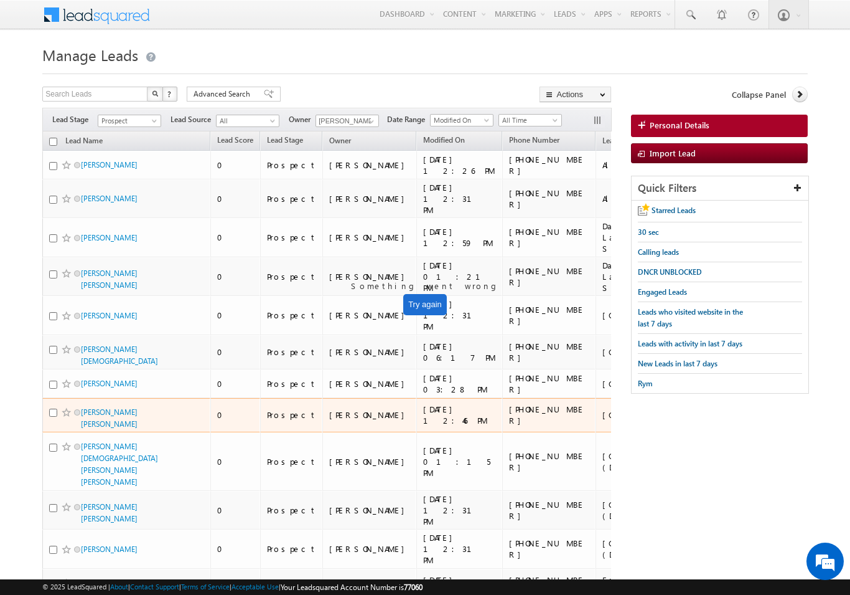
click at [502, 420] on td "+971-566221980" at bounding box center [548, 415] width 93 height 35
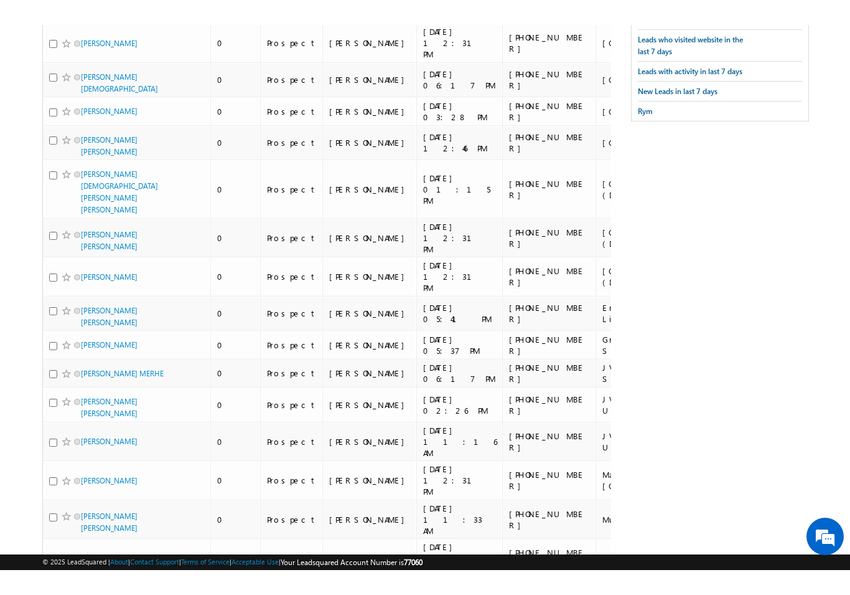
scroll to position [257, 0]
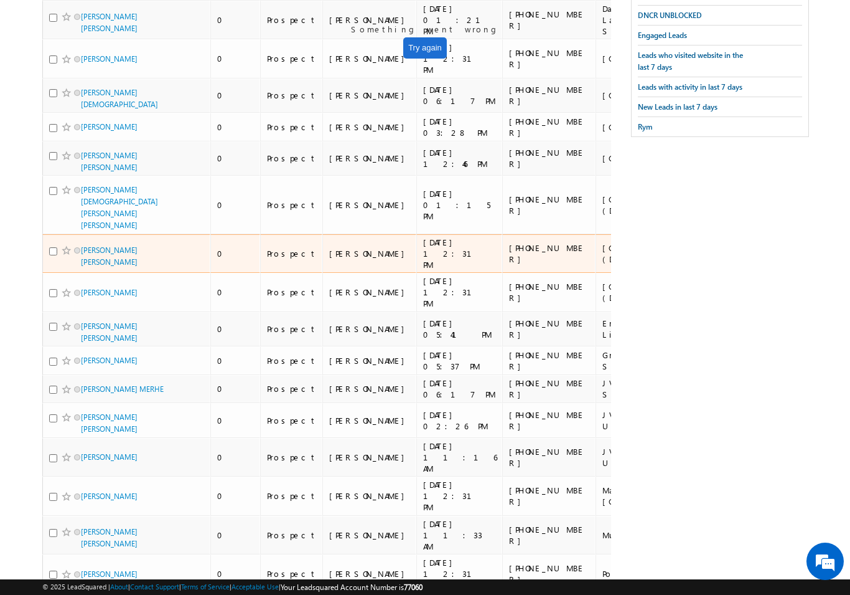
click at [509, 243] on div "+971-557675294" at bounding box center [549, 253] width 81 height 22
drag, startPoint x: 430, startPoint y: 243, endPoint x: -1, endPoint y: -257, distance: 660.4
click at [501, 468] on html "Menu Niraj Upadhyay niraj .upad hyay@ indgl obal. ae" at bounding box center [425, 353] width 850 height 1220
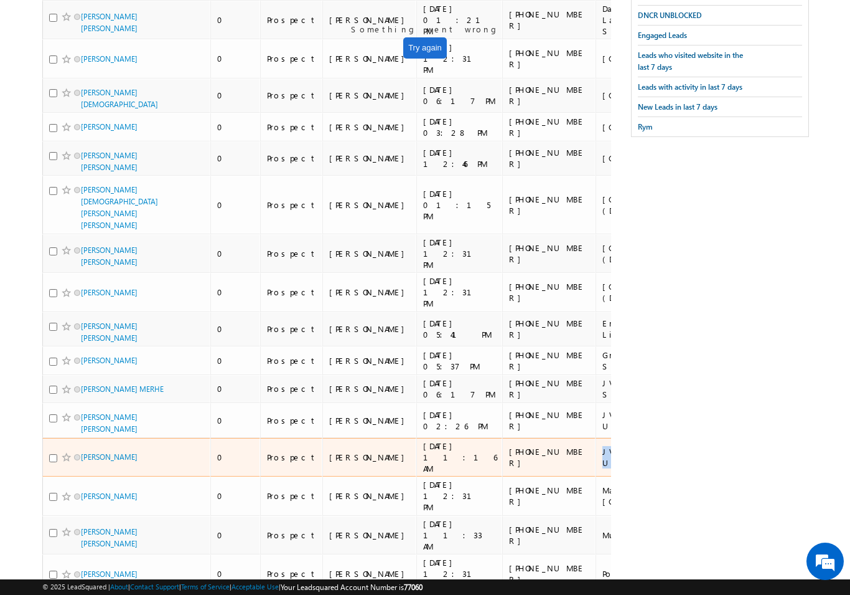
click at [596, 468] on td "JVT New- Until August" at bounding box center [650, 457] width 108 height 39
click at [509, 460] on div "+971-585931771" at bounding box center [549, 457] width 81 height 22
click at [509, 294] on div "+971-507370129" at bounding box center [549, 292] width 81 height 22
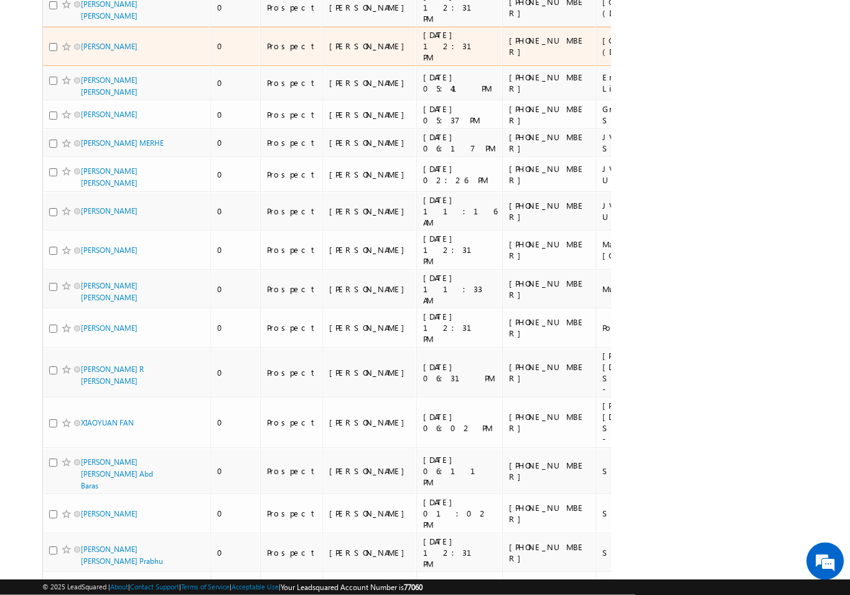
scroll to position [502, 0]
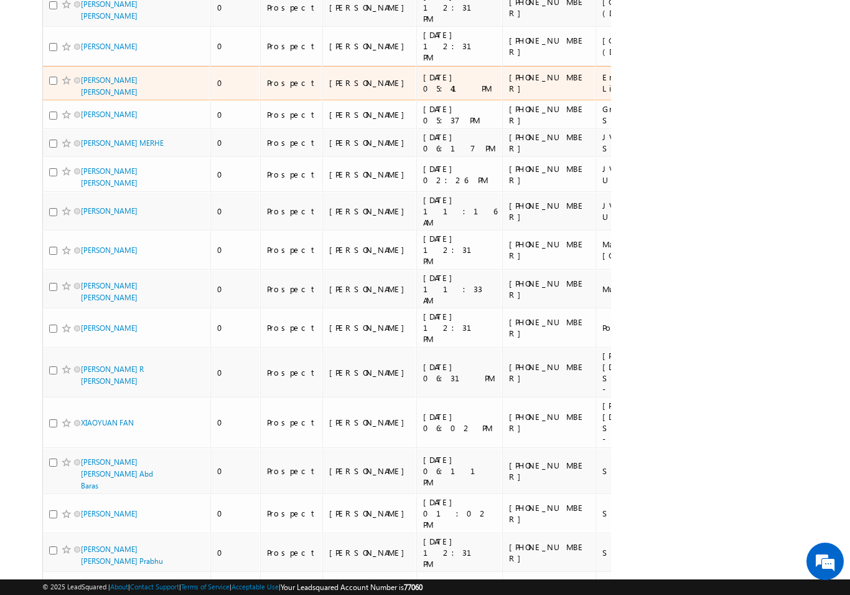
click at [509, 87] on div "+971-554088199" at bounding box center [549, 83] width 81 height 22
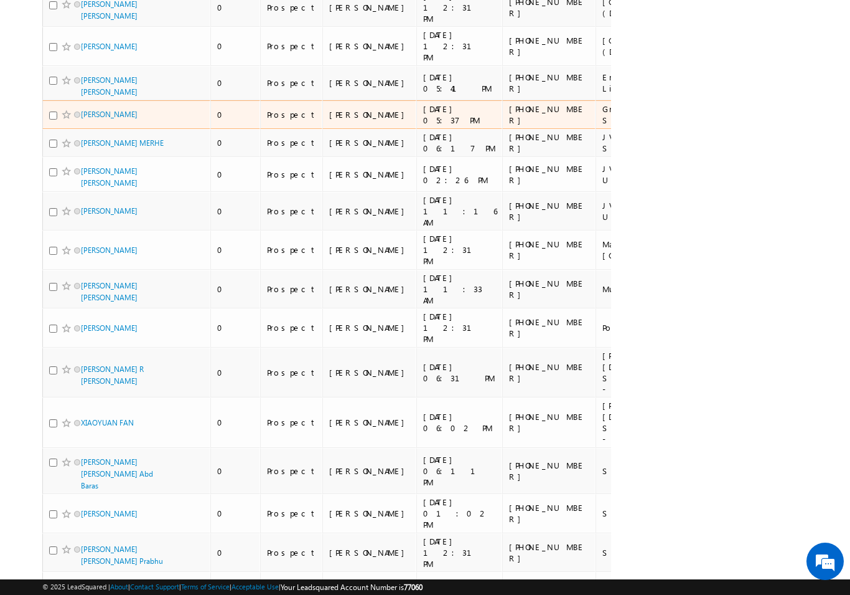
click at [509, 123] on div "+971-507335304" at bounding box center [549, 114] width 81 height 22
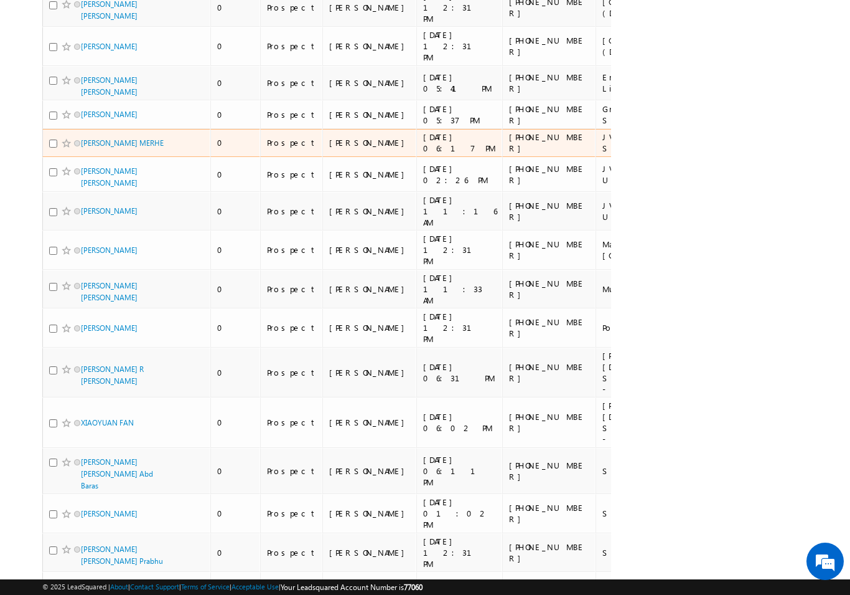
click at [603, 153] on div "JVT New- Sep,Oct" at bounding box center [650, 142] width 95 height 22
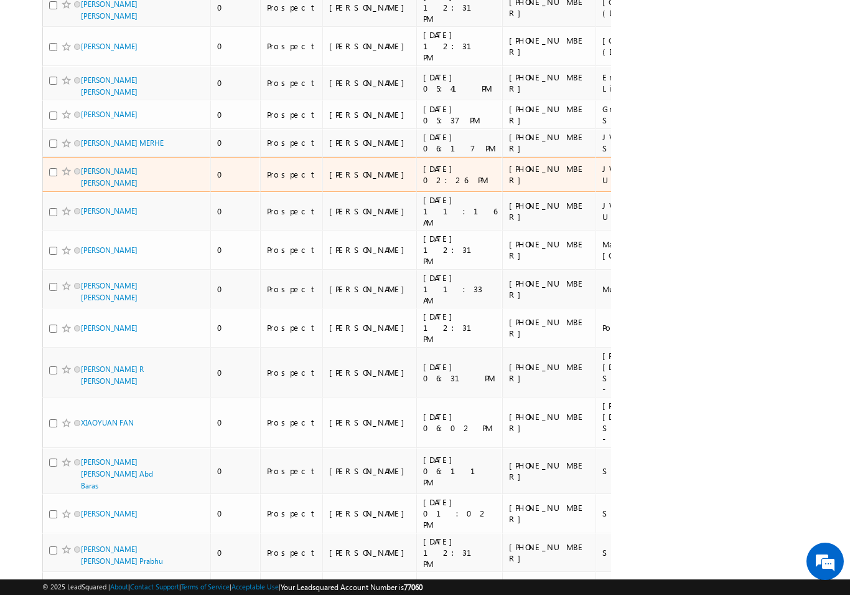
click at [502, 190] on td "+971-556179467" at bounding box center [548, 174] width 93 height 35
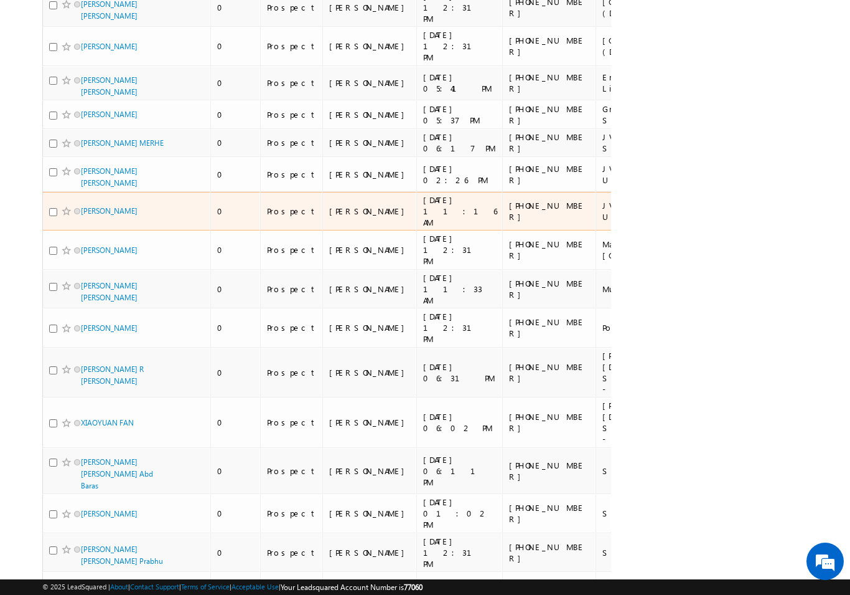
click at [502, 219] on td "+971-585931771" at bounding box center [548, 211] width 93 height 39
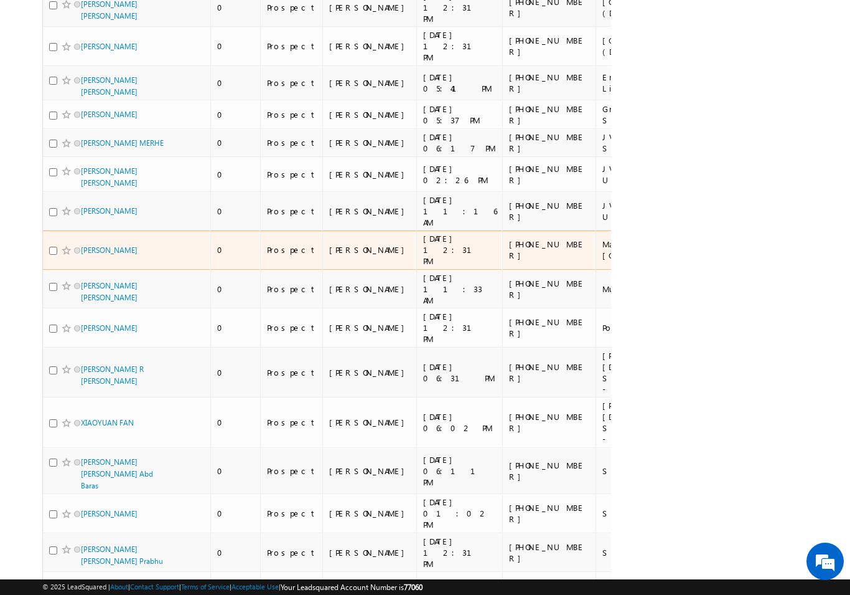
click at [502, 230] on td "+971-502671338" at bounding box center [548, 249] width 93 height 39
click at [502, 205] on td "+971-585931771" at bounding box center [548, 211] width 93 height 39
click at [502, 249] on td "+971-502671338" at bounding box center [548, 249] width 93 height 39
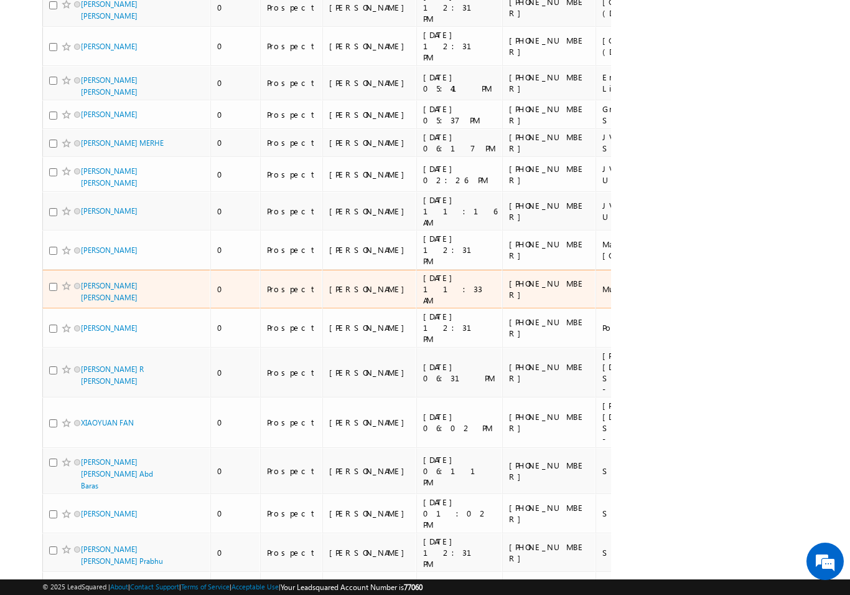
click at [509, 278] on div "[PHONE_NUMBER]" at bounding box center [549, 289] width 81 height 22
click at [138, 281] on link "[PERSON_NAME] [PERSON_NAME]" at bounding box center [109, 291] width 57 height 21
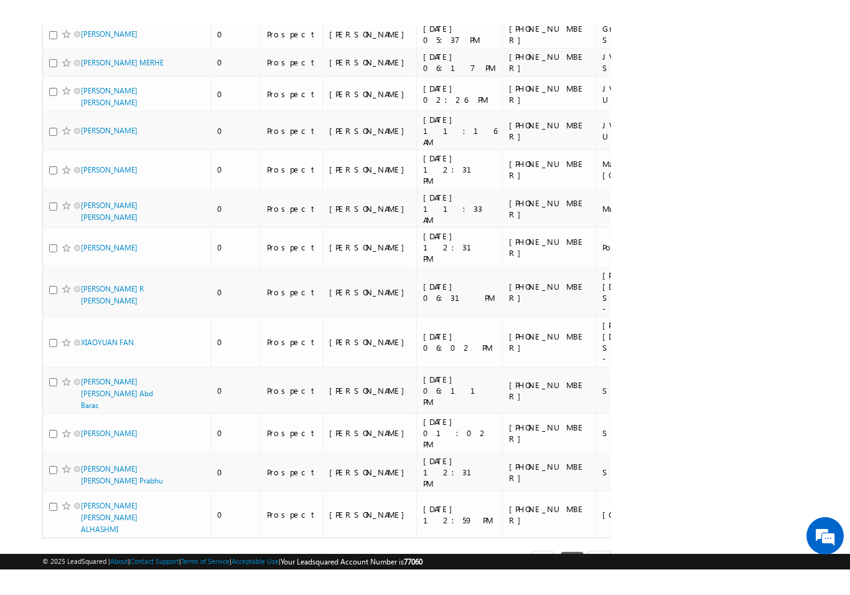
scroll to position [557, 0]
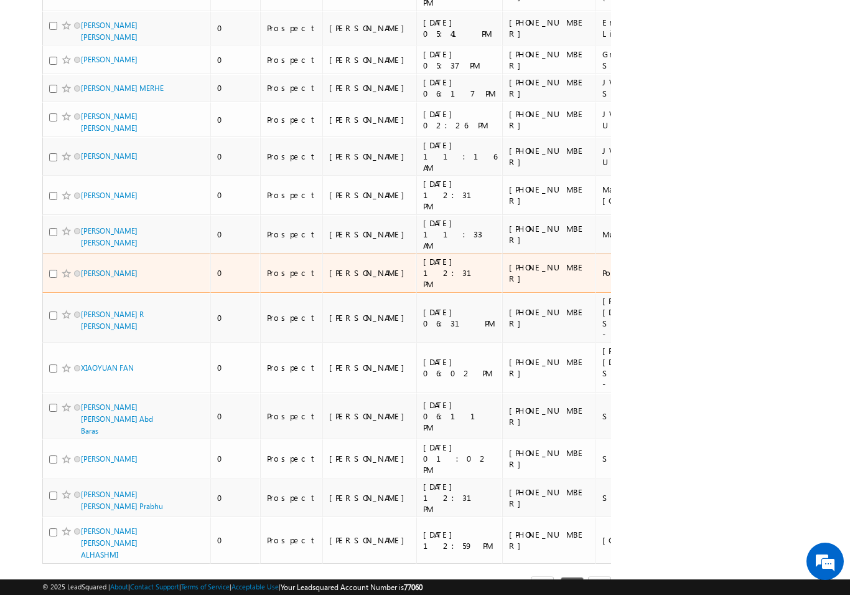
click at [502, 256] on td "[PHONE_NUMBER]" at bounding box center [548, 272] width 93 height 39
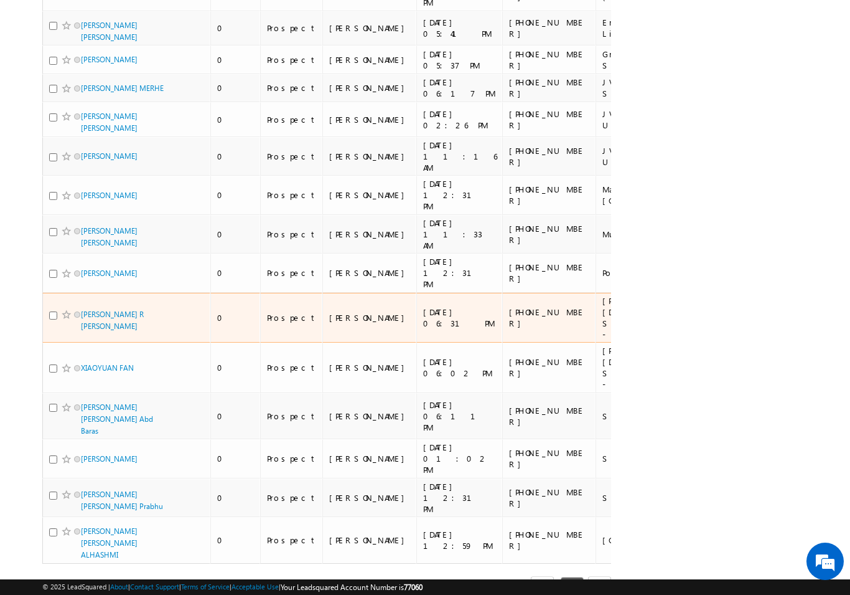
click at [502, 293] on td "[PHONE_NUMBER]" at bounding box center [548, 318] width 93 height 50
click at [509, 356] on div "[PHONE_NUMBER]" at bounding box center [549, 367] width 81 height 22
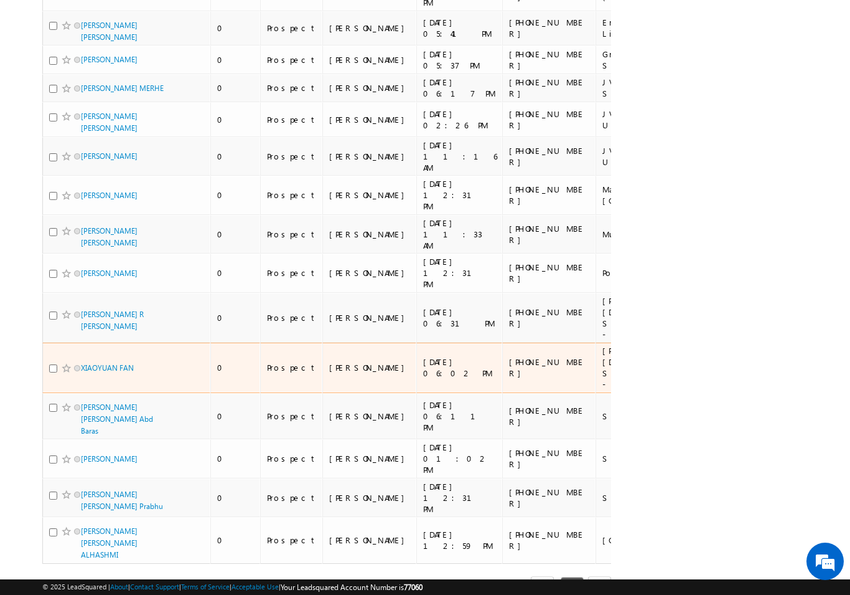
click at [502, 393] on td "[PHONE_NUMBER]" at bounding box center [548, 416] width 93 height 47
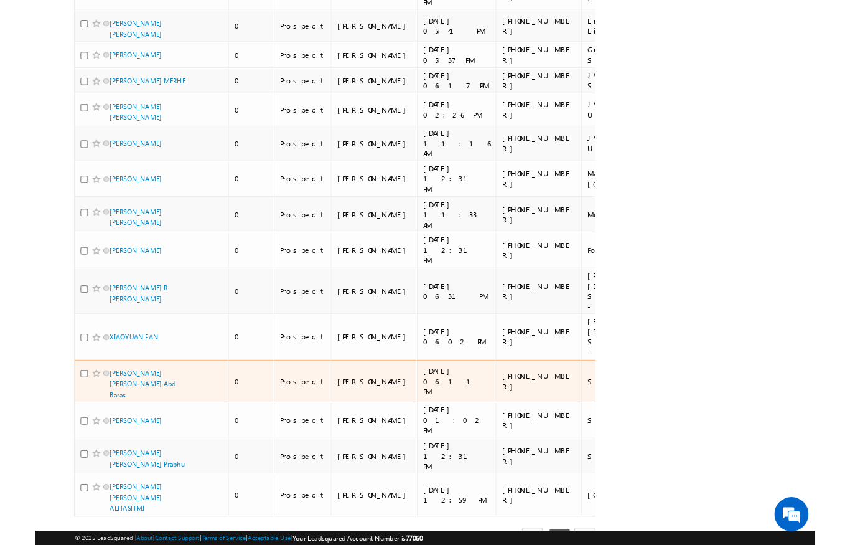
scroll to position [607, 0]
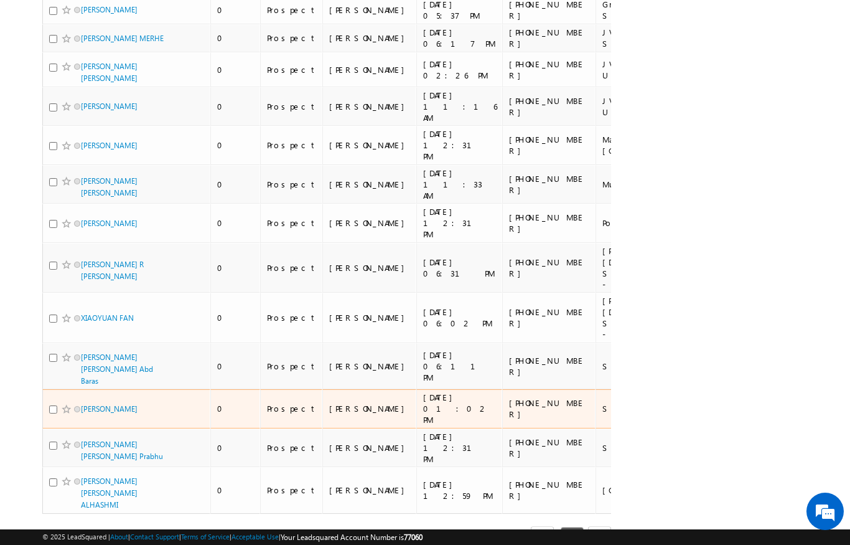
click at [502, 389] on td "[PHONE_NUMBER]" at bounding box center [548, 408] width 93 height 39
click at [509, 436] on div "[PHONE_NUMBER]" at bounding box center [549, 447] width 81 height 22
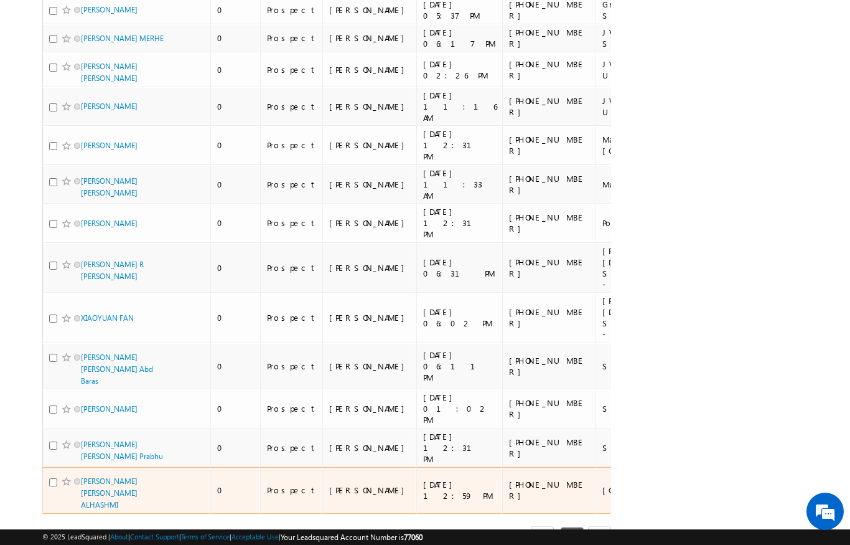
click at [509, 479] on div "[PHONE_NUMBER]" at bounding box center [549, 490] width 81 height 22
